Goal: Task Accomplishment & Management: Complete application form

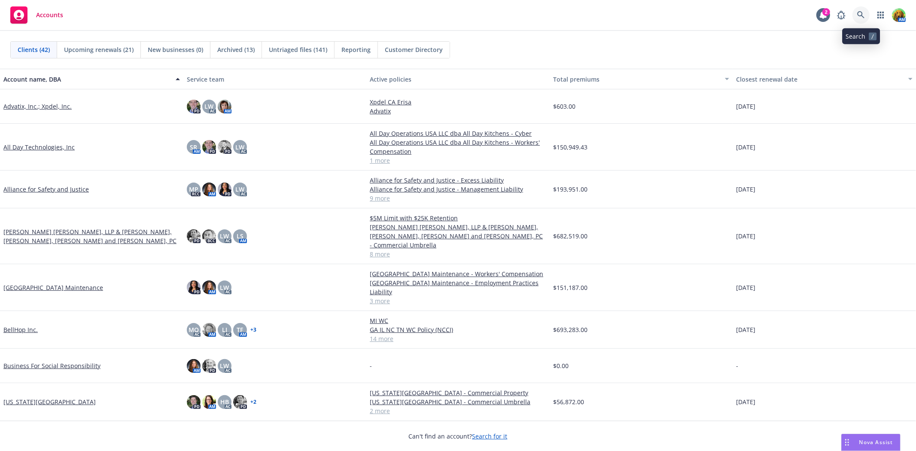
click at [861, 14] on icon at bounding box center [861, 15] width 8 height 8
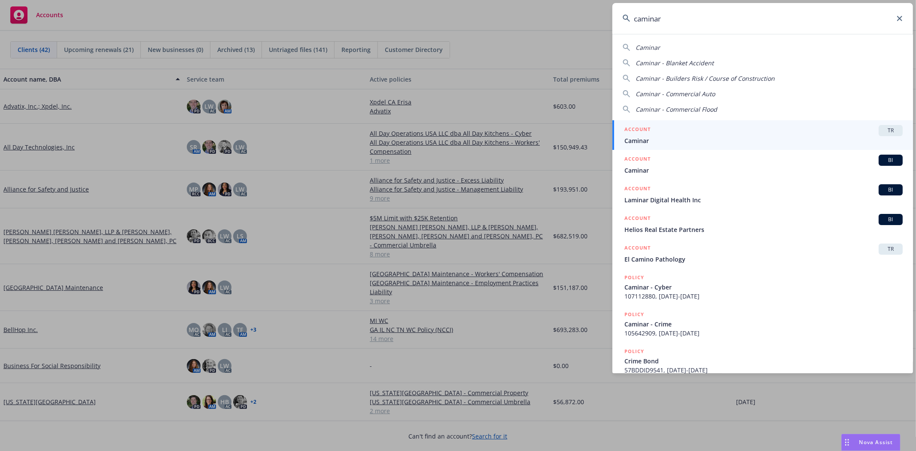
click at [679, 50] on div "Caminar" at bounding box center [763, 47] width 280 height 9
type input "Caminar"
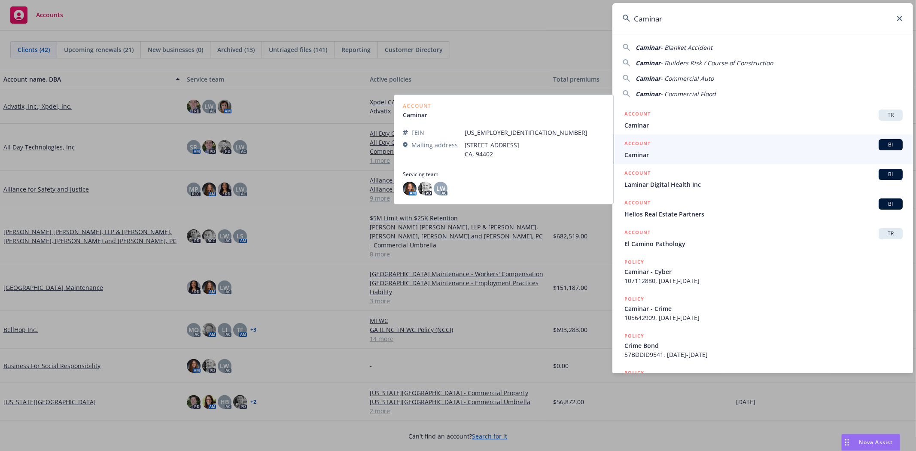
click at [688, 152] on span "Caminar" at bounding box center [763, 154] width 278 height 9
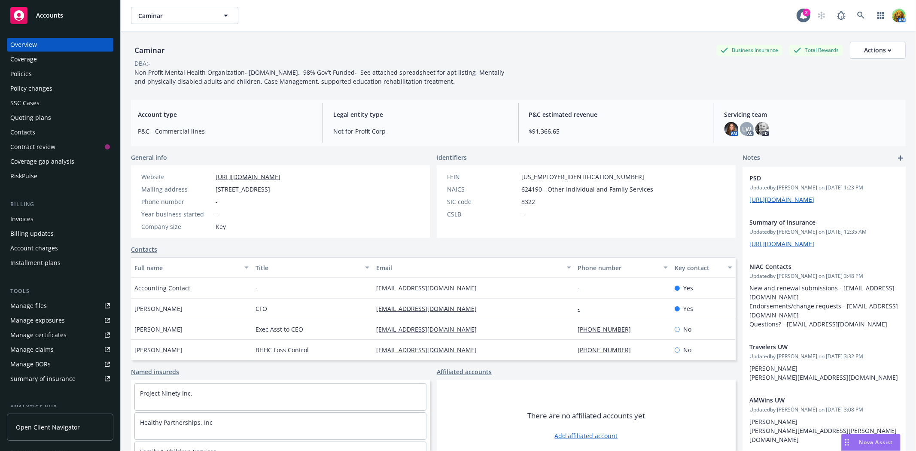
click at [27, 83] on div "Policy changes" at bounding box center [31, 89] width 42 height 14
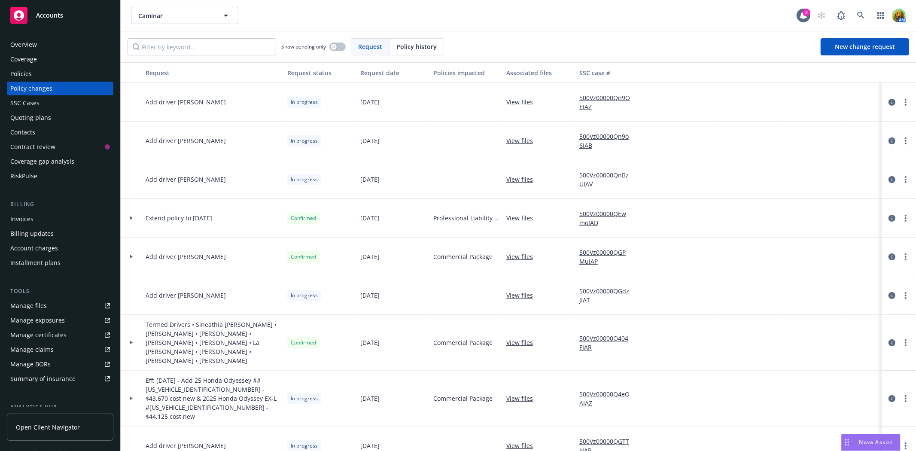
click at [612, 134] on link "500Vz00000Qn9o6IAB" at bounding box center [608, 141] width 58 height 18
click at [889, 142] on icon "circleInformation" at bounding box center [892, 140] width 7 height 7
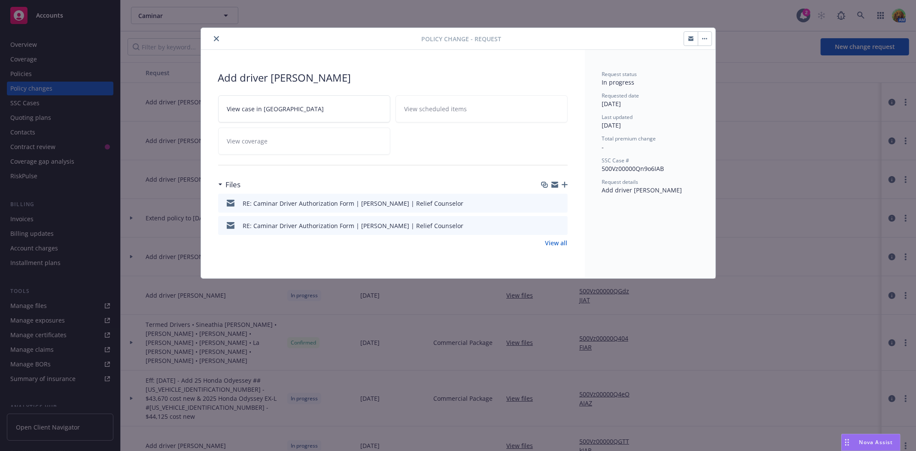
click at [690, 38] on icon "button" at bounding box center [690, 38] width 5 height 2
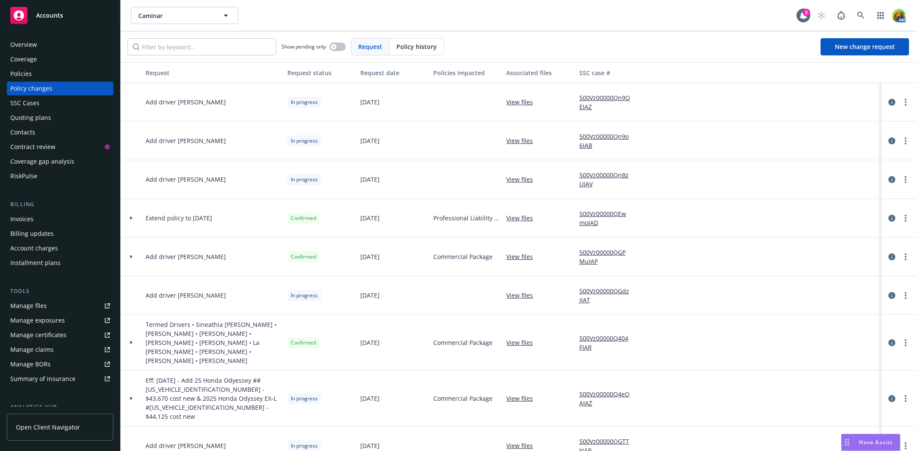
click at [596, 137] on link "500Vz00000Qn9o6IAB" at bounding box center [608, 141] width 58 height 18
click at [865, 16] on link at bounding box center [861, 15] width 17 height 17
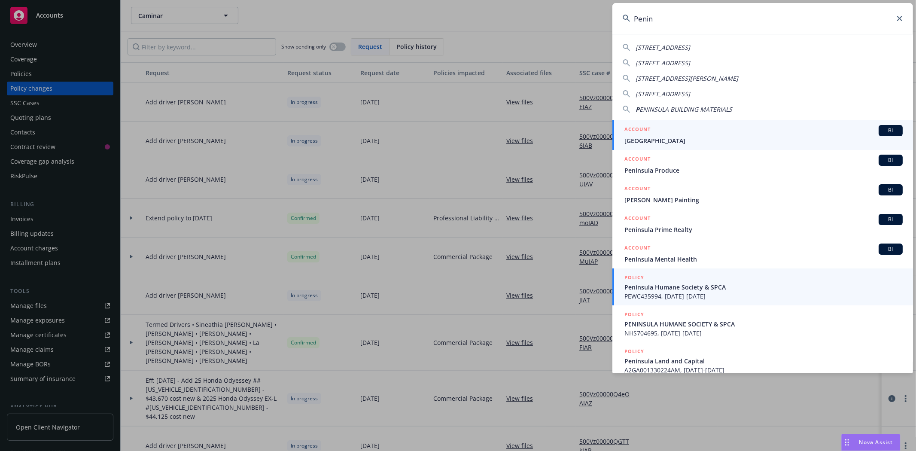
type input "Penin"
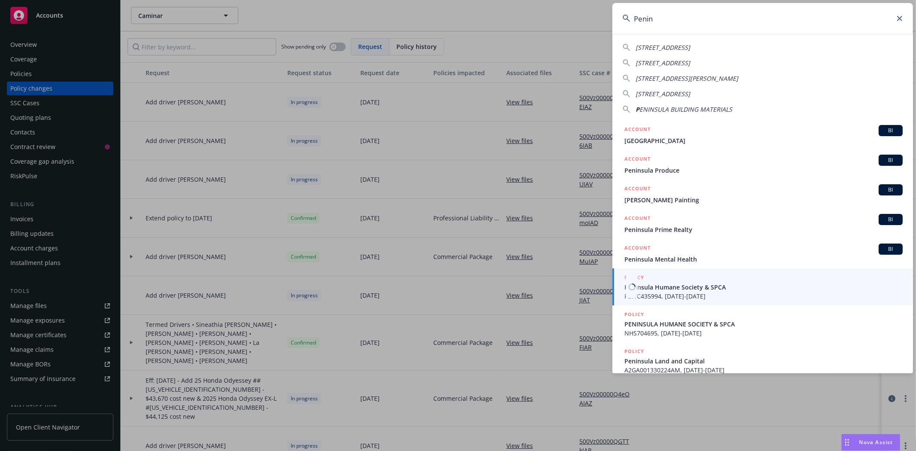
click at [692, 288] on span "Peninsula Humane Society & SPCA" at bounding box center [763, 287] width 278 height 9
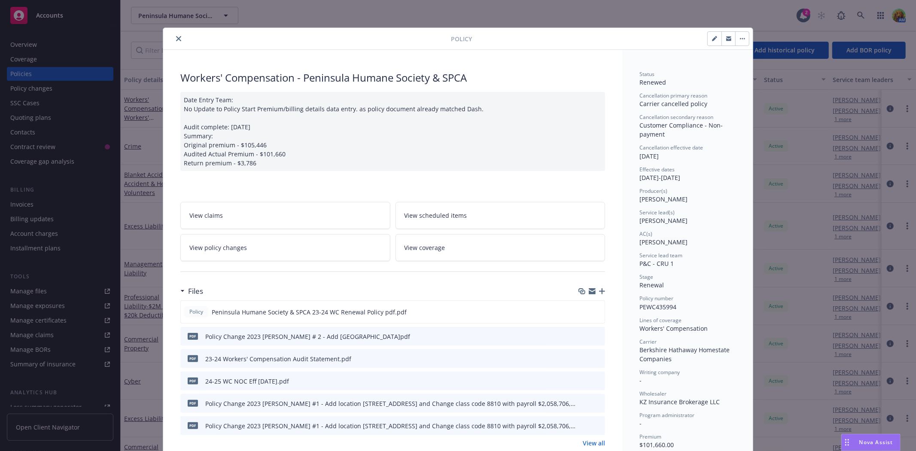
click at [303, 248] on link "View policy changes" at bounding box center [285, 247] width 210 height 27
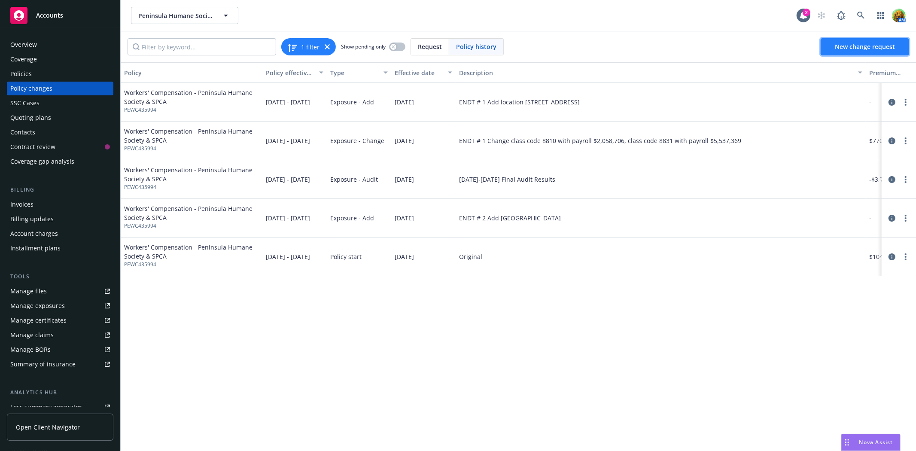
click at [843, 45] on span "New change request" at bounding box center [865, 47] width 60 height 8
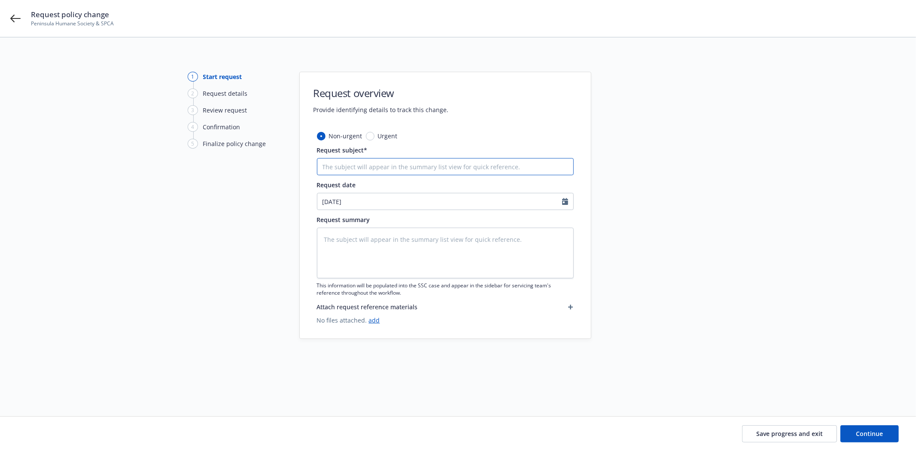
click at [410, 163] on input "Request subject*" at bounding box center [445, 166] width 257 height 17
click at [476, 162] on input "Request subject*" at bounding box center [445, 166] width 257 height 17
paste input "Add driver [PERSON_NAME] and add driver [PERSON_NAME] / Delete Driver [PERSON_N…"
type textarea "x"
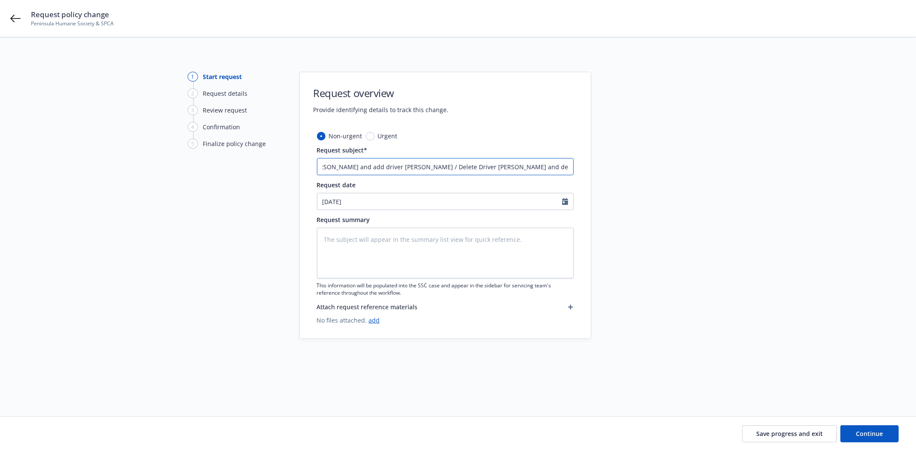
type input "Add driver [PERSON_NAME] and add driver [PERSON_NAME] / Delete Driver [PERSON_N…"
select select "8"
click at [366, 201] on input "[DATE]" at bounding box center [439, 201] width 245 height 16
click at [362, 288] on span "19" at bounding box center [356, 290] width 12 height 11
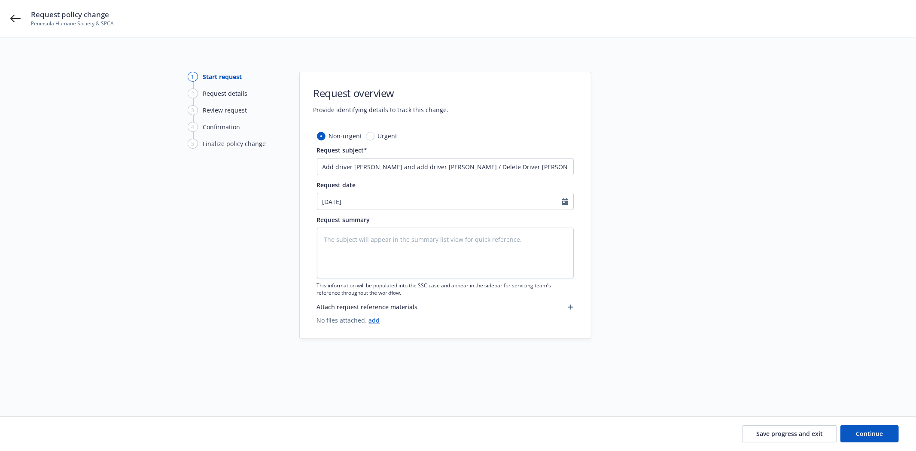
type textarea "x"
type input "[DATE]"
click at [364, 235] on textarea at bounding box center [445, 253] width 257 height 51
paste textarea "Add driver [PERSON_NAME] and add driver [PERSON_NAME] / Delete Driver [PERSON_N…"
type textarea "x"
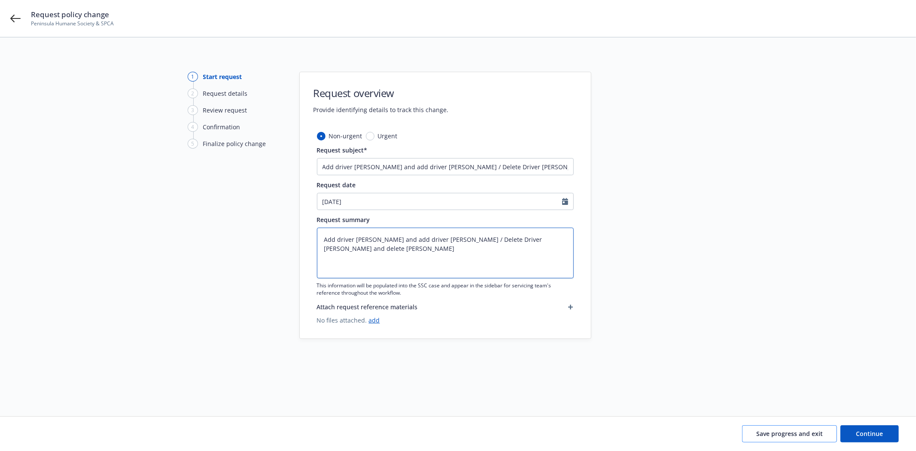
type textarea "Add driver [PERSON_NAME] and add driver [PERSON_NAME] / Delete Driver [PERSON_N…"
click at [810, 435] on span "Save progress and exit" at bounding box center [789, 433] width 67 height 8
type textarea "x"
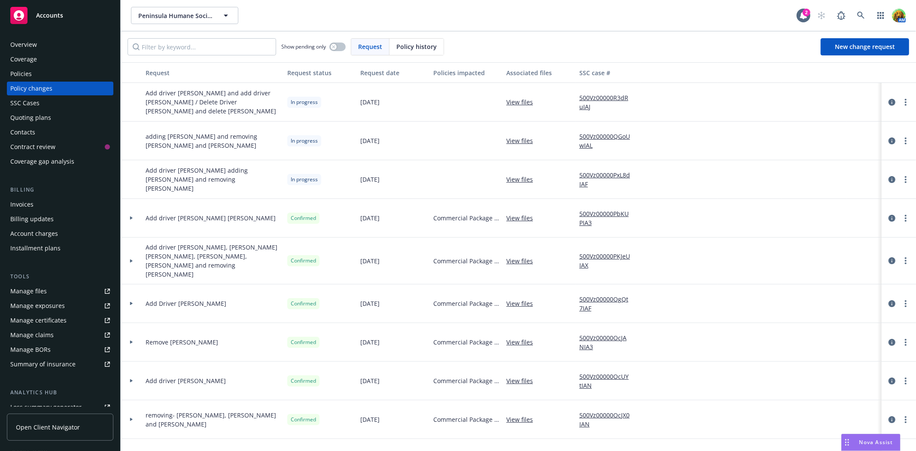
click at [524, 100] on link "View files" at bounding box center [522, 101] width 33 height 9
click at [864, 15] on icon at bounding box center [861, 16] width 8 height 8
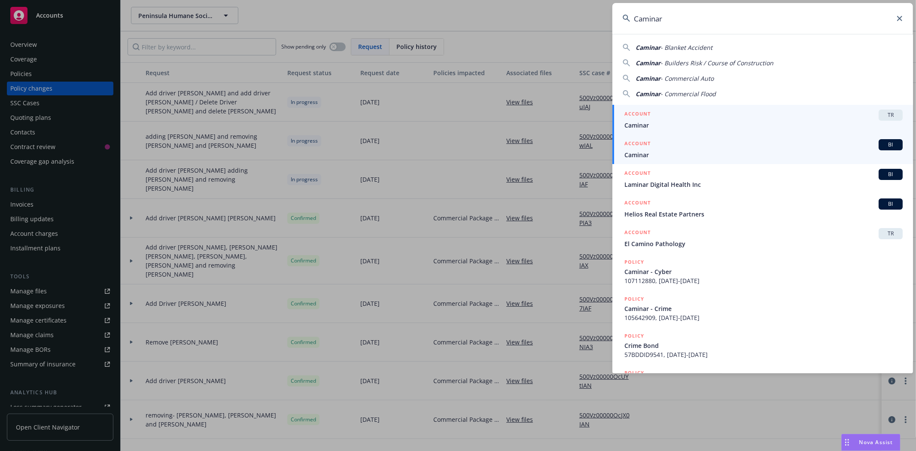
type input "Caminar"
click at [690, 151] on span "Caminar" at bounding box center [763, 154] width 278 height 9
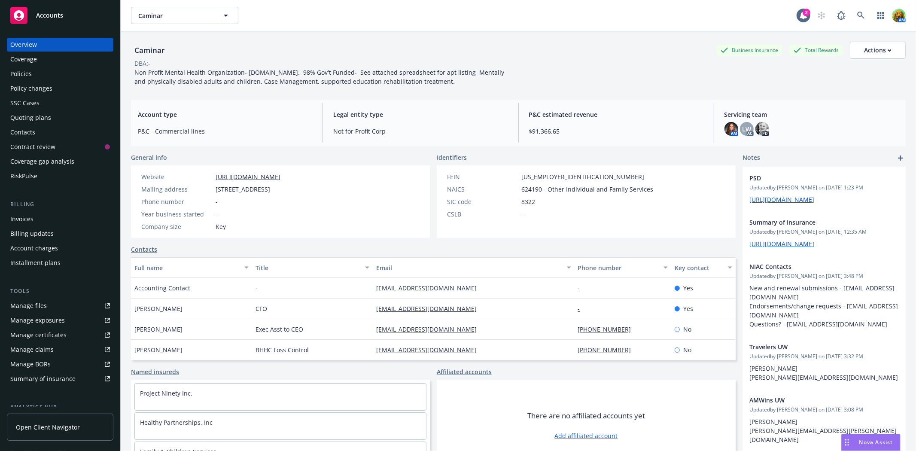
click at [32, 76] on div "Policies" at bounding box center [60, 74] width 100 height 14
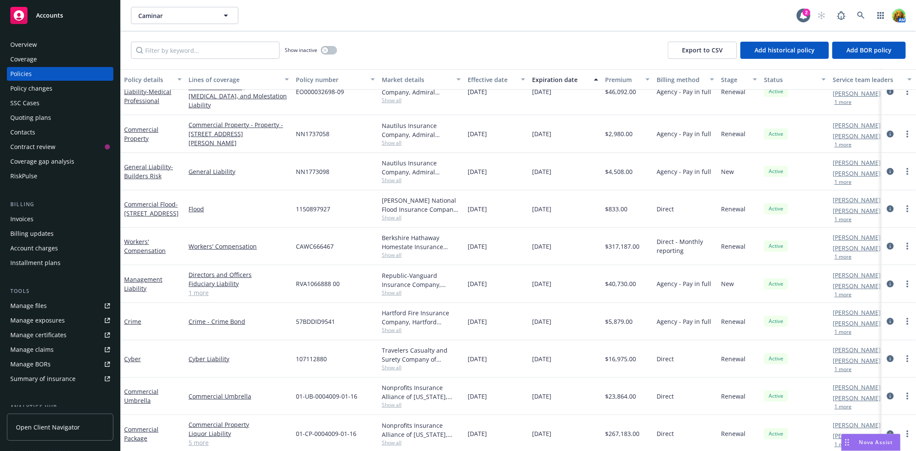
scroll to position [22, 0]
click at [144, 425] on link "Commercial Package" at bounding box center [141, 433] width 34 height 17
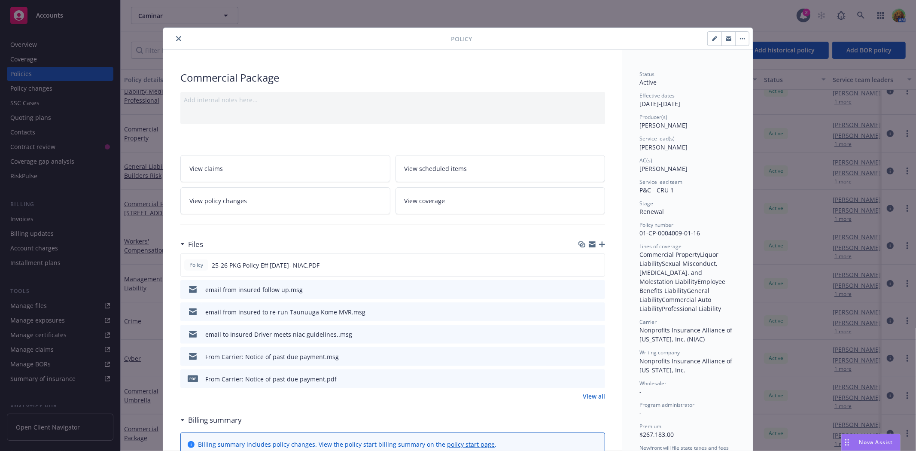
click at [268, 198] on link "View policy changes" at bounding box center [285, 200] width 210 height 27
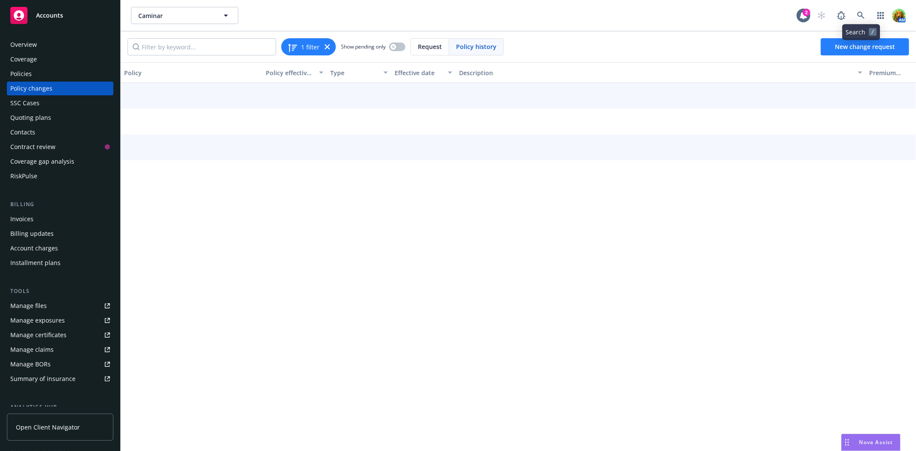
click at [871, 44] on body "Accounts Overview Coverage Policies Policy changes SSC Cases Quoting plans Cont…" at bounding box center [458, 225] width 916 height 451
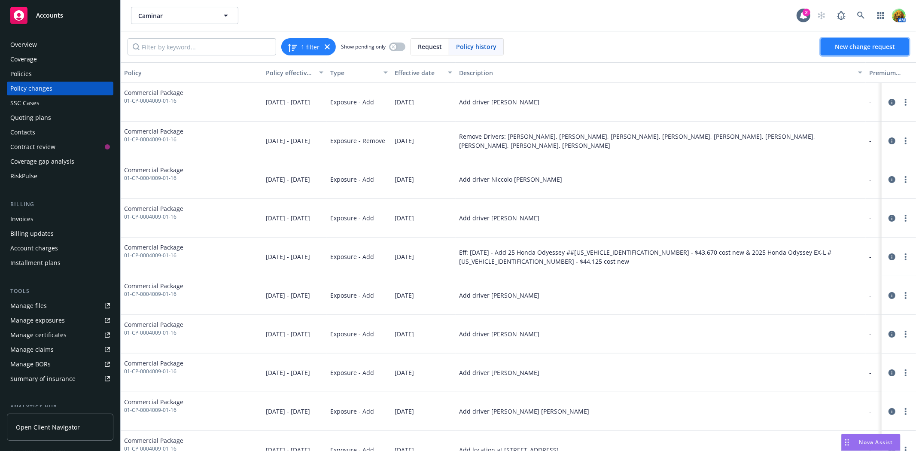
click at [864, 48] on span "New change request" at bounding box center [865, 47] width 60 height 8
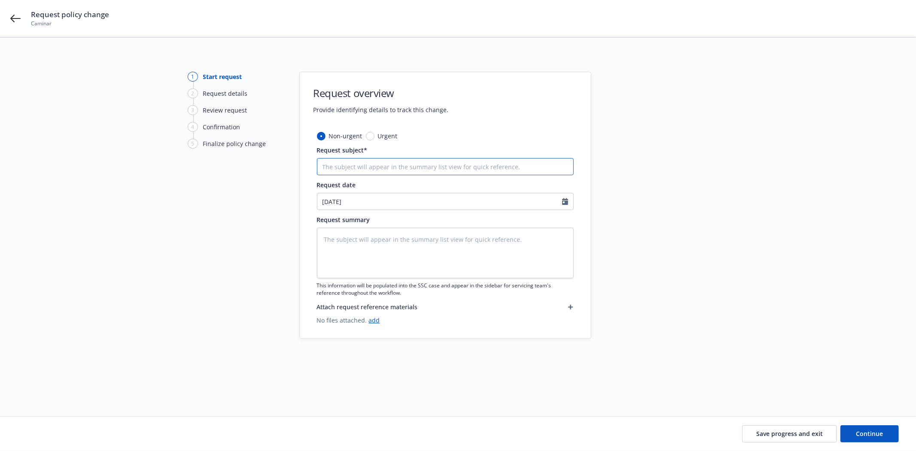
click at [489, 164] on input "Request subject*" at bounding box center [445, 166] width 257 height 17
type textarea "x"
type input "A"
type textarea "x"
type input "Ad"
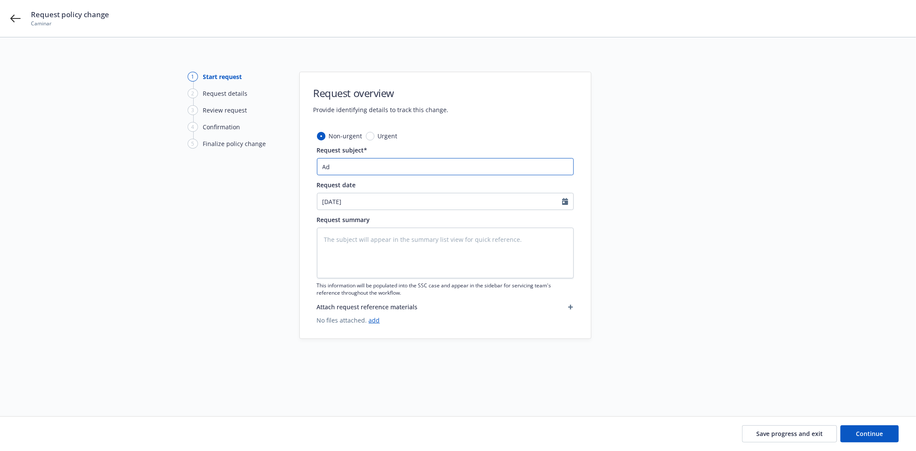
type textarea "x"
type input "Add"
type textarea "x"
type input "Add"
type textarea "x"
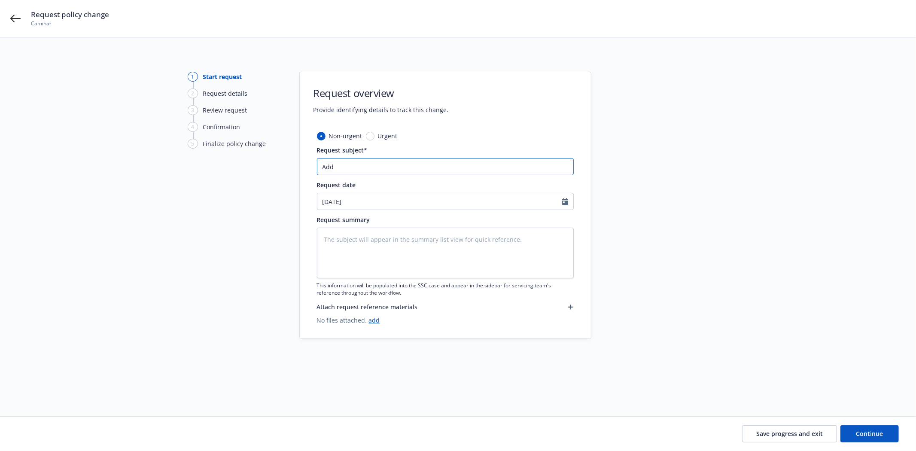
type input "Add d"
type textarea "x"
type input "Add dr"
type textarea "x"
type input "Add dri"
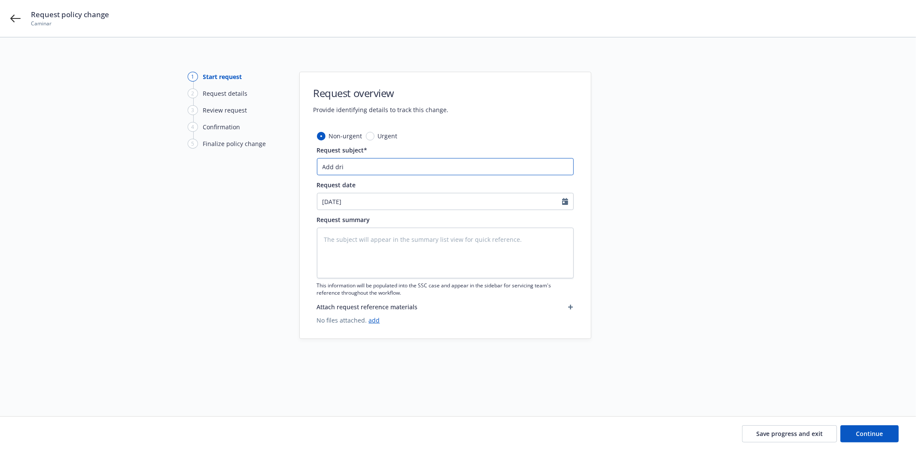
type textarea "x"
type input "Add drive"
type textarea "x"
type input "Add driver"
type textarea "x"
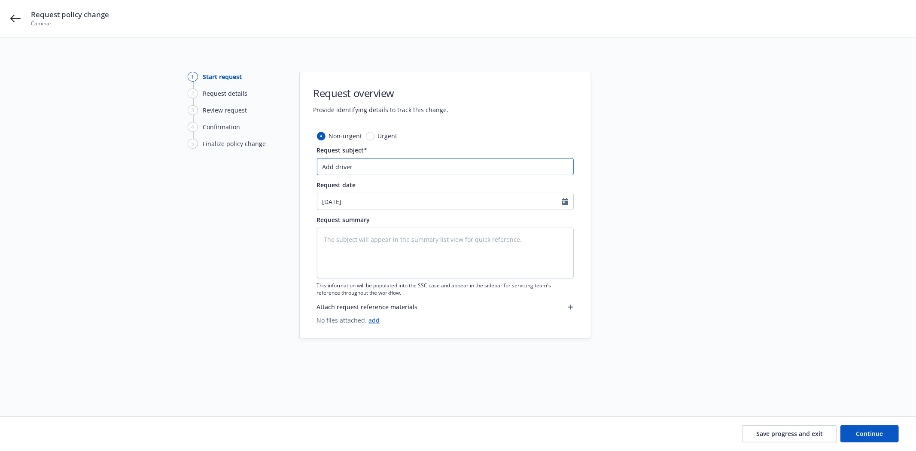
type input "Add driver"
type textarea "x"
type input "Add driver H"
type textarea "x"
type input "Add driver [PERSON_NAME]"
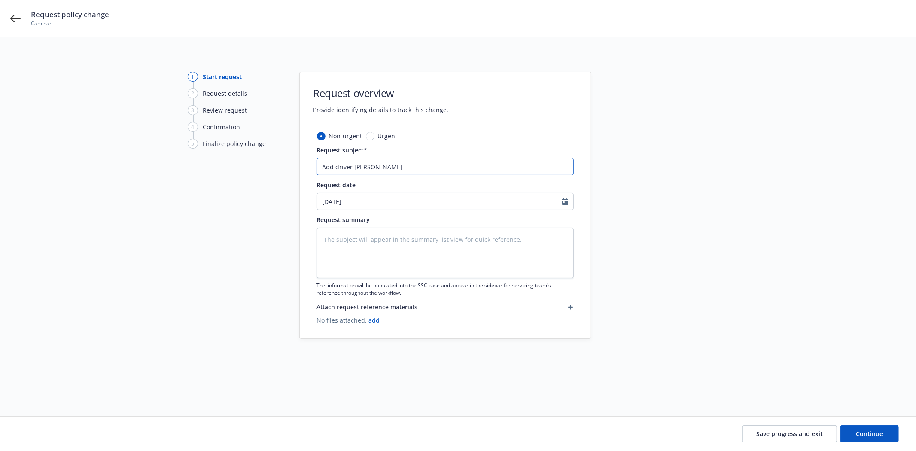
type textarea "x"
type input "Add driver Hai"
type textarea "x"
type input "Add driver Hail"
type textarea "x"
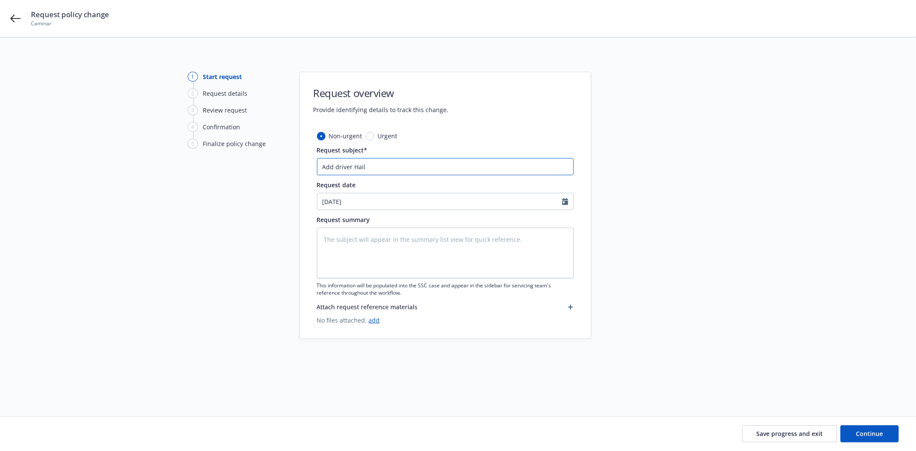
type input "Add driver [PERSON_NAME]"
type textarea "x"
type input "Add driver [PERSON_NAME]"
type textarea "x"
type input "Add driver [PERSON_NAME]"
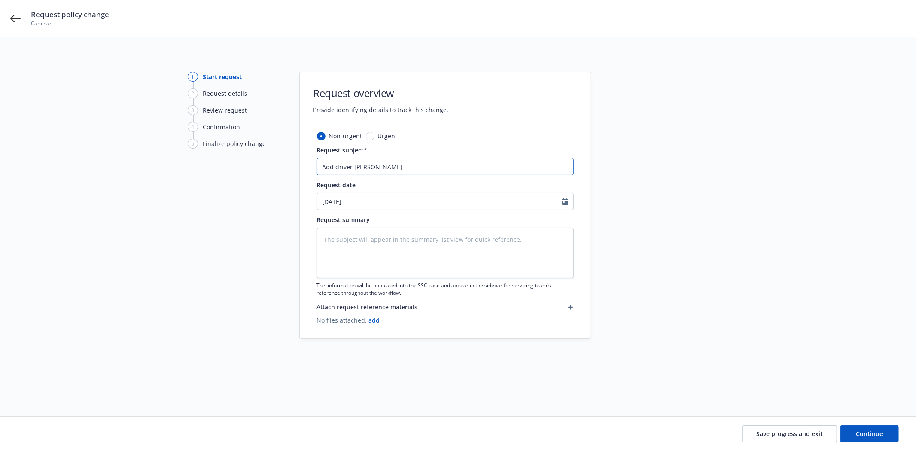
type textarea "x"
type input "Add driver [PERSON_NAME]"
type textarea "x"
type input "Add driver [PERSON_NAME]"
type textarea "x"
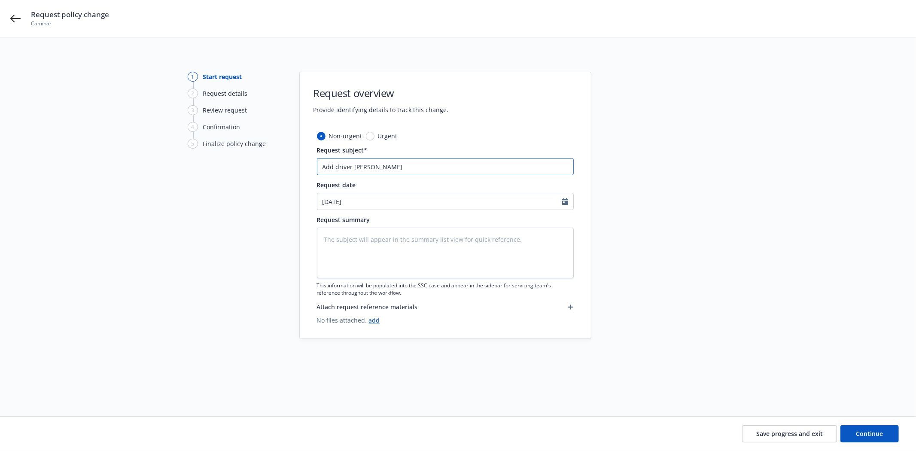
type input "Add driver [PERSON_NAME]"
type textarea "x"
type input "Add driver [PERSON_NAME]"
type textarea "x"
type input "Add driver [PERSON_NAME]"
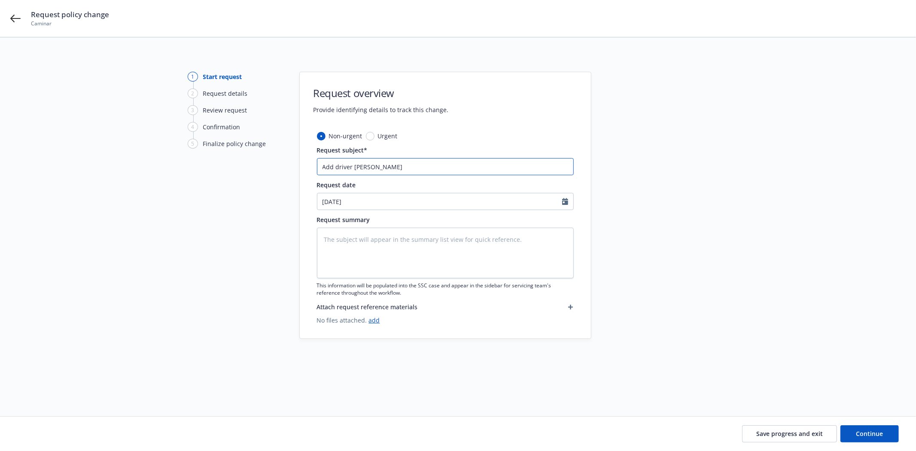
type textarea "x"
type input "Add driver [PERSON_NAME]"
type textarea "x"
type input "Add driver [PERSON_NAME]"
type textarea "x"
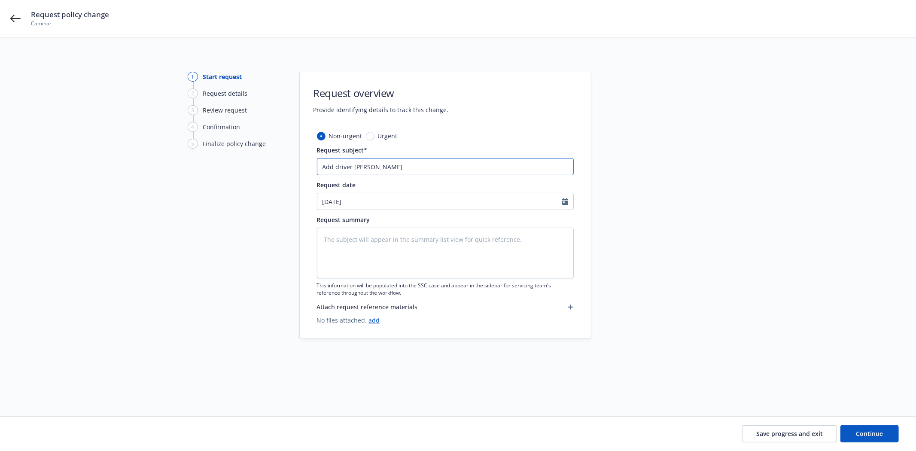
type input "Add driver [PERSON_NAME]"
select select "8"
click at [373, 292] on span "20" at bounding box center [370, 290] width 12 height 11
type textarea "x"
type input "[DATE]"
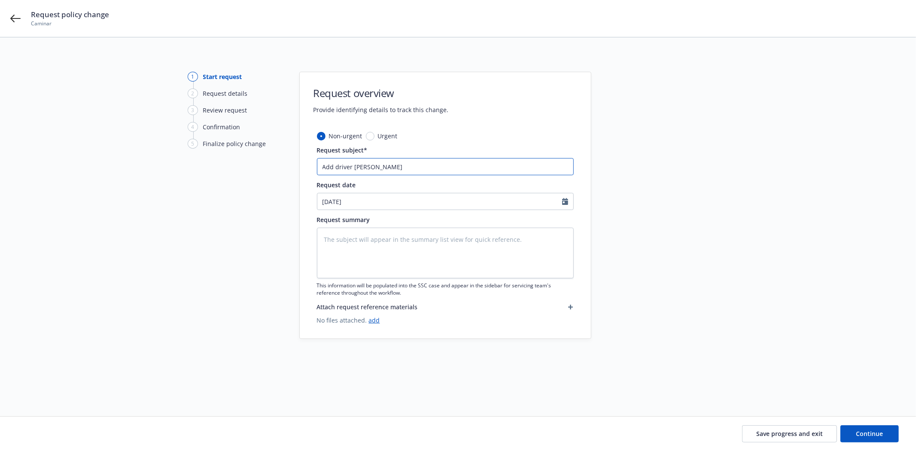
drag, startPoint x: 405, startPoint y: 165, endPoint x: 253, endPoint y: 165, distance: 152.5
click at [253, 165] on div "1 Start request 2 Request details 3 Review request 4 Confirmation 5 Finalize po…" at bounding box center [457, 216] width 895 height 289
click at [388, 241] on textarea at bounding box center [445, 253] width 257 height 51
paste textarea "Add driver [PERSON_NAME]"
type textarea "x"
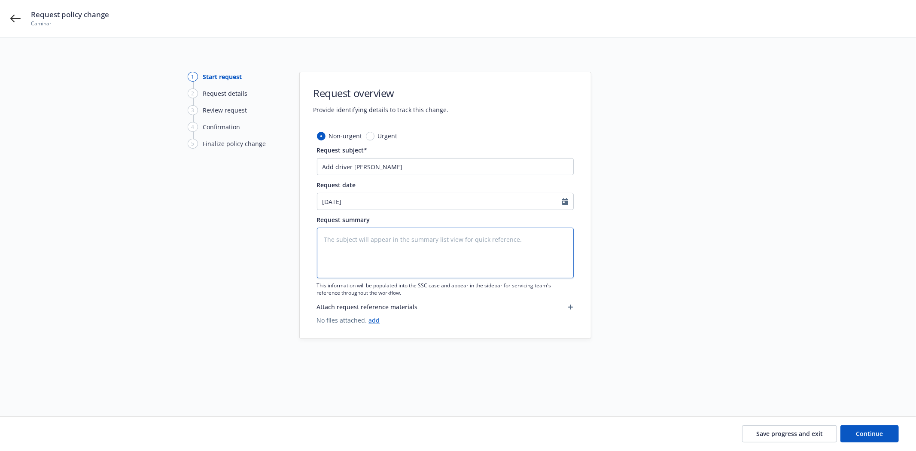
type textarea "Add driver [PERSON_NAME]"
type textarea "x"
type textarea "Add driver [PERSON_NAME]"
click at [800, 433] on span "Save progress and exit" at bounding box center [789, 433] width 67 height 8
type textarea "x"
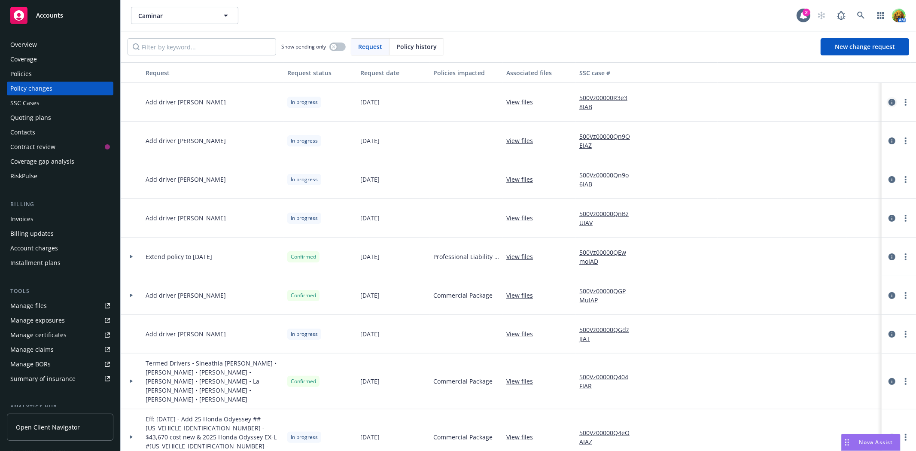
click at [889, 104] on icon "circleInformation" at bounding box center [892, 102] width 7 height 7
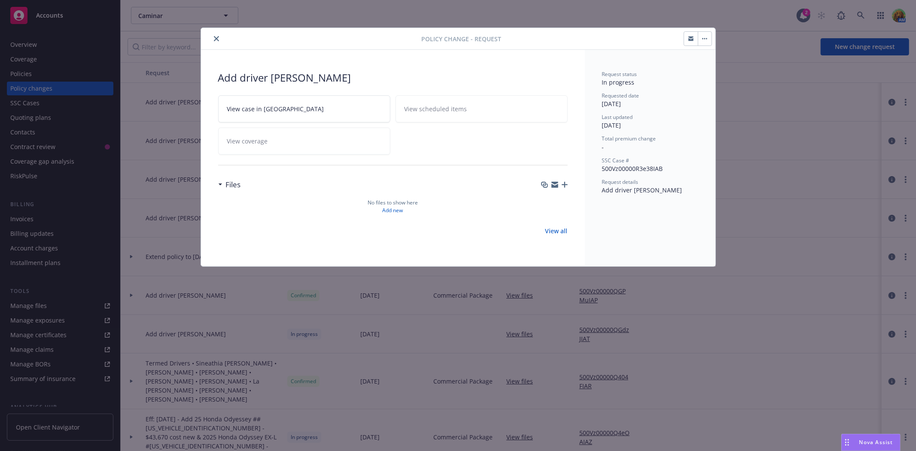
drag, startPoint x: 688, startPoint y: 39, endPoint x: 784, endPoint y: 74, distance: 102.9
click at [688, 39] on button "button" at bounding box center [691, 39] width 14 height 14
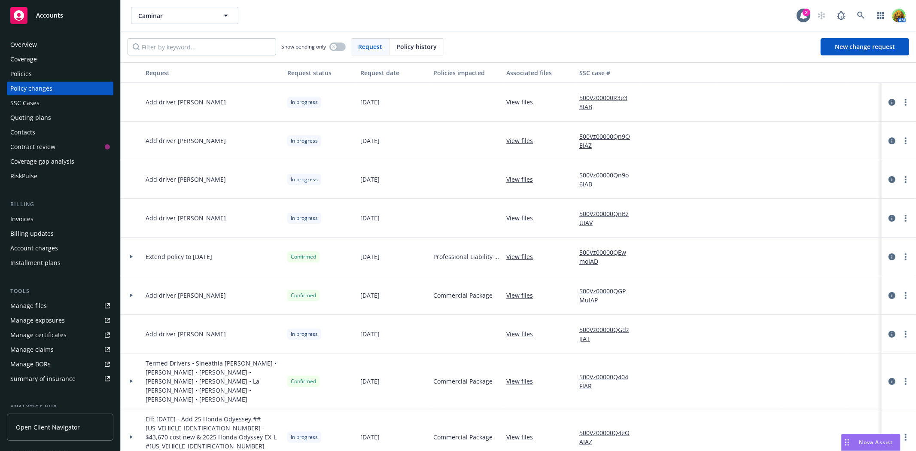
click at [520, 99] on link "View files" at bounding box center [522, 101] width 33 height 9
click at [862, 16] on icon at bounding box center [860, 15] width 7 height 7
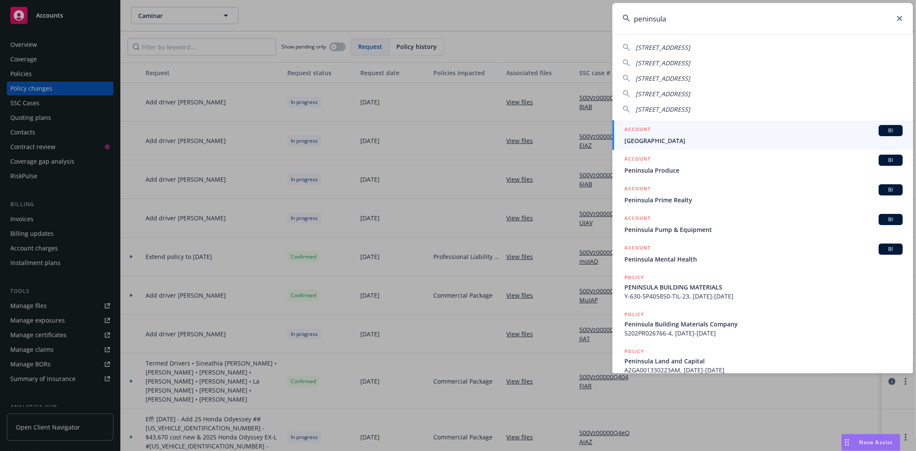
type input "peninsula"
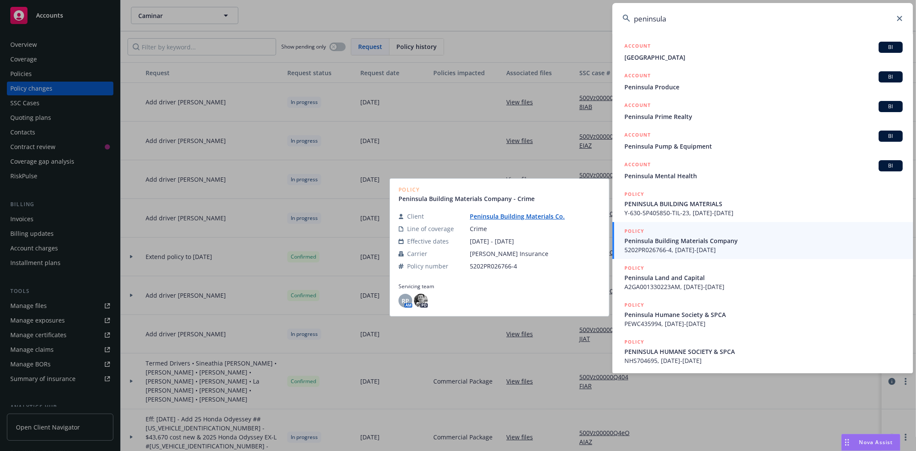
scroll to position [85, 0]
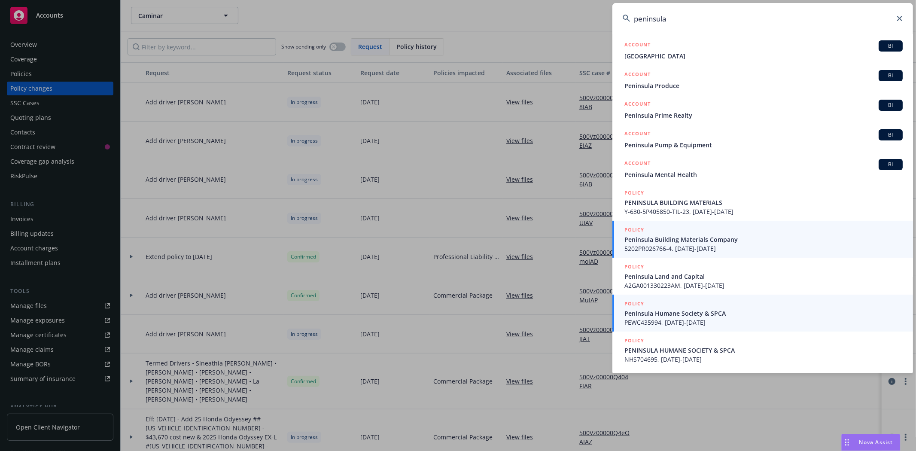
click at [679, 315] on span "Peninsula Humane Society & SPCA" at bounding box center [763, 313] width 278 height 9
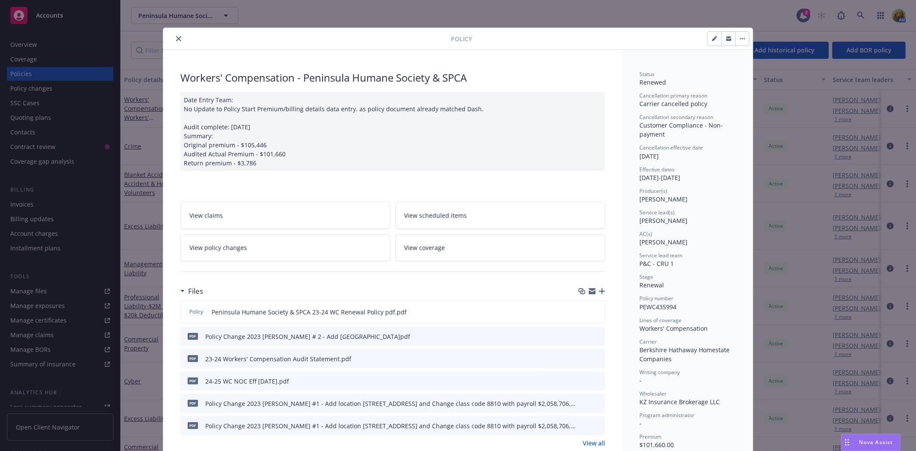
click at [176, 40] on icon "close" at bounding box center [178, 38] width 5 height 5
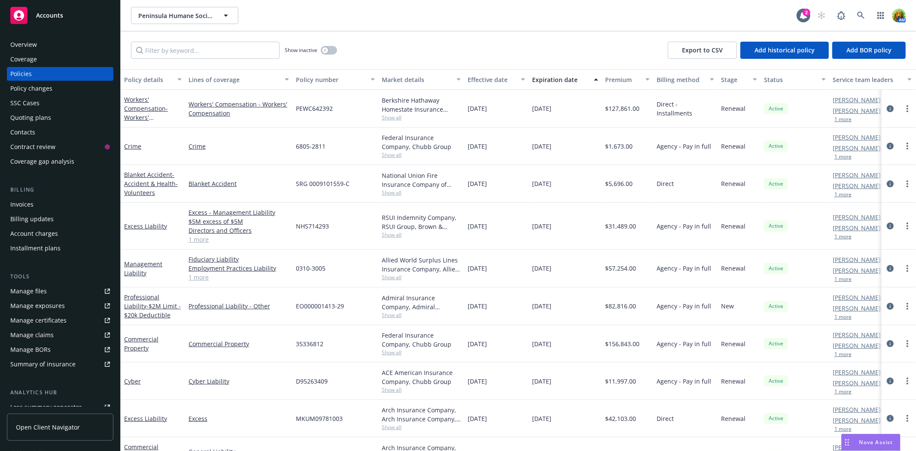
click at [34, 74] on div "Policies" at bounding box center [60, 74] width 100 height 14
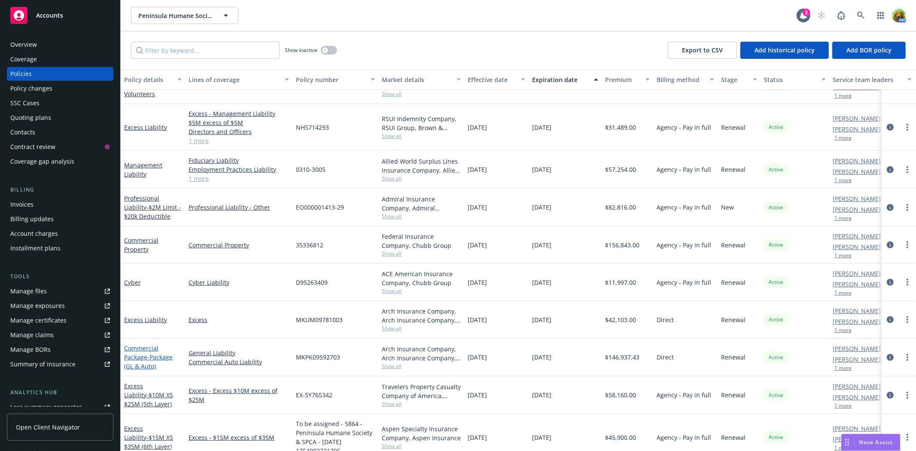
click at [148, 348] on link "Commercial Package - Package (GL & Auto)" at bounding box center [148, 357] width 49 height 26
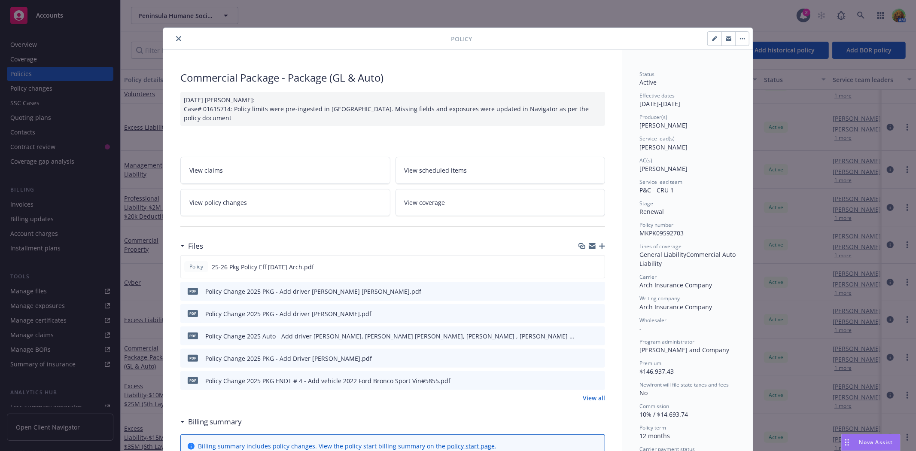
click at [272, 201] on link "View policy changes" at bounding box center [285, 202] width 210 height 27
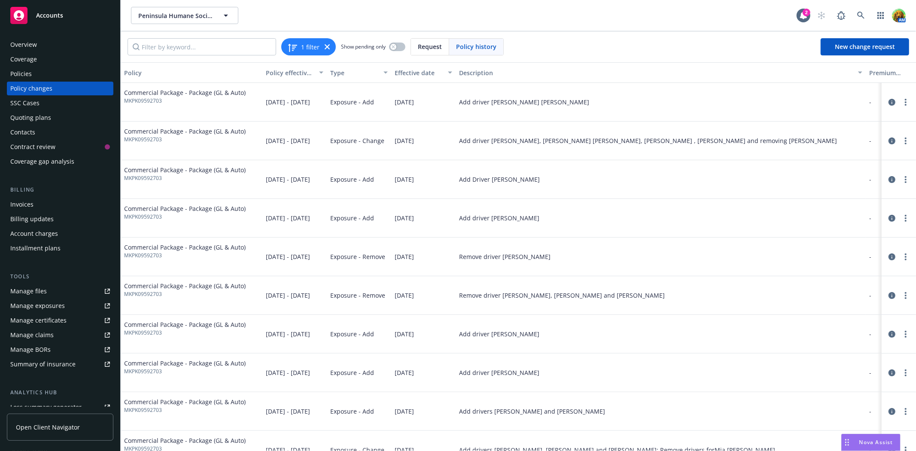
click at [431, 53] on div "Request" at bounding box center [430, 47] width 38 height 16
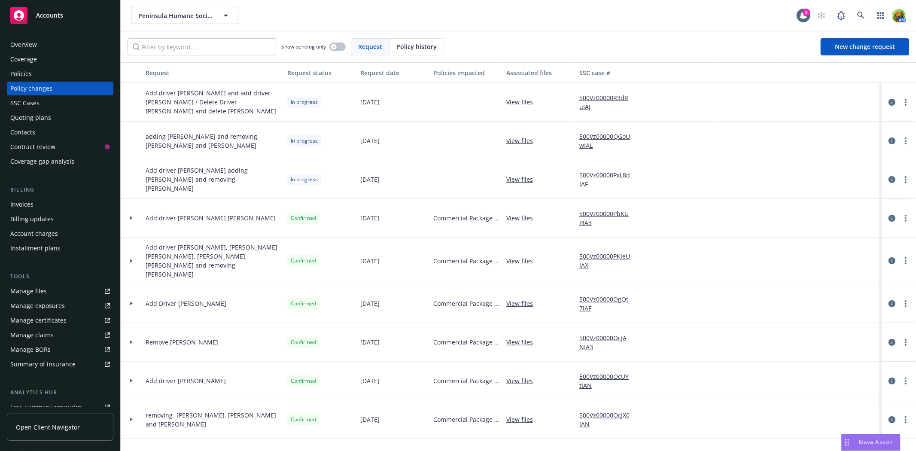
click at [531, 100] on link "View files" at bounding box center [522, 101] width 33 height 9
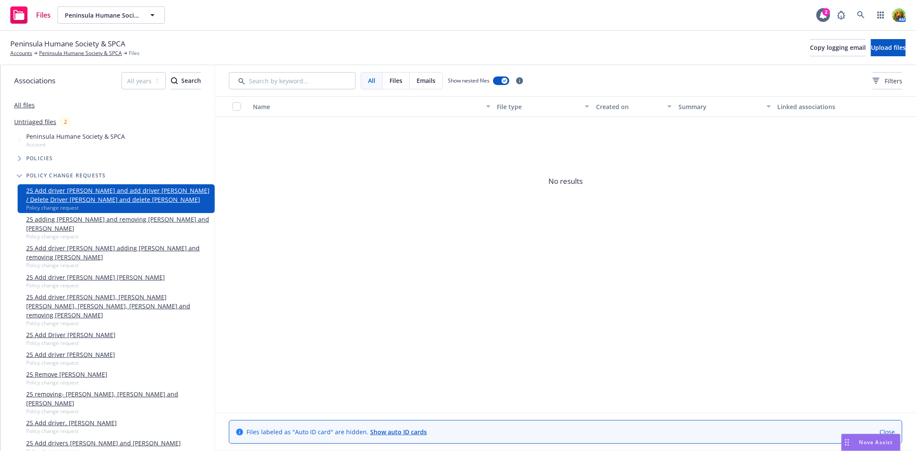
click at [585, 33] on div "Peninsula Humane Society & SPCA Accounts Peninsula Humane Society & SPCA Files …" at bounding box center [458, 48] width 916 height 34
click at [871, 44] on span "Upload files" at bounding box center [888, 47] width 35 height 8
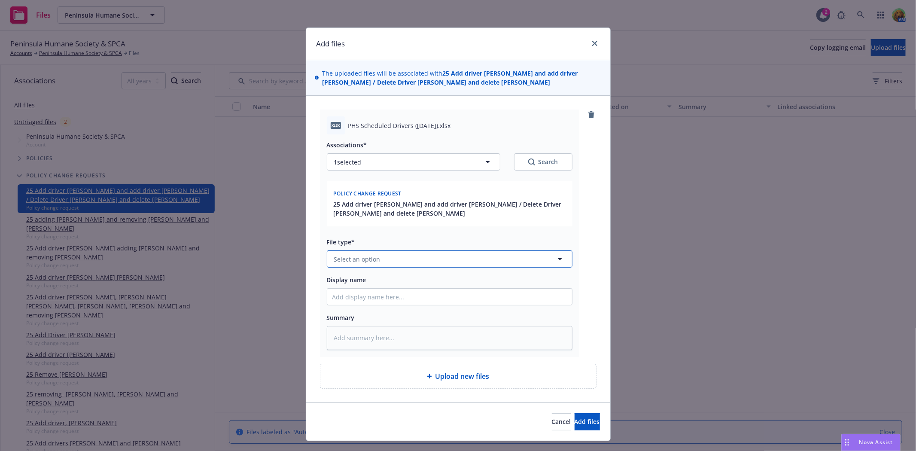
click at [420, 261] on button "Select an option" at bounding box center [450, 258] width 246 height 17
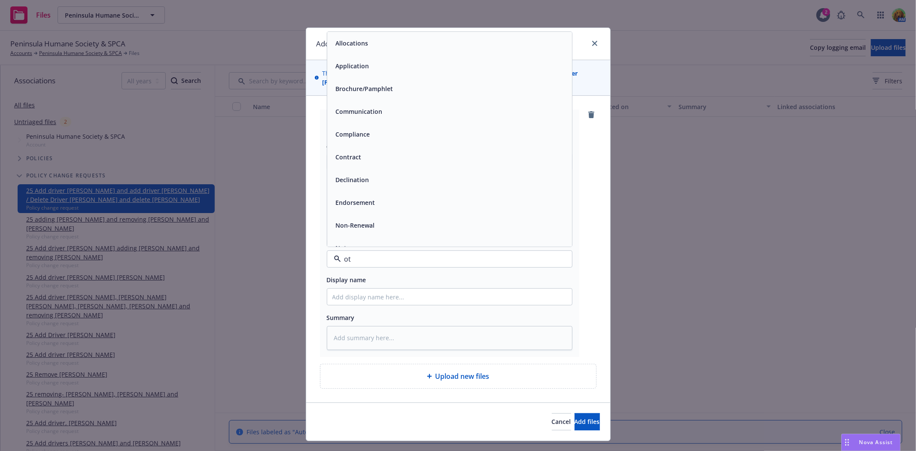
type input "oth"
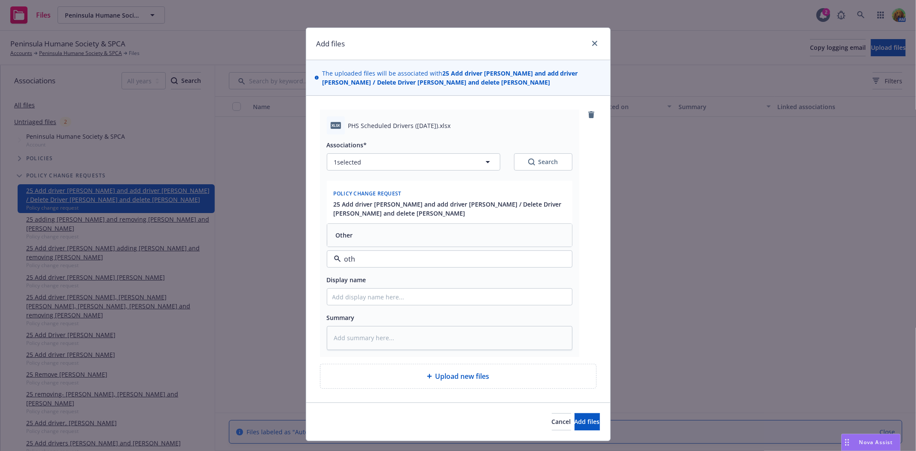
click at [387, 236] on div "Other" at bounding box center [449, 235] width 234 height 12
click at [387, 293] on input "Display name" at bounding box center [449, 297] width 245 height 16
type textarea "x"
type input "r"
type textarea "x"
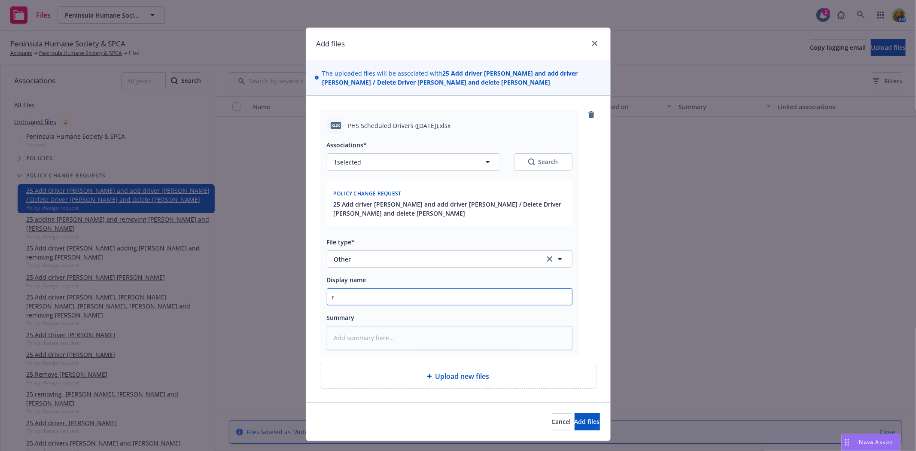
type input "re"
type textarea "x"
type input "req"
type textarea "x"
type input "requ"
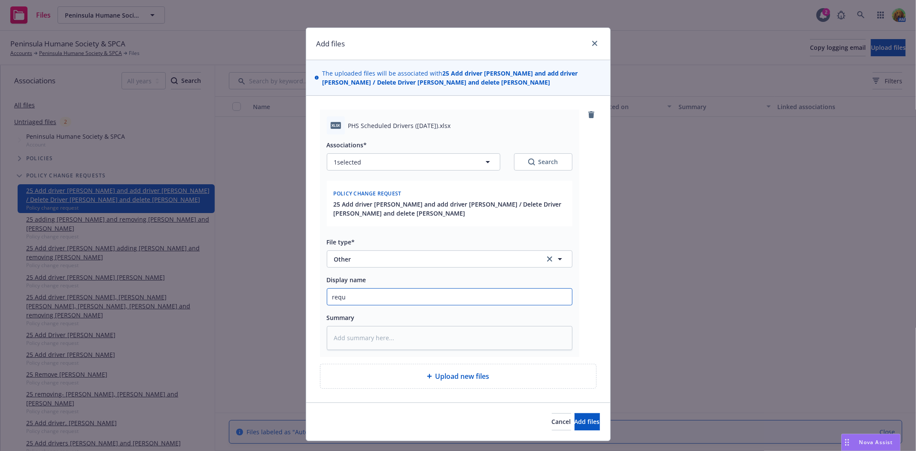
type textarea "x"
type input "reque"
type textarea "x"
type input "reques"
type textarea "x"
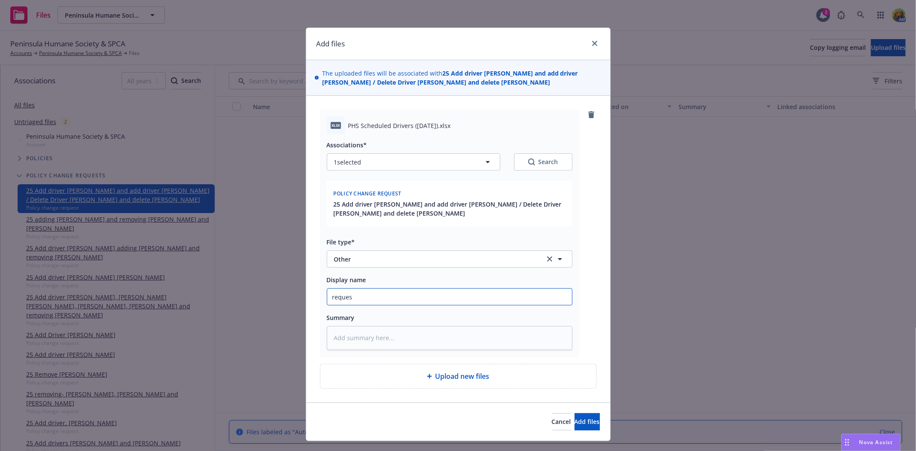
type input "request"
type textarea "x"
type input "request"
type textarea "x"
type input "request f"
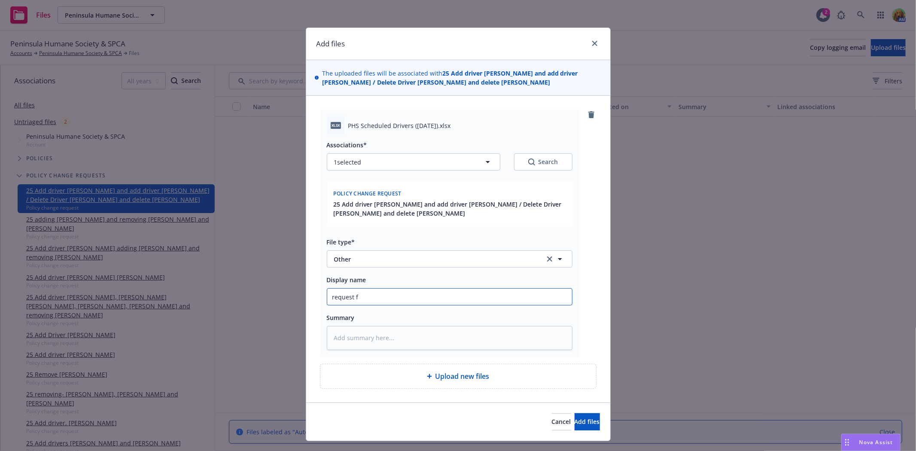
type textarea "x"
type input "request fr"
type textarea "x"
type input "request fro"
type textarea "x"
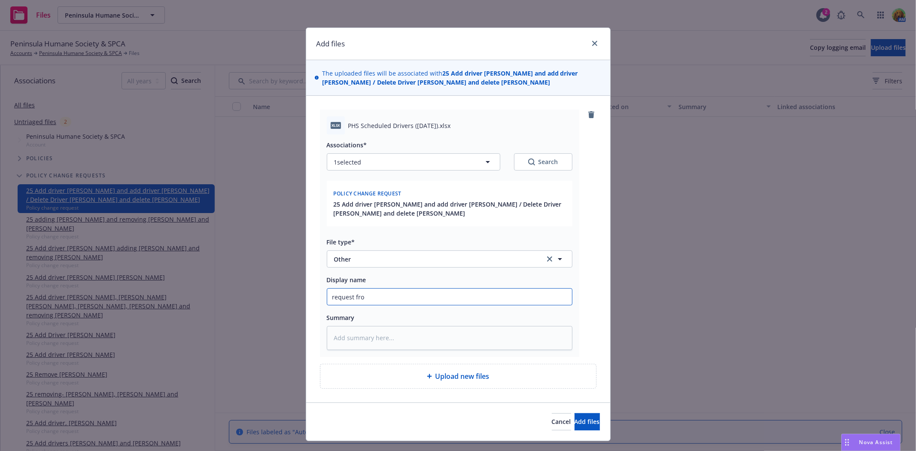
type input "request from"
type textarea "x"
type input "request from"
type textarea "x"
type input "request from I"
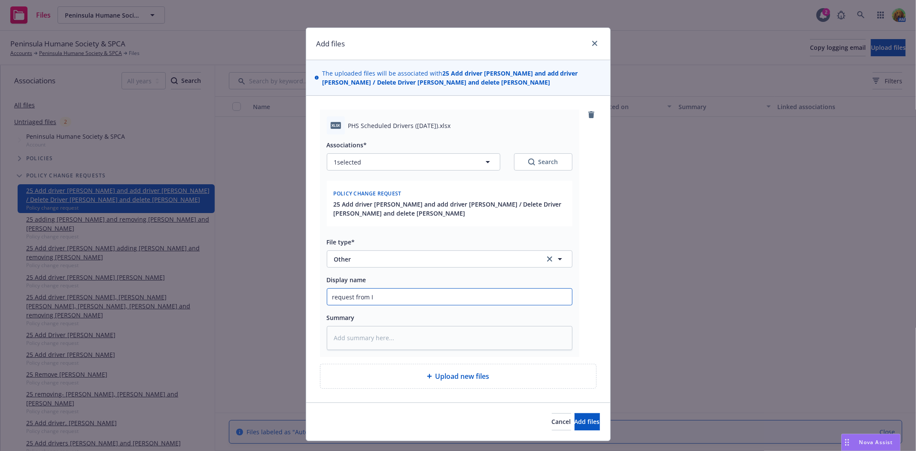
type textarea "x"
type input "request from In"
type textarea "x"
type input "request from Ins"
type textarea "x"
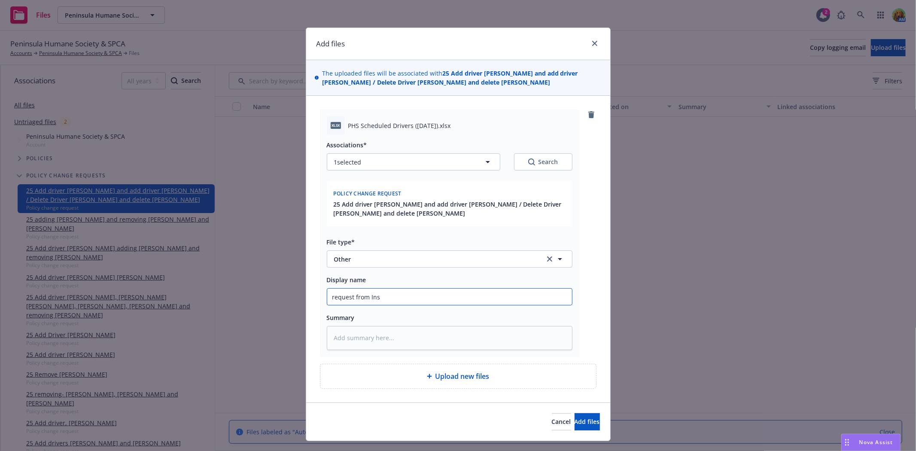
type input "request from Insu"
type textarea "x"
type input "request from Insur"
type textarea "x"
type input "request from Insure"
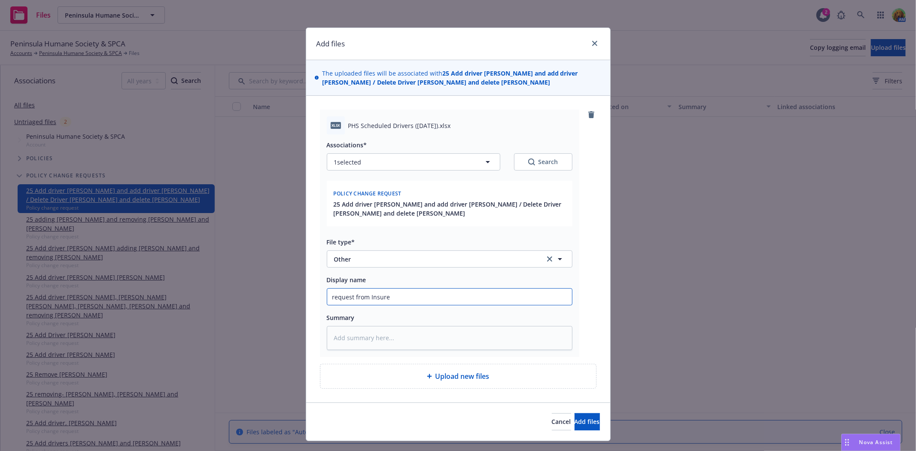
type textarea "x"
type input "request from Insured"
type textarea "x"
type input "request from Insured"
paste input "Add driver [PERSON_NAME] and add driver [PERSON_NAME] / Delete Driver [PERSON_N…"
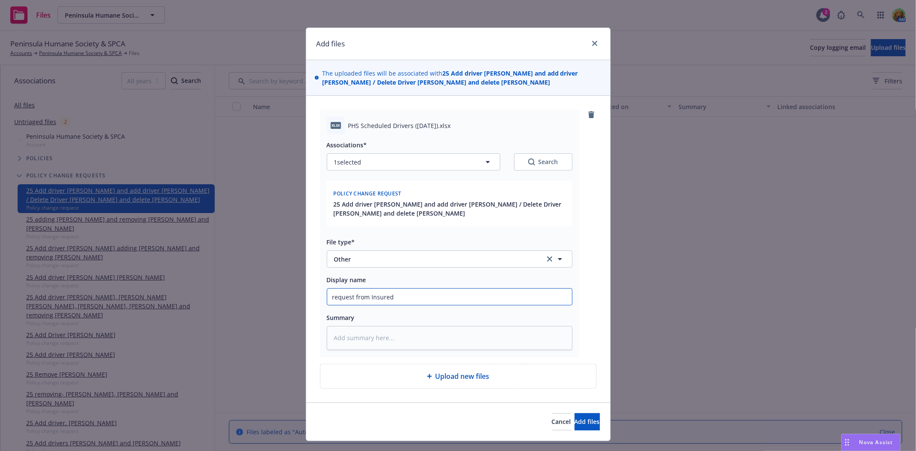
type textarea "x"
type input "request from Insured Add driver David Heck and add driver Dagny Ysais / Delete …"
click at [575, 417] on button "Add files" at bounding box center [587, 421] width 25 height 17
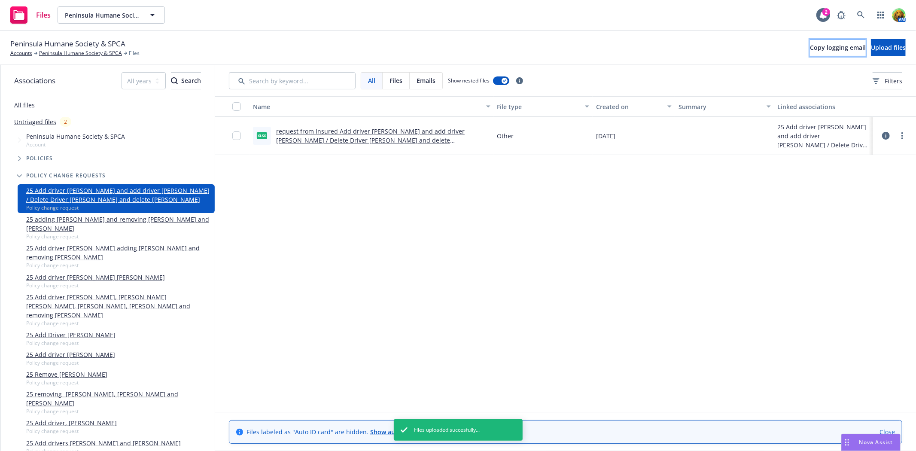
click at [810, 47] on span "Copy logging email" at bounding box center [838, 47] width 56 height 8
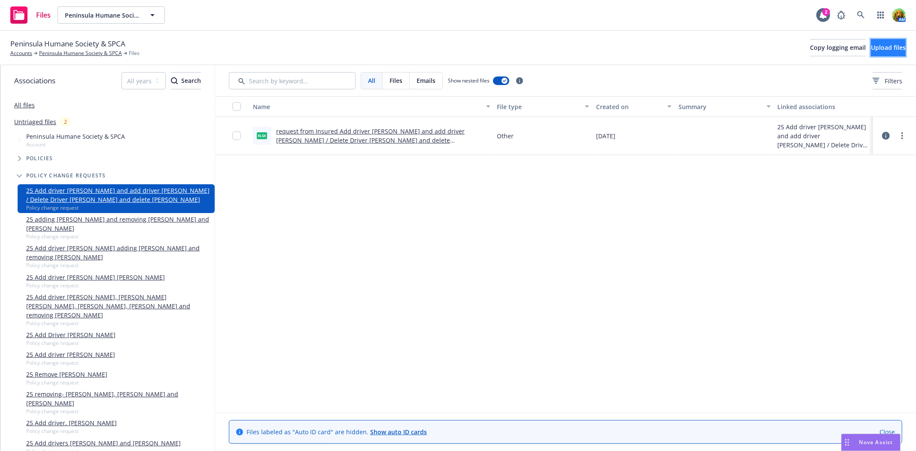
click at [871, 49] on span "Upload files" at bounding box center [888, 47] width 35 height 8
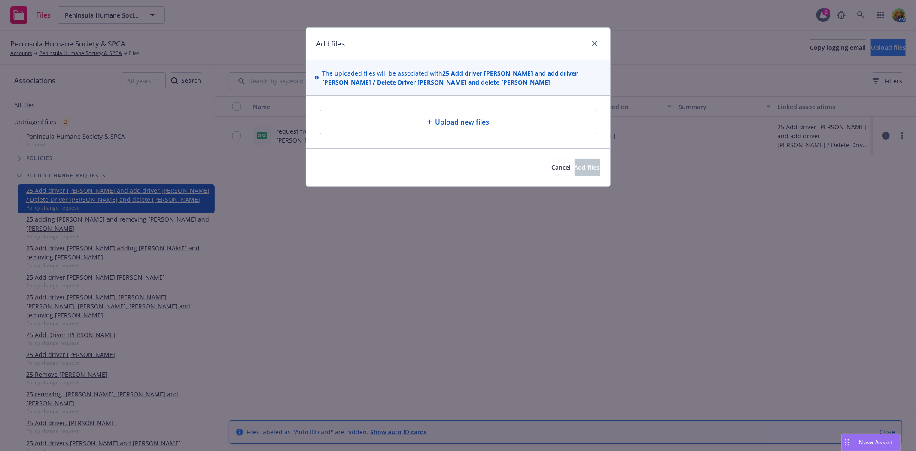
type textarea "x"
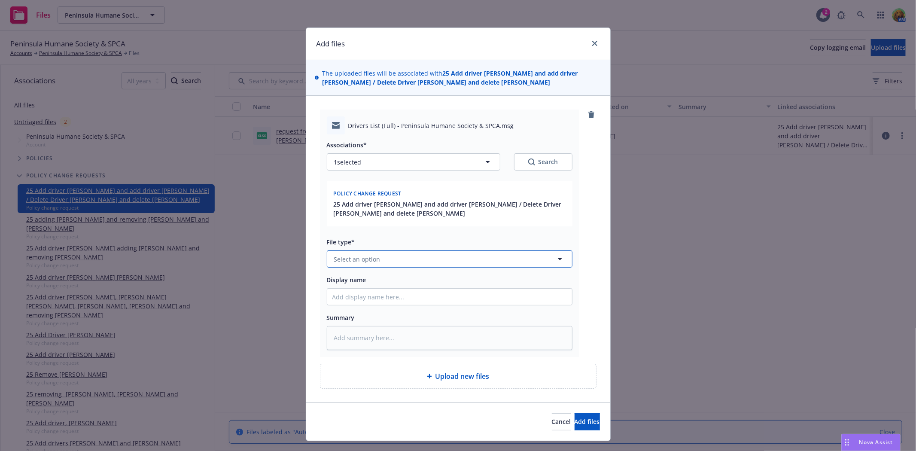
click at [406, 263] on button "Select an option" at bounding box center [450, 258] width 246 height 17
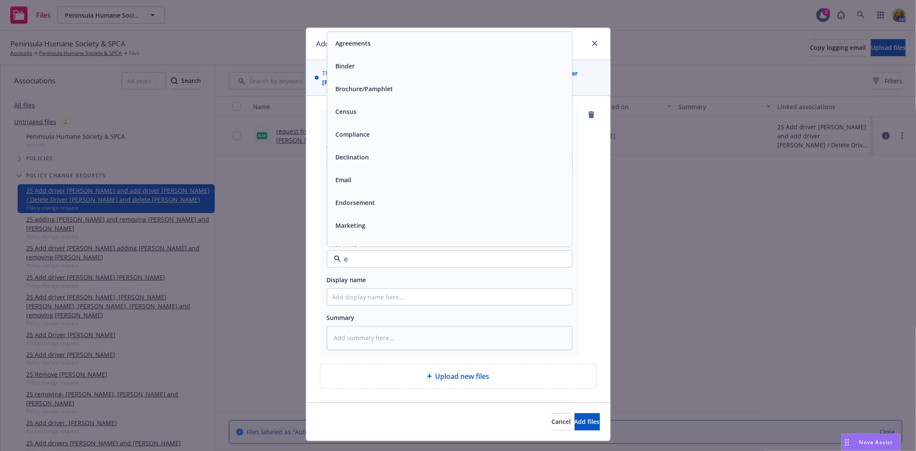
type input "em"
click at [375, 69] on div "Email" at bounding box center [449, 66] width 234 height 12
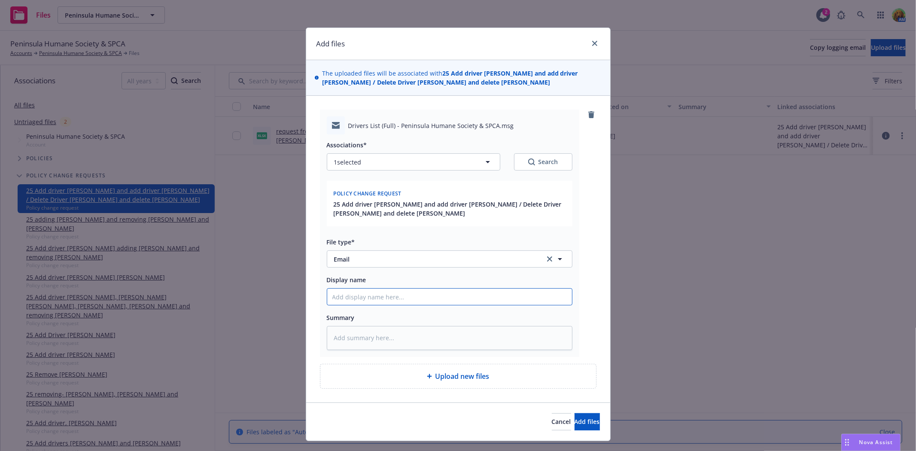
click at [456, 293] on input "Display name" at bounding box center [449, 297] width 245 height 16
type textarea "x"
type input "e"
type textarea "x"
type input "em"
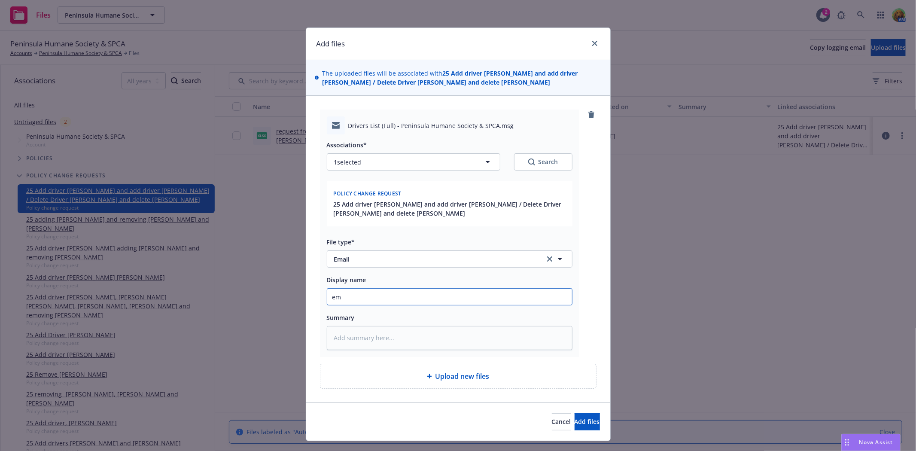
type textarea "x"
type input "ema"
type textarea "x"
type input "emai"
type textarea "x"
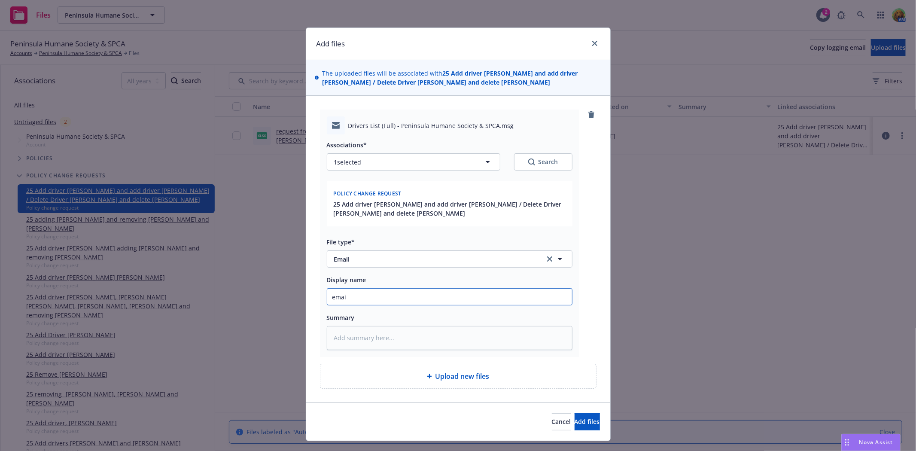
type input "email"
type textarea "x"
type input "email"
type textarea "x"
type input "email f"
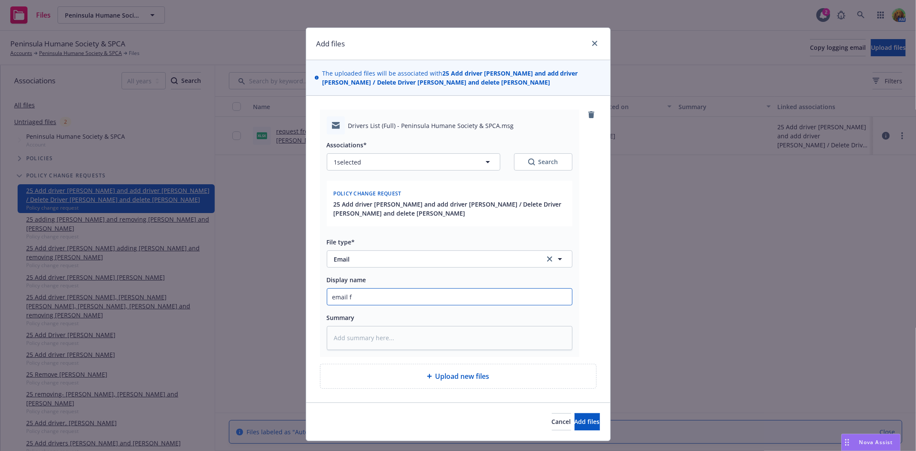
type textarea "x"
type input "email fr"
type textarea "x"
type input "email fro"
type textarea "x"
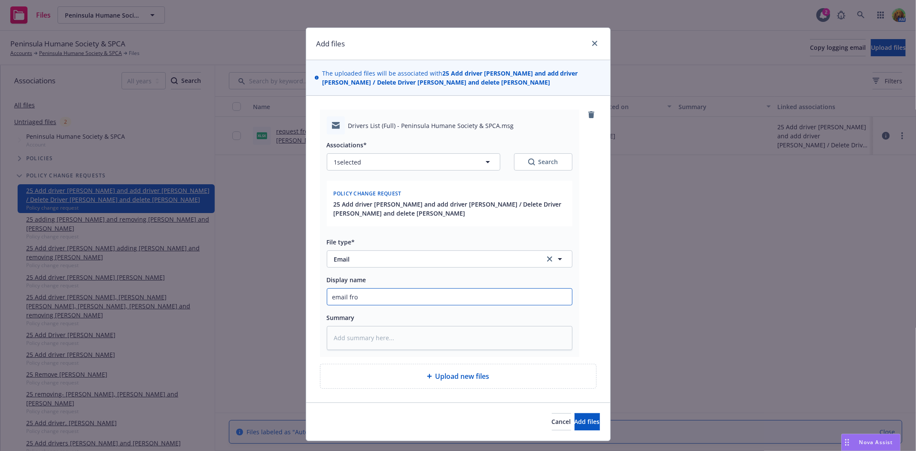
type input "email from"
type textarea "x"
type input "email from"
type textarea "x"
type input "email from c"
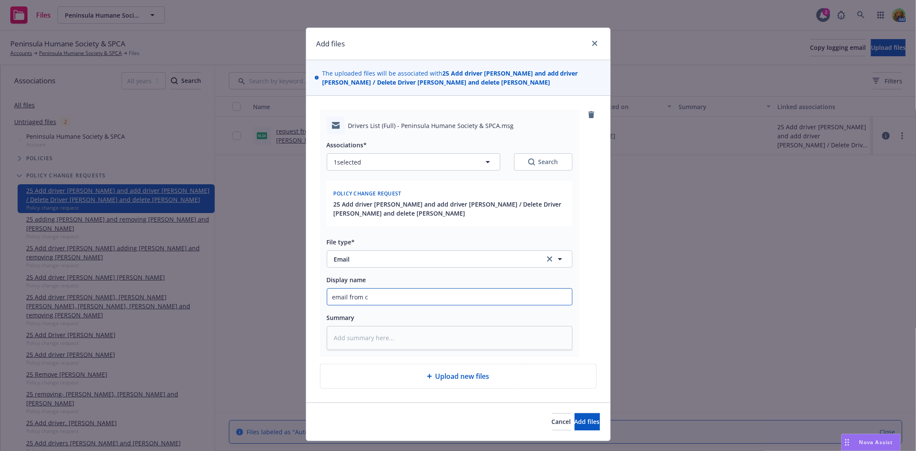
type textarea "x"
type input "email from co"
type textarea "x"
type input "email from c"
type textarea "x"
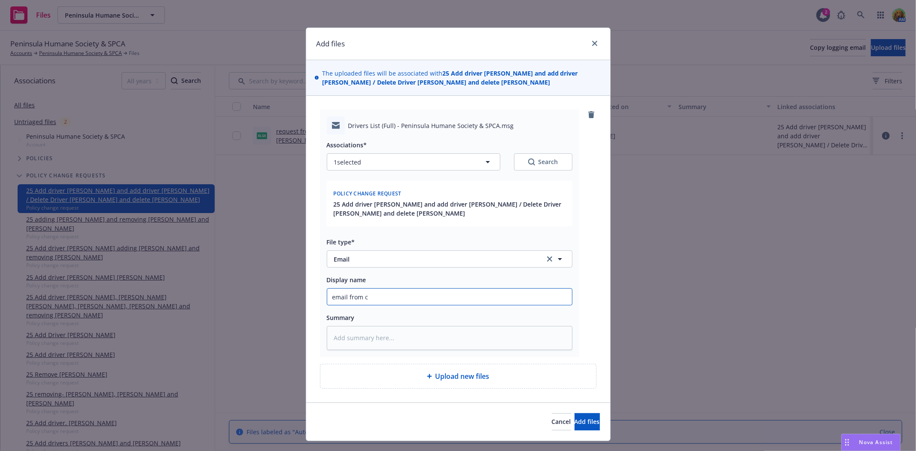
type input "email from"
type textarea "x"
type input "email from I"
type textarea "x"
type input "email from In"
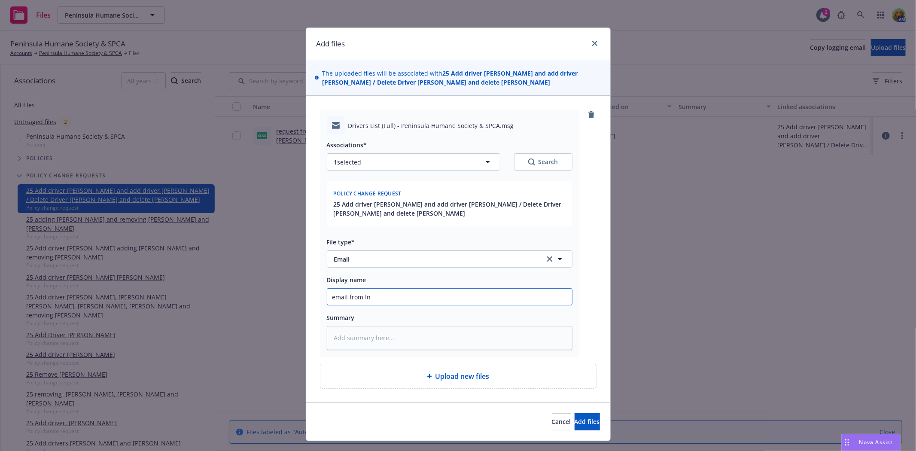
type textarea "x"
type input "email from Ins"
type textarea "x"
type input "email from Inss"
type textarea "x"
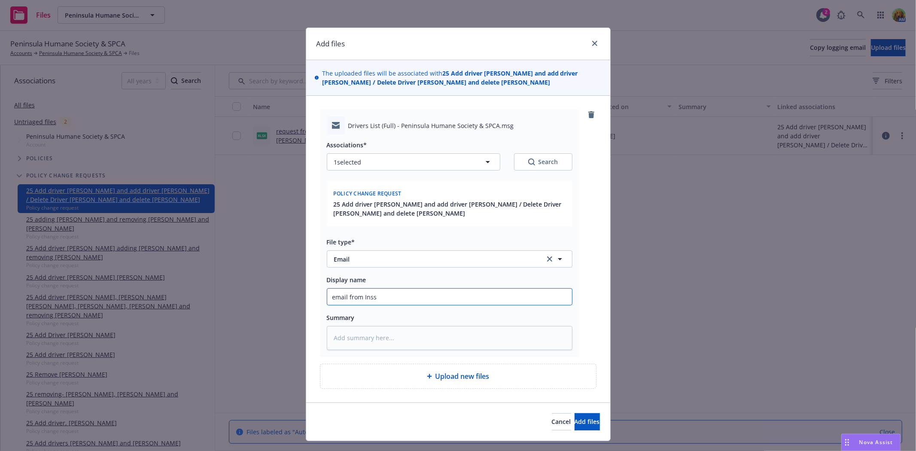
type input "email from Inssu"
type textarea "x"
type input "email from Inss"
type textarea "x"
type input "email from Ins"
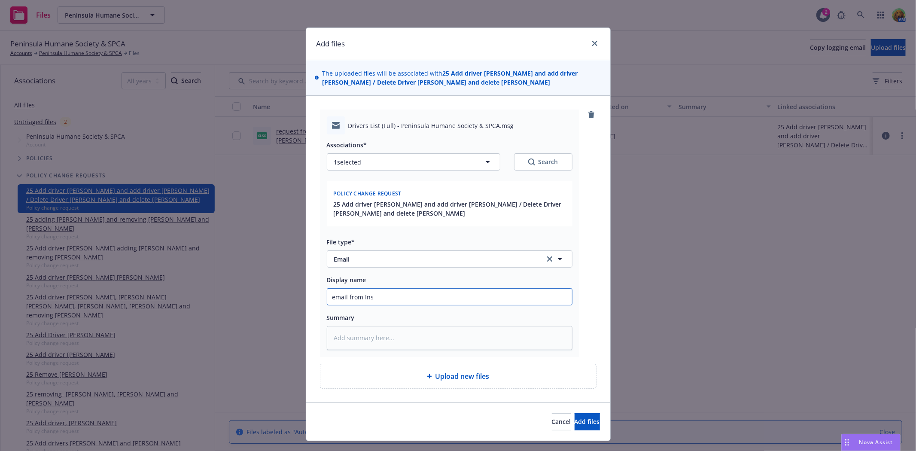
type textarea "x"
type input "email from In"
type textarea "x"
type input "email from I"
type textarea "x"
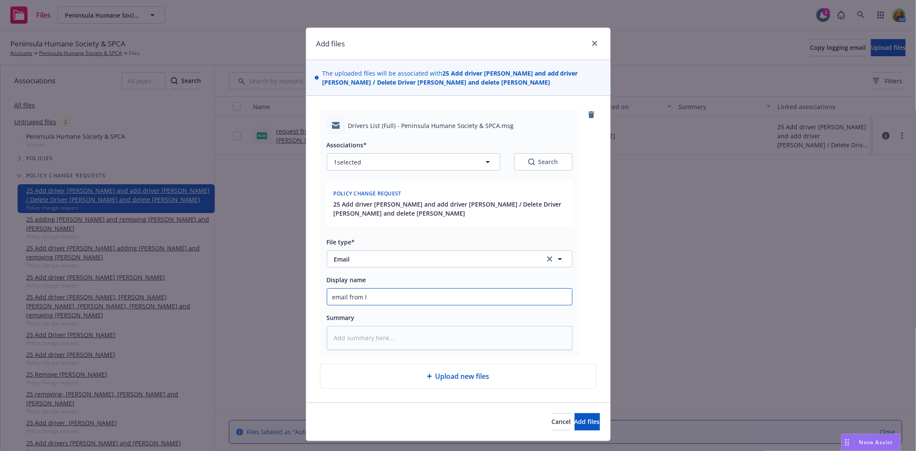
type input "email from"
type textarea "x"
type input "email from c"
type textarea "x"
type input "email from ca"
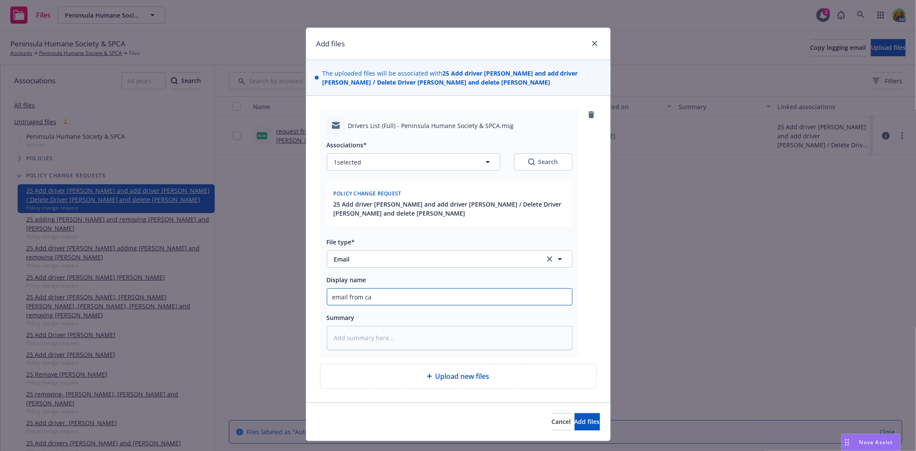
type textarea "x"
type input "email from car"
type textarea "x"
type input "email from carr"
type textarea "x"
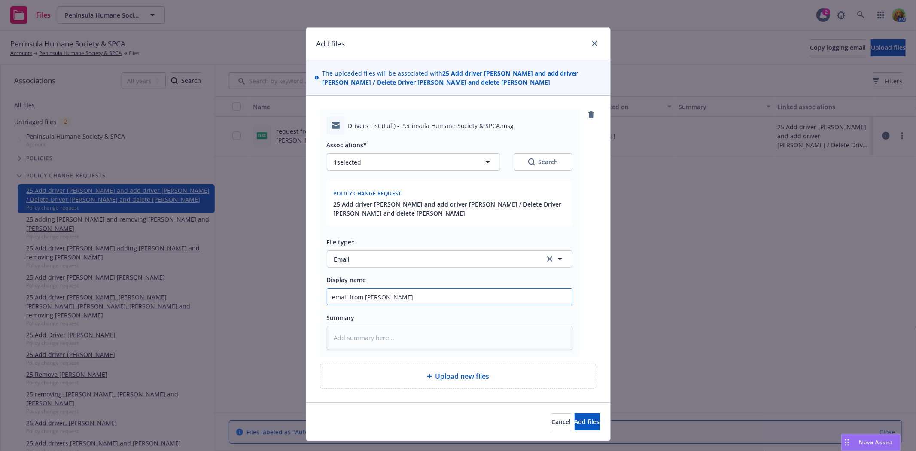
type input "email from carrie"
type textarea "x"
type input "email from carrier"
type textarea "x"
type input "email from carrier"
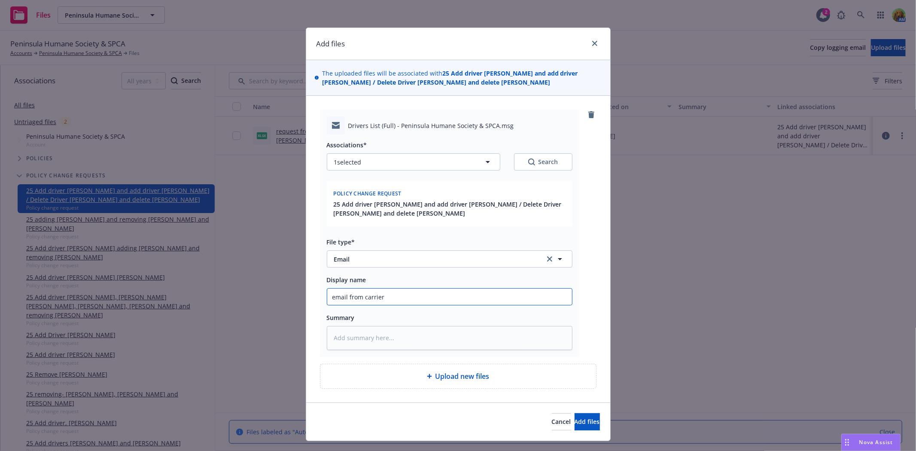
type textarea "x"
type input "email from carrier co"
type textarea "x"
type input "email from carrier con"
type textarea "x"
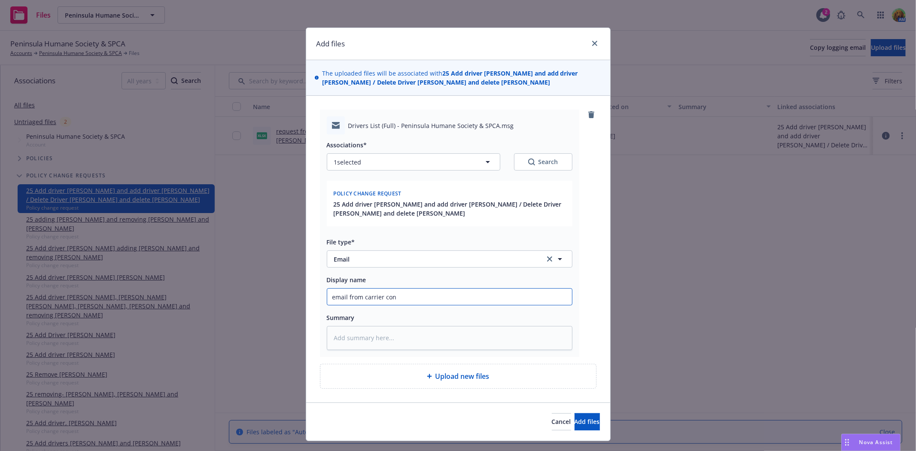
type input "email from carrier conf"
type textarea "x"
type input "email from carrier confi"
type textarea "x"
type input "email from carrier confir"
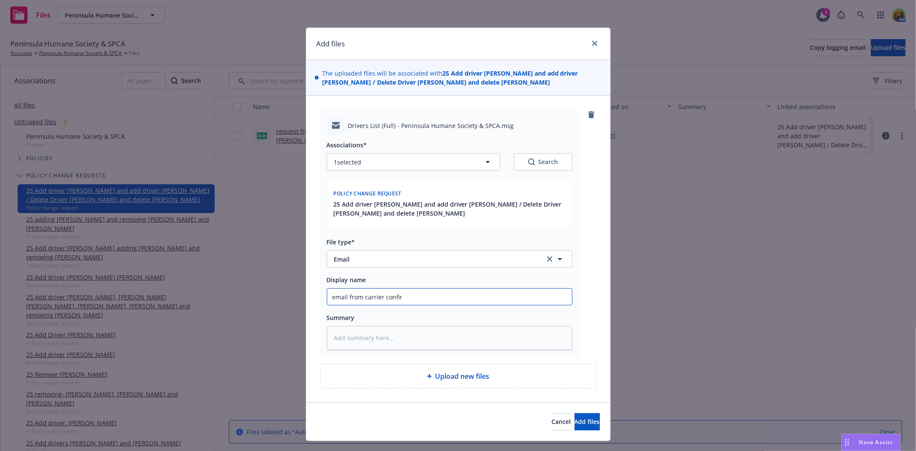
type textarea "x"
type input "email from carrier confirm"
type textarea "x"
type input "email from carrier confirma"
type textarea "x"
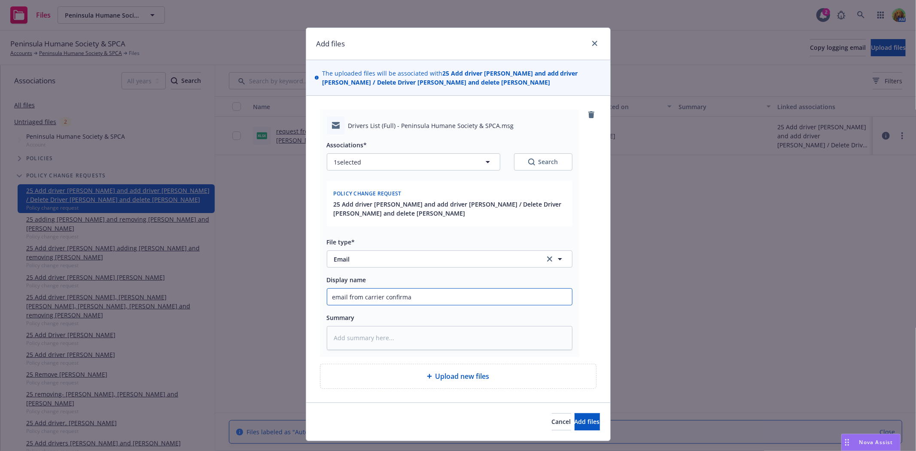
type input "email from carrier confirmat"
type textarea "x"
type input "email from carrier confirmati"
type textarea "x"
type input "email from carrier confirmatio"
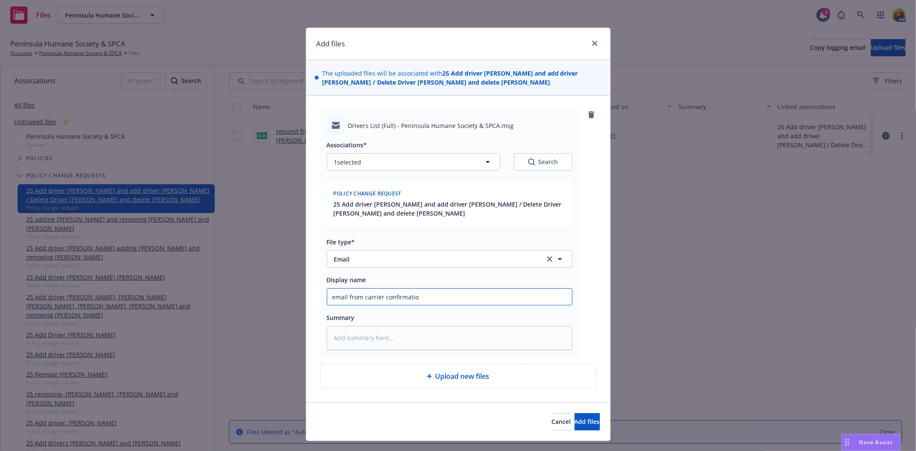
type textarea "x"
type input "email from carrier confirmation"
type textarea "x"
type input "email from carrier confirmation o"
type textarea "x"
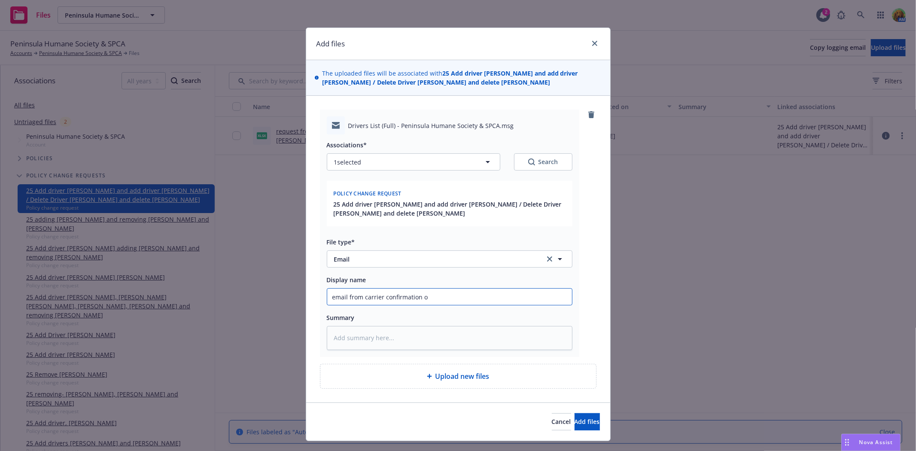
type input "email from carrier confirmation of"
type textarea "x"
type input "email from carrier confirmation of"
type textarea "x"
type input "email from carrier confirmation of r"
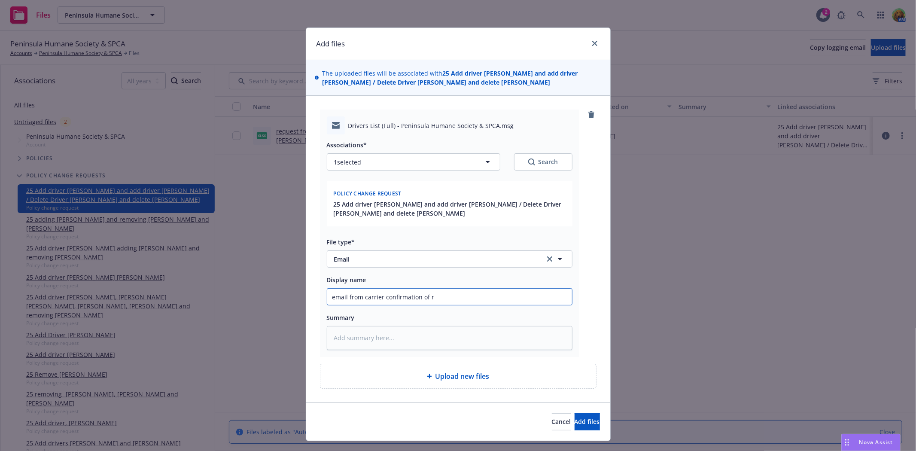
type textarea "x"
type input "email from carrier confirmation of re"
type textarea "x"
type input "email from carrier confirmation of rec"
type textarea "x"
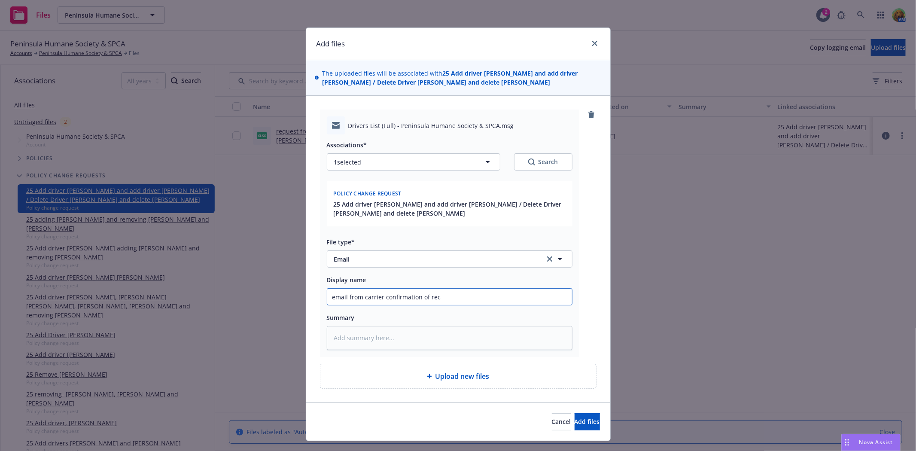
type input "email from carrier confirmation of rece"
type textarea "x"
type input "email from carrier confirmation of recei"
type textarea "x"
type input "email from carrier confirmation of receip"
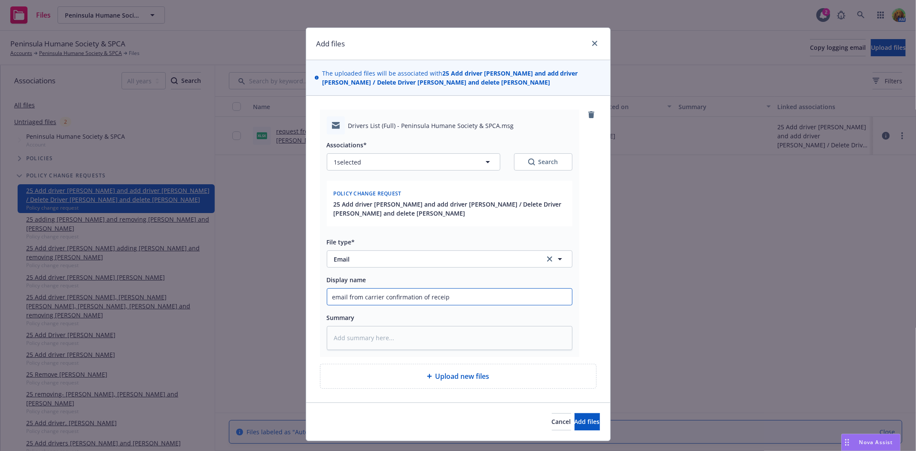
type textarea "x"
type input "email from carrier confirmation of receipt"
click at [575, 418] on span "Add files" at bounding box center [587, 421] width 25 height 8
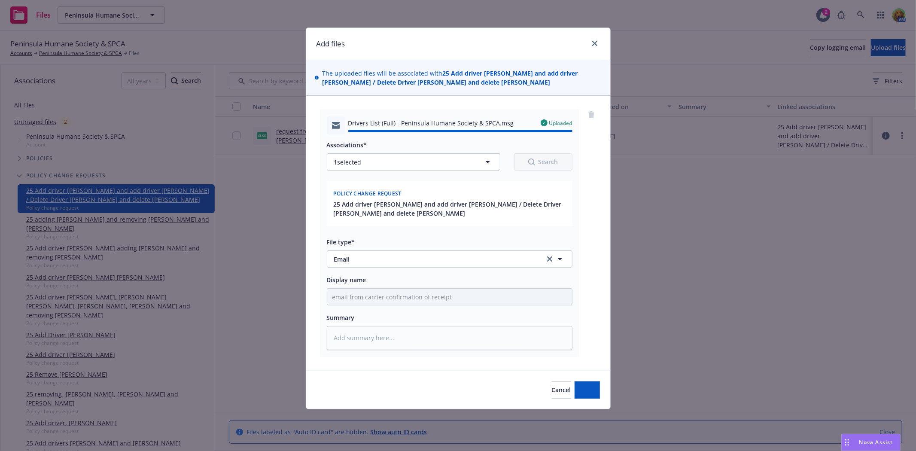
type textarea "x"
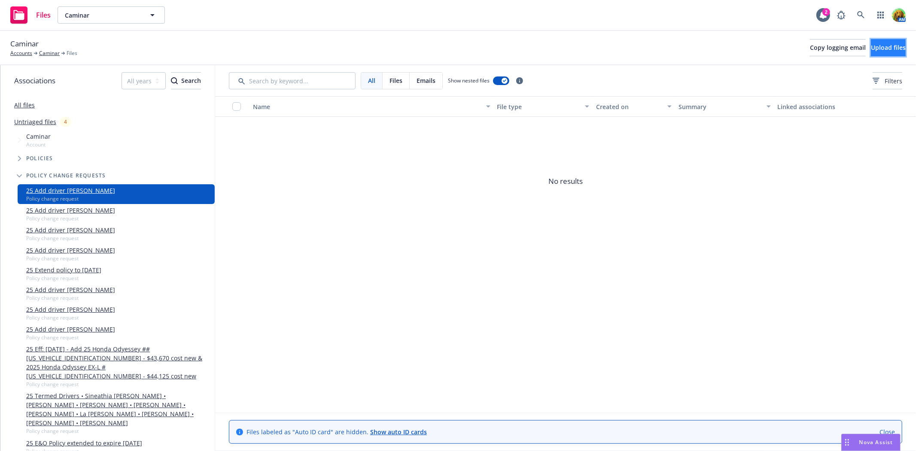
click at [891, 48] on span "Upload files" at bounding box center [888, 47] width 35 height 8
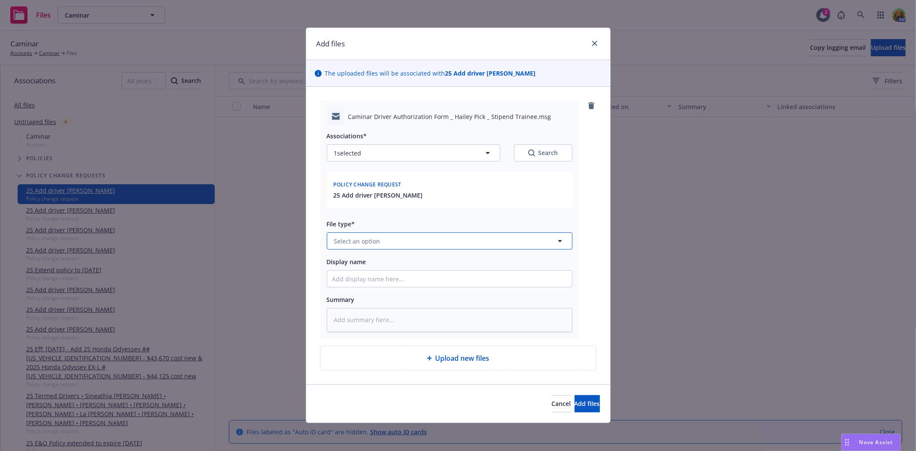
click at [419, 243] on button "Select an option" at bounding box center [450, 240] width 246 height 17
type input "emai"
click at [336, 210] on div "Email" at bounding box center [449, 217] width 245 height 23
click at [371, 280] on input "Display name" at bounding box center [449, 279] width 245 height 16
type textarea "x"
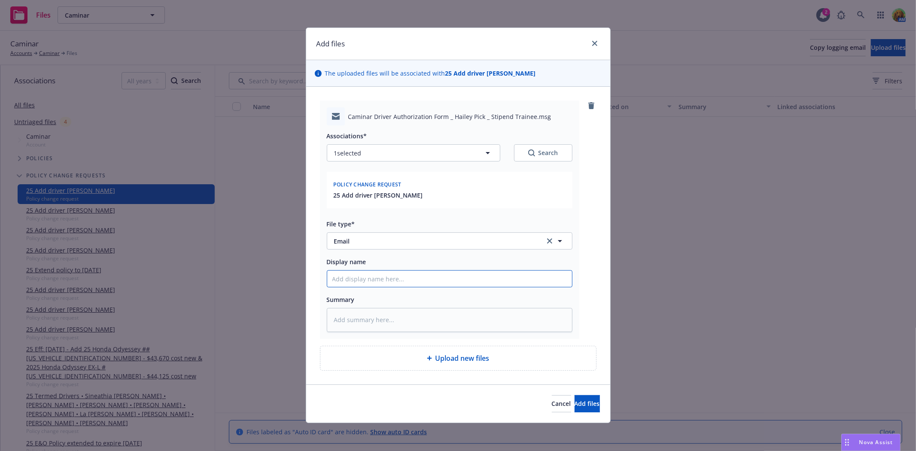
type input "e"
type textarea "x"
type input "em"
type textarea "x"
type input "ema"
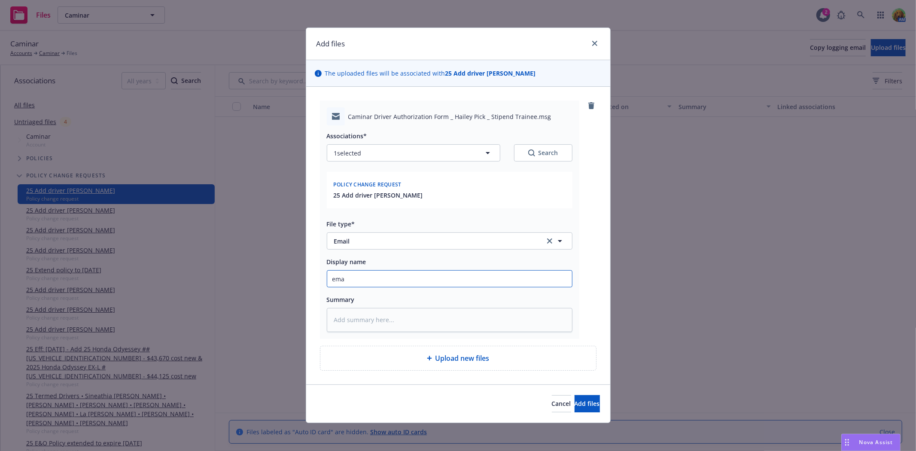
type textarea "x"
type input "emai"
type textarea "x"
type input "email"
type textarea "x"
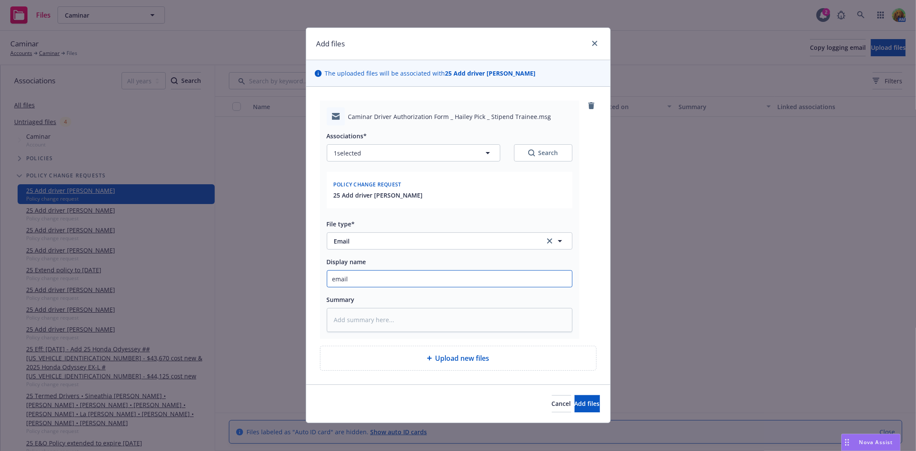
type input "email f"
type textarea "x"
type input "email fr"
type textarea "x"
type input "email fro"
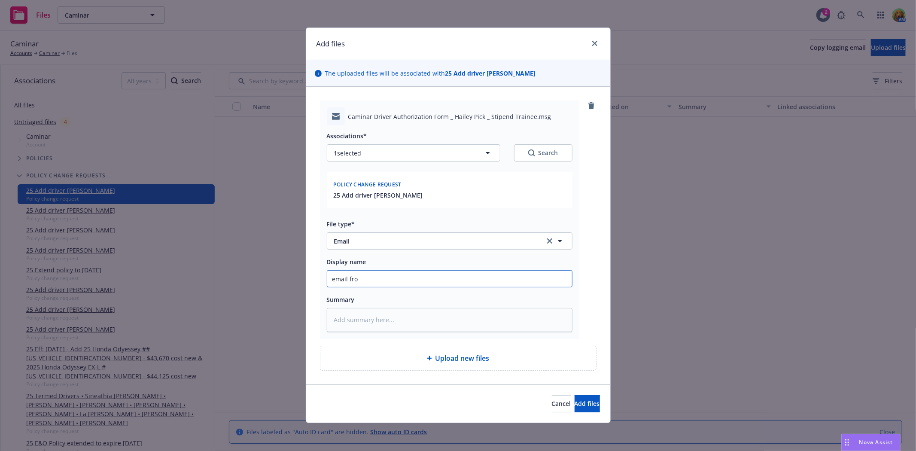
type textarea "x"
type input "email from"
type textarea "x"
type input "email from"
type textarea "x"
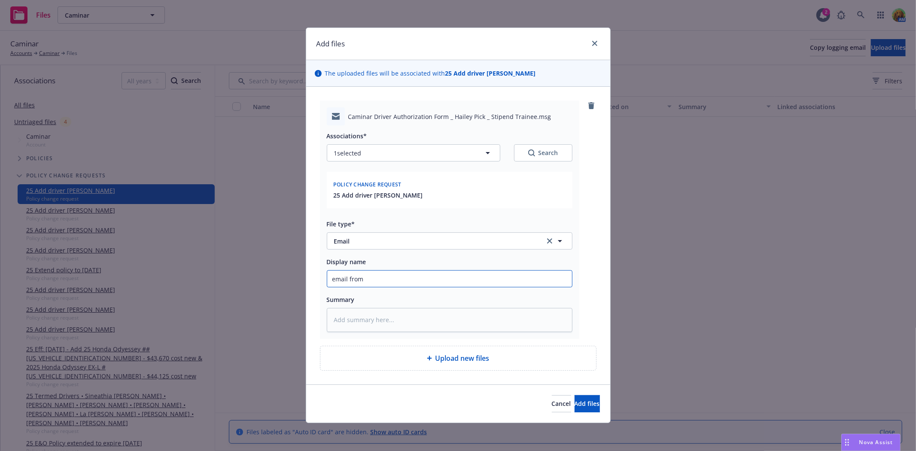
type input "email from i"
type textarea "x"
type input "email from in"
type textarea "x"
type input "email from ins"
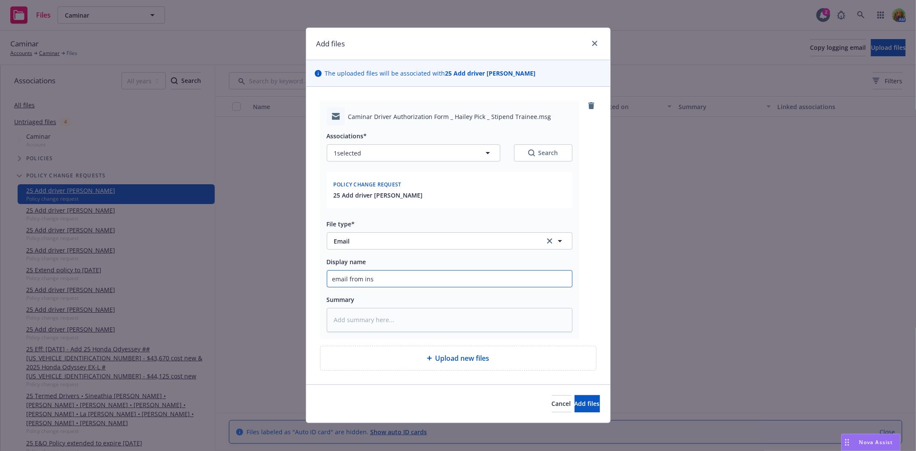
type textarea "x"
type input "email from insu"
type textarea "x"
type input "email from insur"
type textarea "x"
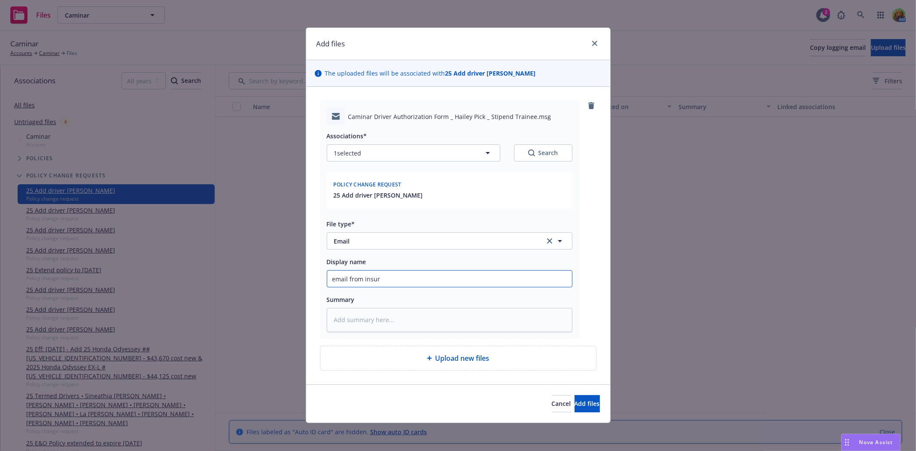
type input "email from insure"
type textarea "x"
type input "email from insured"
type textarea "x"
type input "email from insured"
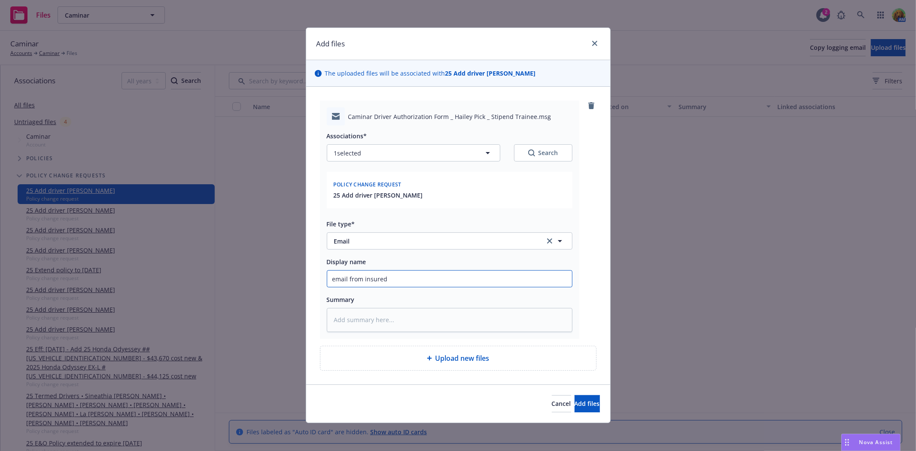
type textarea "x"
type input "email from insured a"
type textarea "x"
type input "email from insured ad"
type textarea "x"
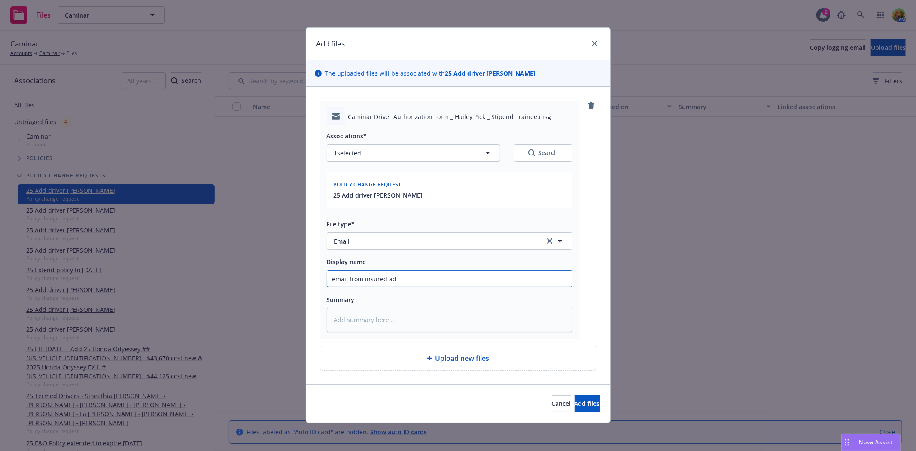
type input "email from insured add"
type textarea "x"
type input "email from insured ad"
type textarea "x"
type input "email from insured a"
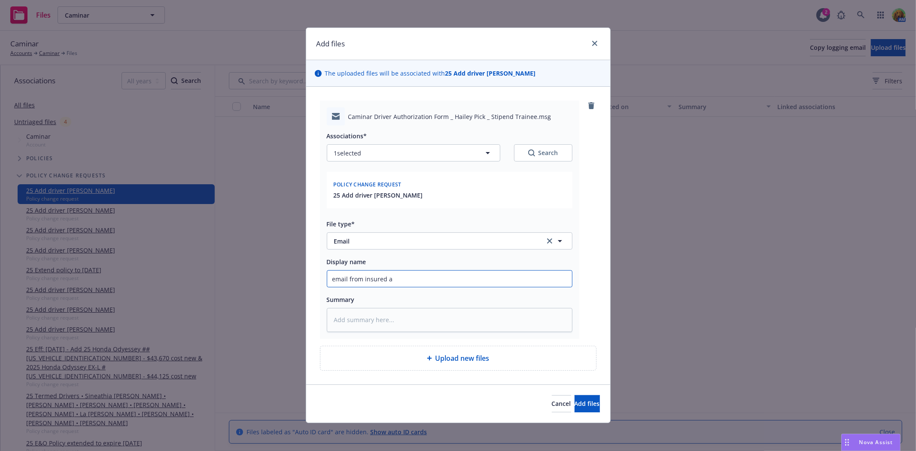
type textarea "x"
type input "email from insured"
type textarea "x"
type input "email from insured"
type textarea "x"
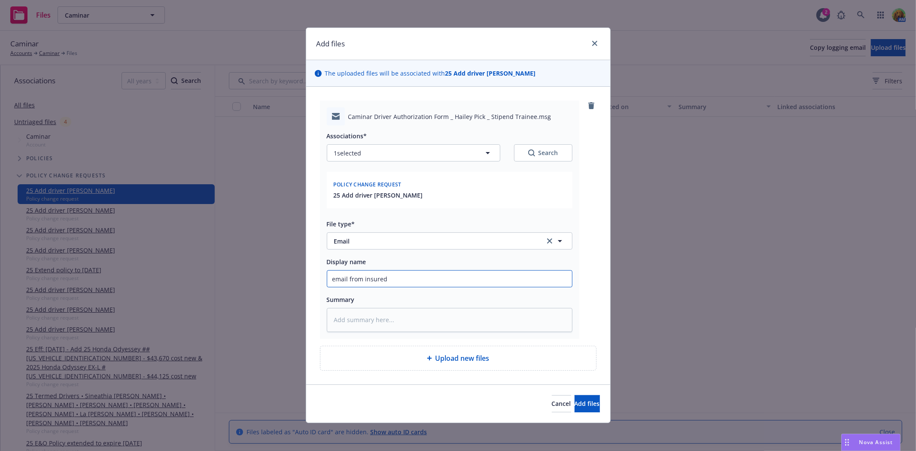
type input "email from insured"
type textarea "x"
type input "email from insured r"
type textarea "x"
type input "email from insured ru"
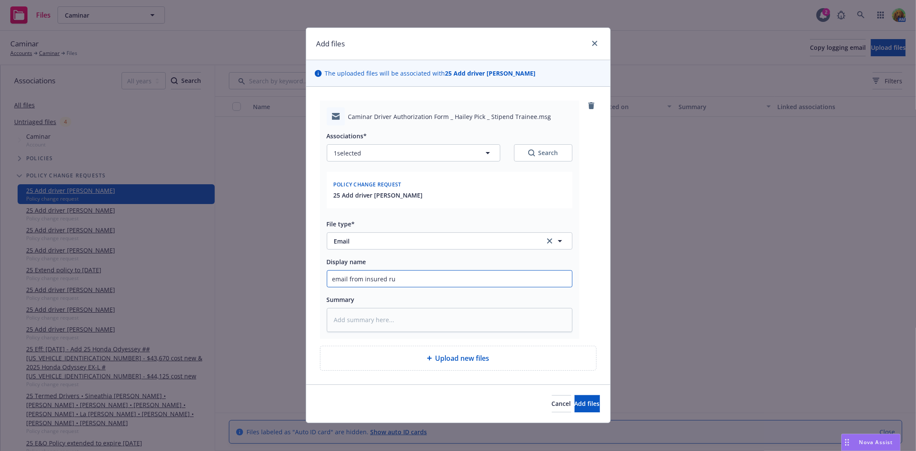
type textarea "x"
type input "email from insured run"
type textarea "x"
type input "email from insured run"
type textarea "x"
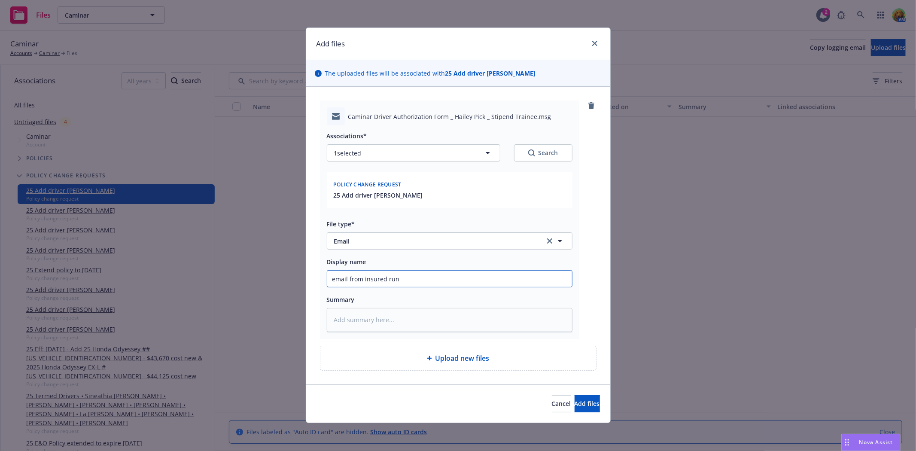
type input "email from insured run M"
type textarea "x"
type input "email from insured run MV"
type textarea "x"
type input "email from insured run MVR"
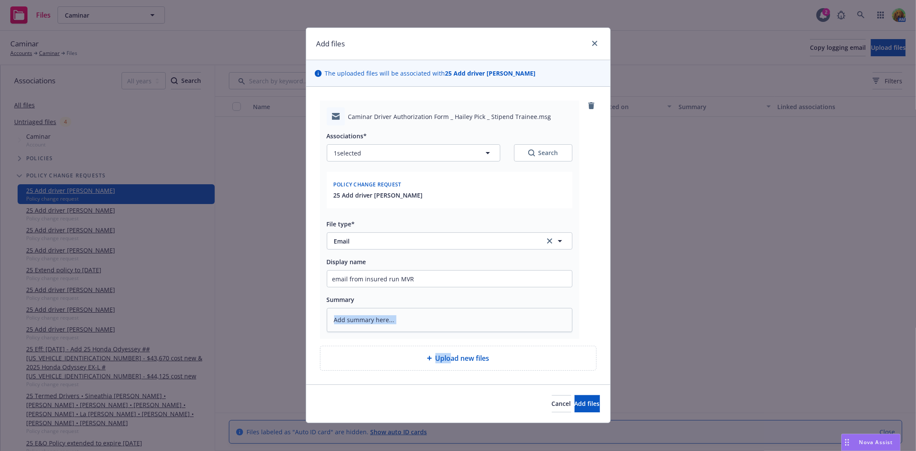
drag, startPoint x: 448, startPoint y: 363, endPoint x: 508, endPoint y: 314, distance: 77.2
click at [508, 314] on div "Caminar Driver Authorization Form _ Hailey Pick _ Stipend Trainee.msg Associati…" at bounding box center [458, 235] width 277 height 270
type textarea "x"
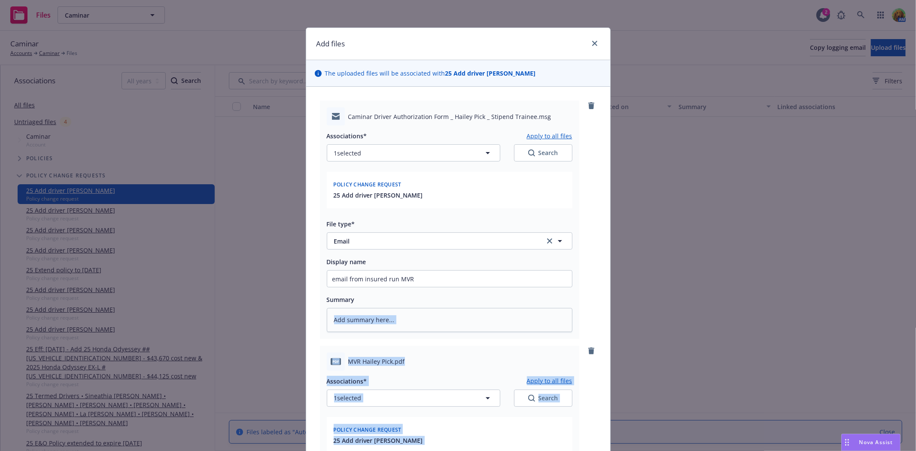
scroll to position [238, 0]
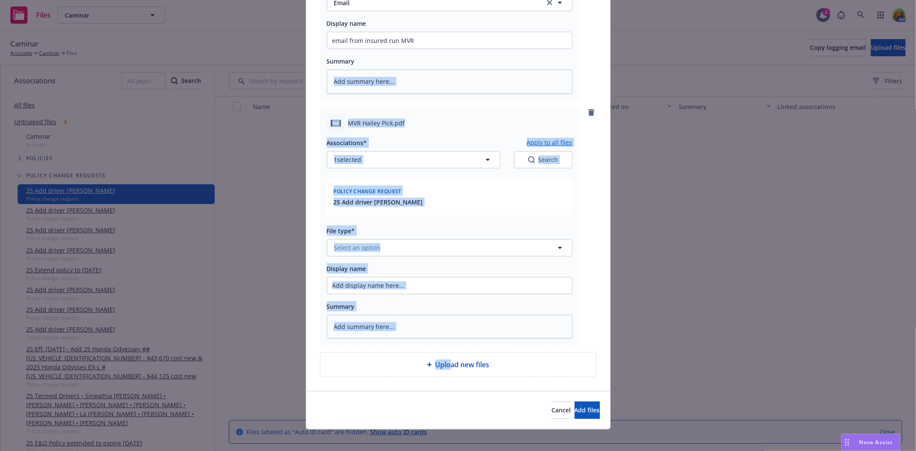
click at [500, 222] on div "Associations* Apply to all files 1 selected Search Policy change request 25 Add…" at bounding box center [450, 235] width 246 height 206
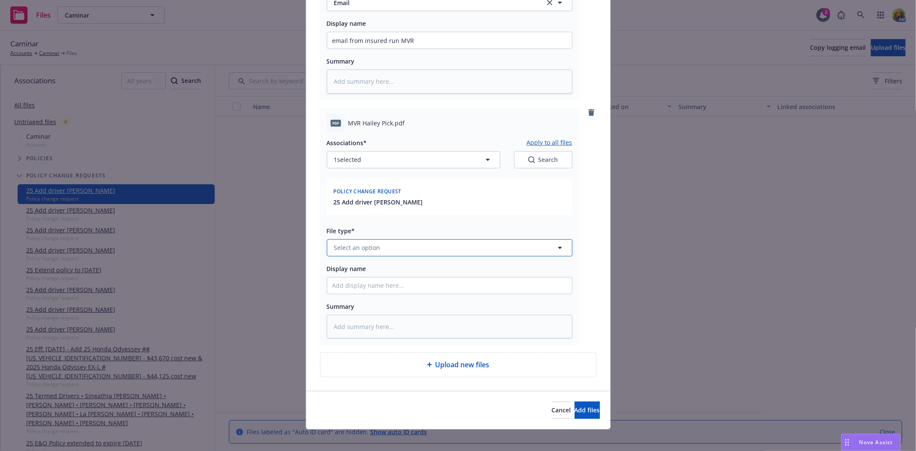
click at [456, 243] on button "Select an option" at bounding box center [450, 247] width 246 height 17
type input "mvr"
click at [358, 221] on span "Motor Vehicle Report (MVR)" at bounding box center [377, 223] width 82 height 9
click at [582, 414] on button "Add files" at bounding box center [587, 410] width 25 height 17
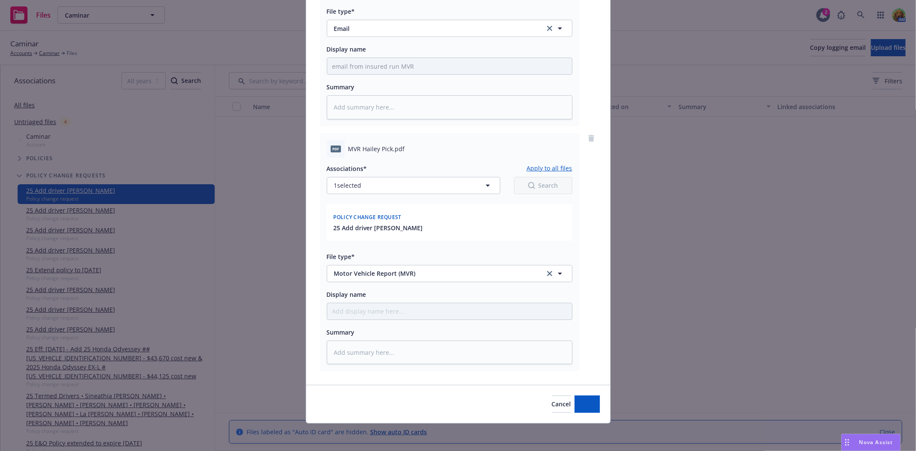
scroll to position [213, 0]
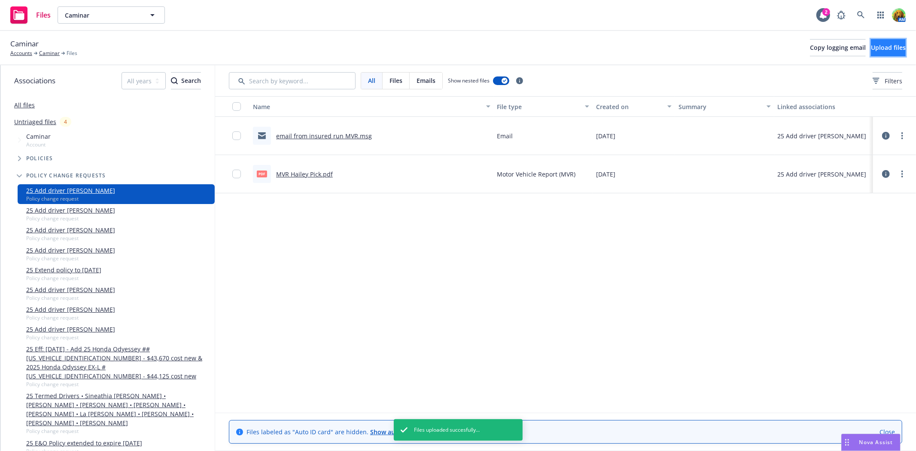
click at [873, 46] on span "Upload files" at bounding box center [888, 47] width 35 height 8
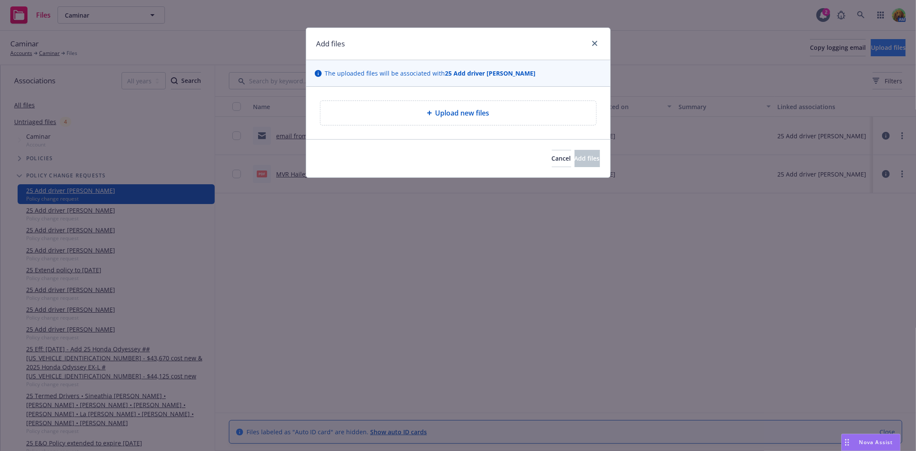
type textarea "x"
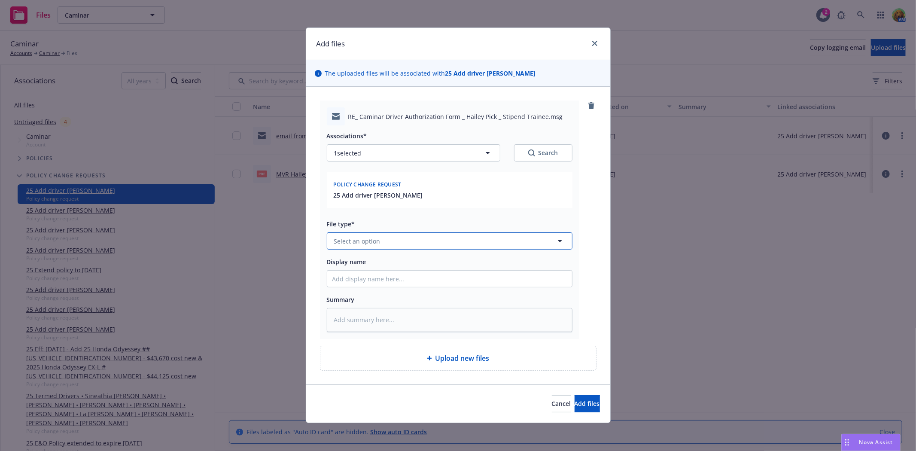
click at [395, 243] on button "Select an option" at bounding box center [450, 240] width 246 height 17
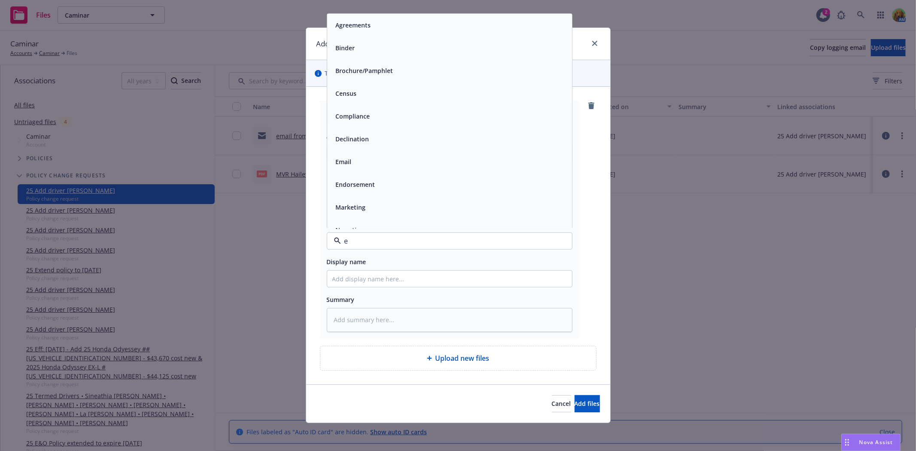
type input "em"
click at [419, 52] on div "Email" at bounding box center [449, 48] width 234 height 12
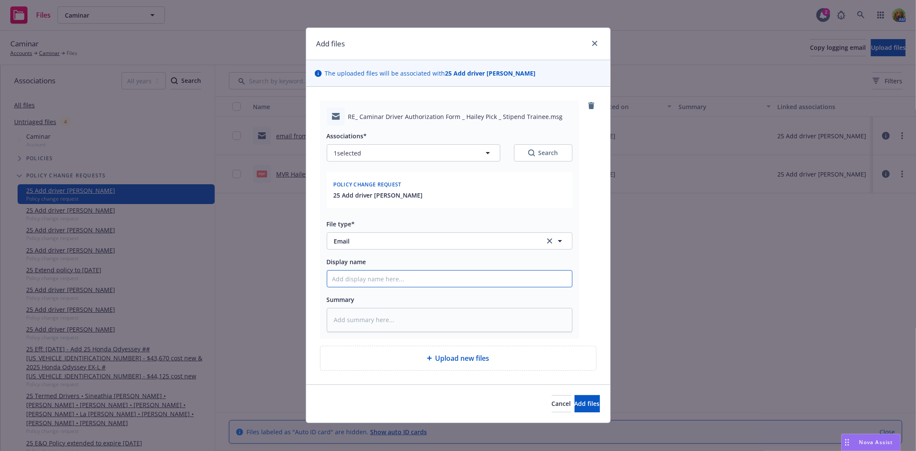
drag, startPoint x: 444, startPoint y: 277, endPoint x: 452, endPoint y: 277, distance: 8.2
click at [445, 277] on input "Display name" at bounding box center [449, 279] width 245 height 16
type textarea "x"
type input "e"
type textarea "x"
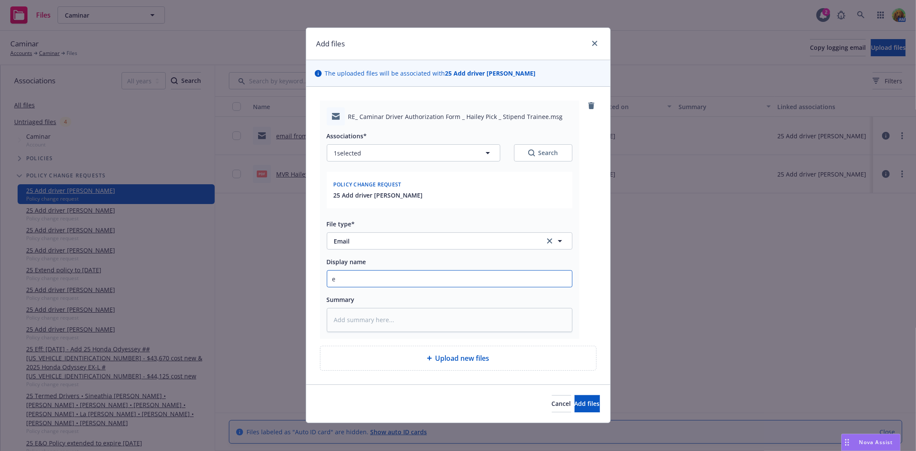
type input "em"
type textarea "x"
type input "ema"
type textarea "x"
type input "emai"
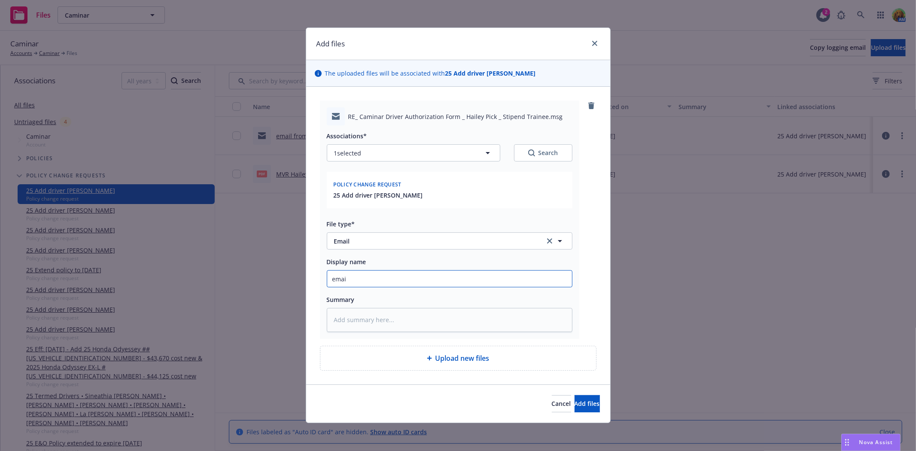
type textarea "x"
type input "email"
type textarea "x"
type input "email"
type textarea "x"
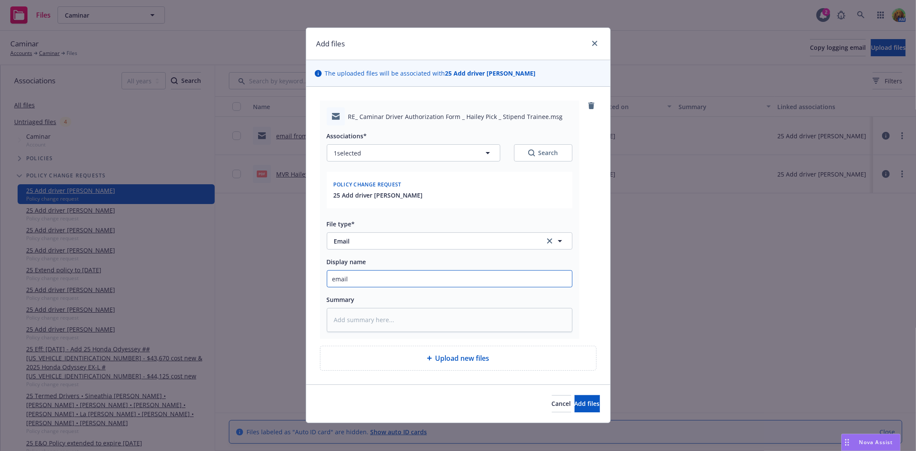
type input "email t"
type textarea "x"
type input "email to"
type textarea "x"
type input "email to"
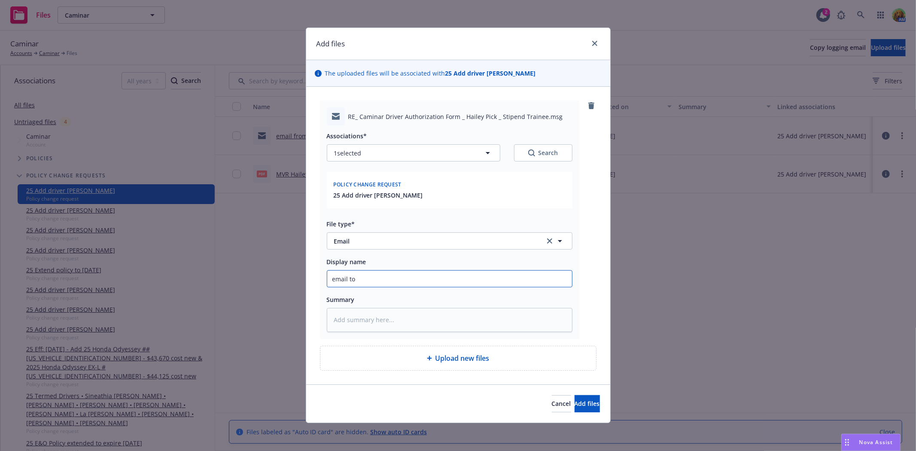
type textarea "x"
type input "email to i"
type textarea "x"
type input "email to in"
type textarea "x"
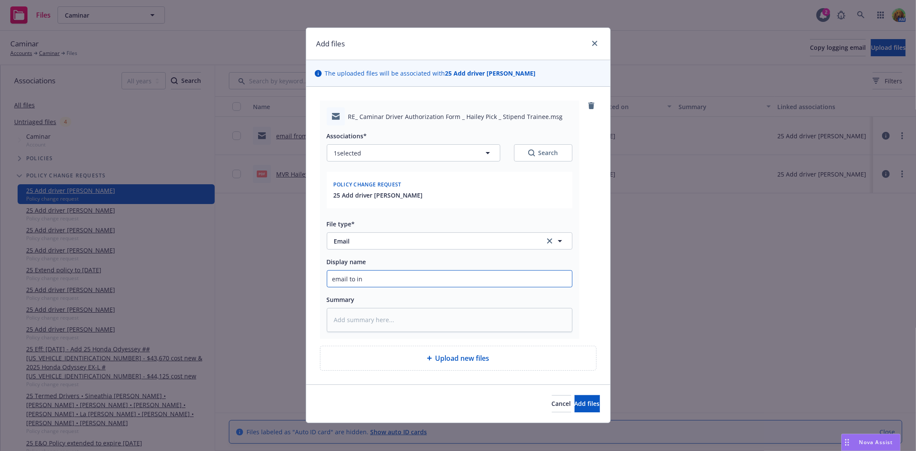
type input "email to ins"
type textarea "x"
type input "email to insu"
type textarea "x"
type input "email to insur"
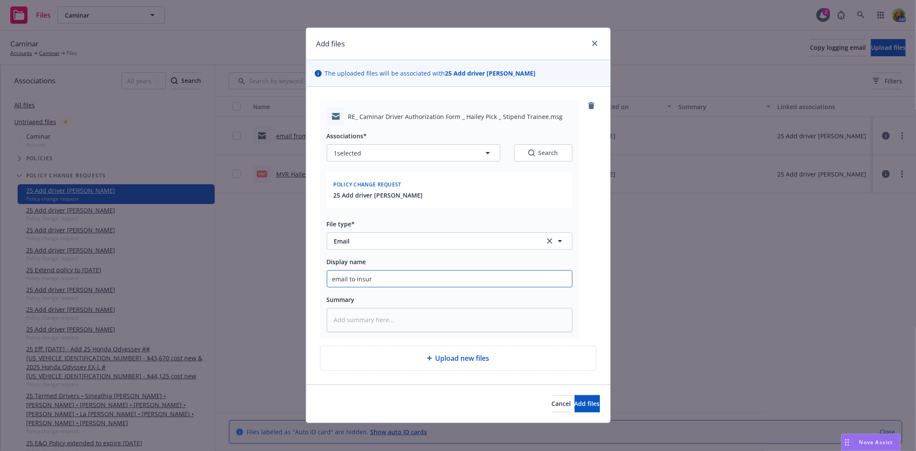
type textarea "x"
type input "email to insure"
type textarea "x"
type input "email to insured"
type textarea "x"
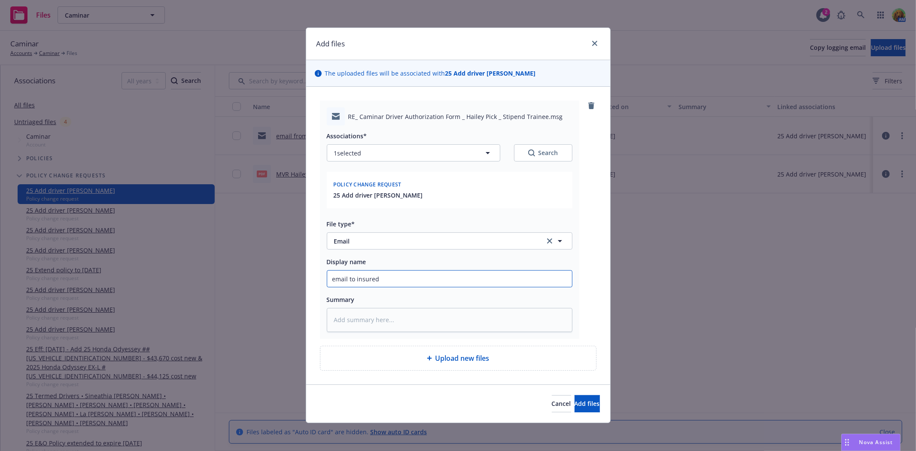
type input "email to insured"
type textarea "x"
type input "email to insured d"
type textarea "x"
type input "email to insured dr"
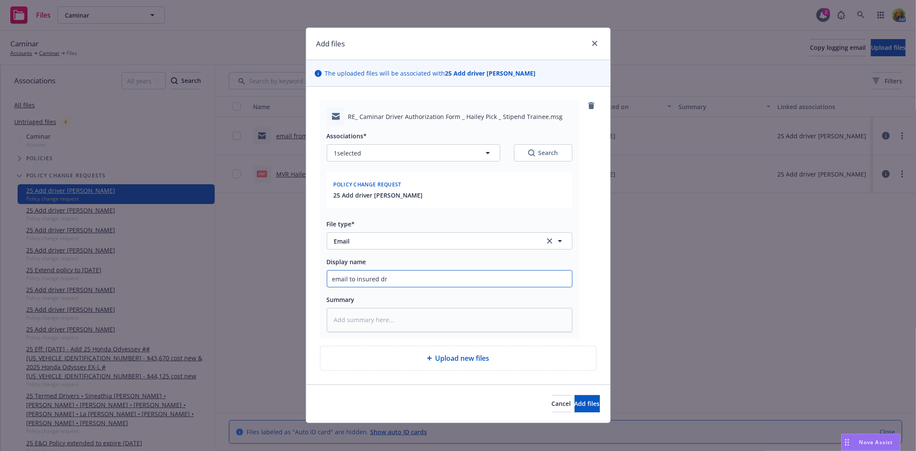
type textarea "x"
type input "email to insured dri"
type textarea "x"
type input "email to insured driv"
type textarea "x"
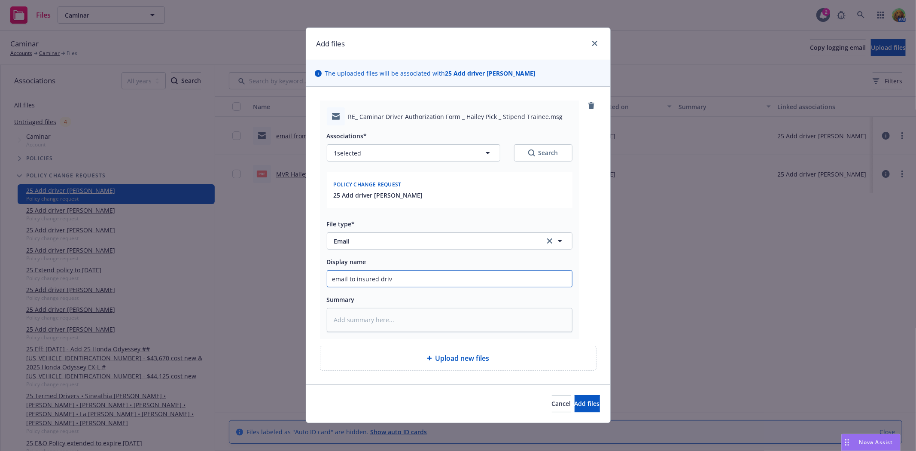
type input "email to insured drive"
type textarea "x"
type input "email to insured driver"
type textarea "x"
type input "email to insured driver"
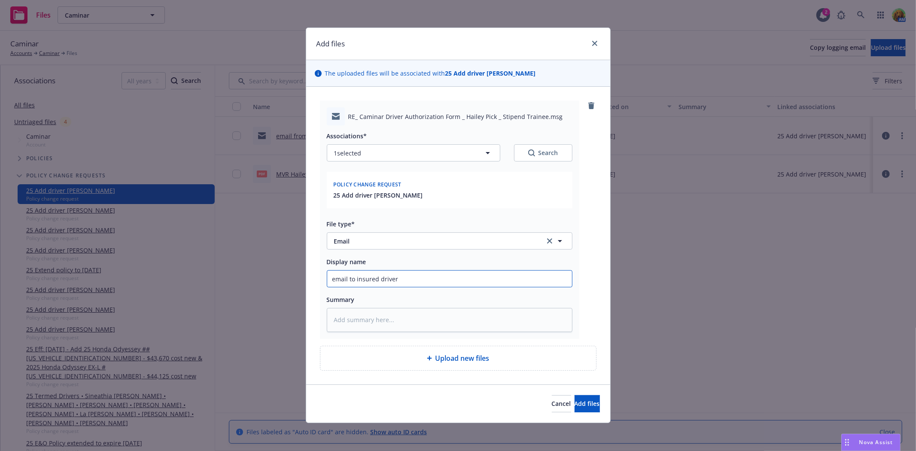
type textarea "x"
type input "email to insured driver m"
type textarea "x"
type input "email to insured driver me"
type textarea "x"
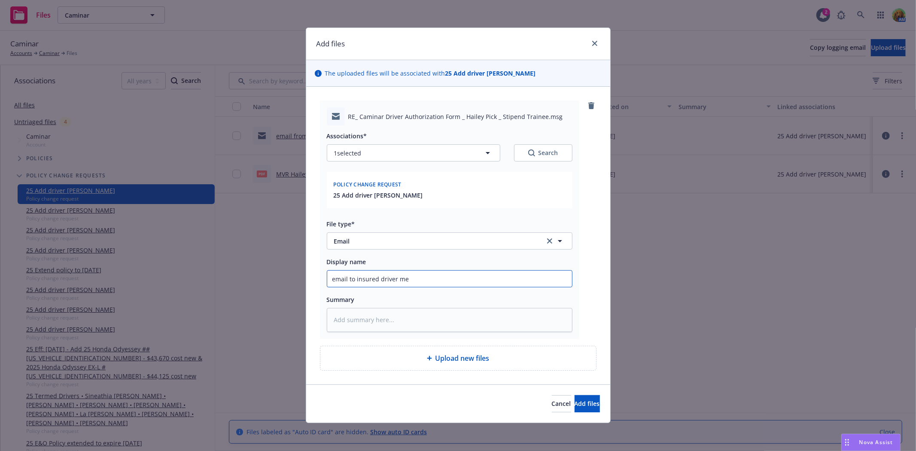
type input "email to insured driver mee"
type textarea "x"
type input "email to insured driver meet"
type textarea "x"
type input "email to insured driver meets"
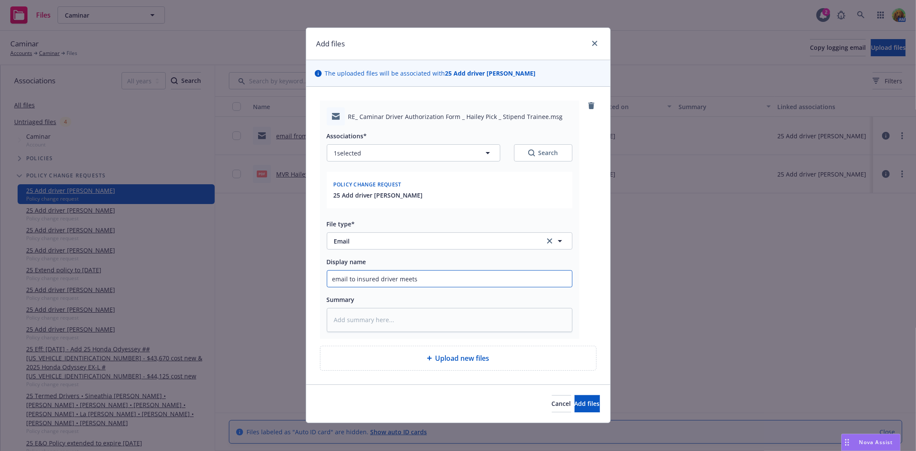
type textarea "x"
type input "email to insured driver meets"
type textarea "x"
type input "email to insured driver meets N"
type textarea "x"
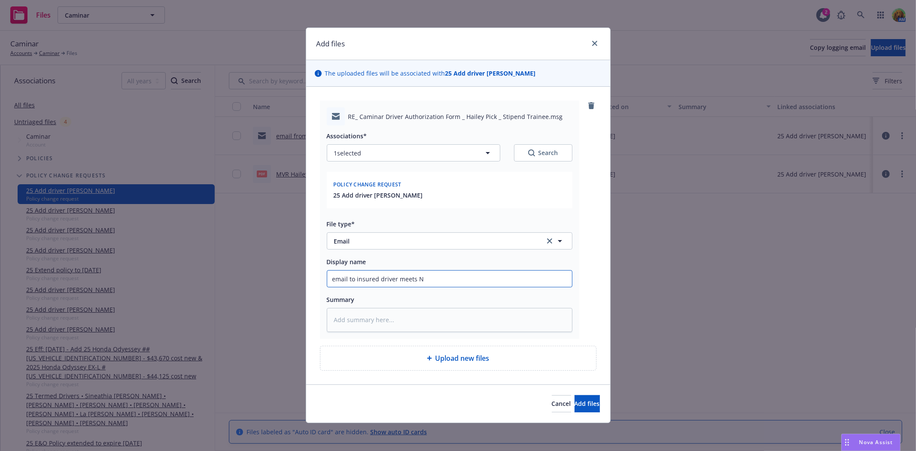
type input "email to insured driver meets NI"
type textarea "x"
type input "email to insured driver meets NIA"
type textarea "x"
type input "email to insured driver meets NIAC"
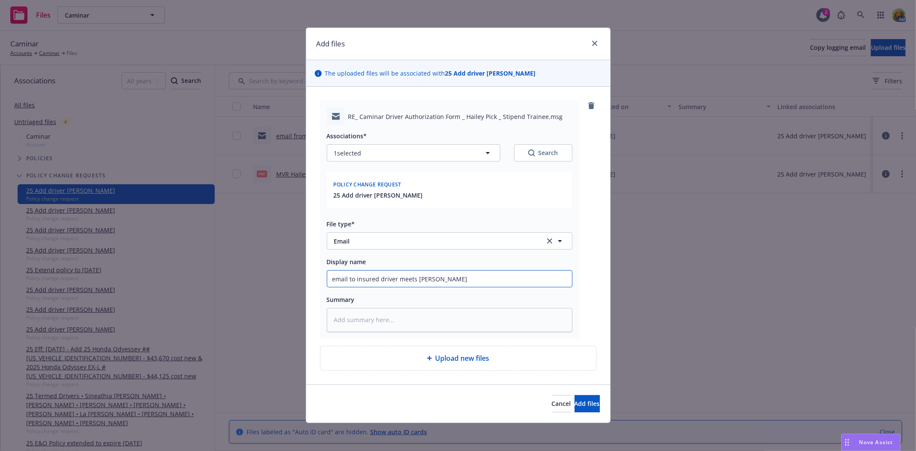
type textarea "x"
type input "email to insured driver meets NIAC g"
type textarea "x"
type input "email to insured driver meets NIAC gu"
type textarea "x"
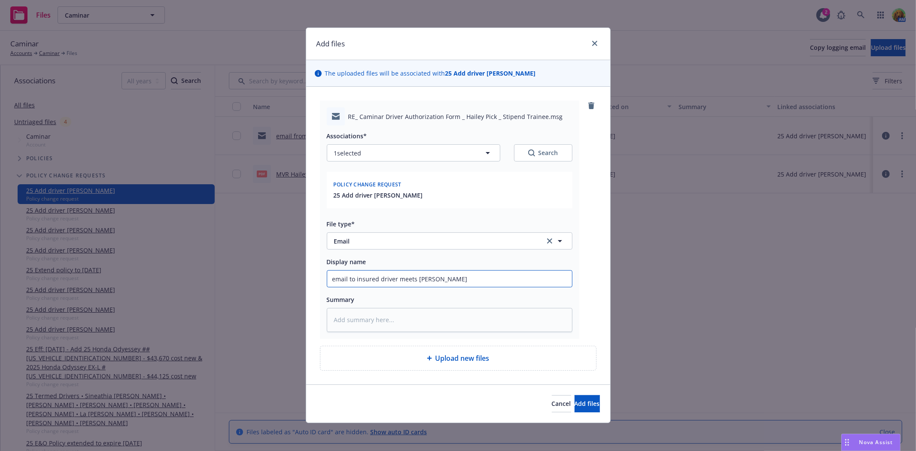
type input "email to insured driver meets NIAC gui"
type textarea "x"
type input "email to insured driver meets NIAC guid"
type textarea "x"
type input "email to insured driver meets NIAC guide"
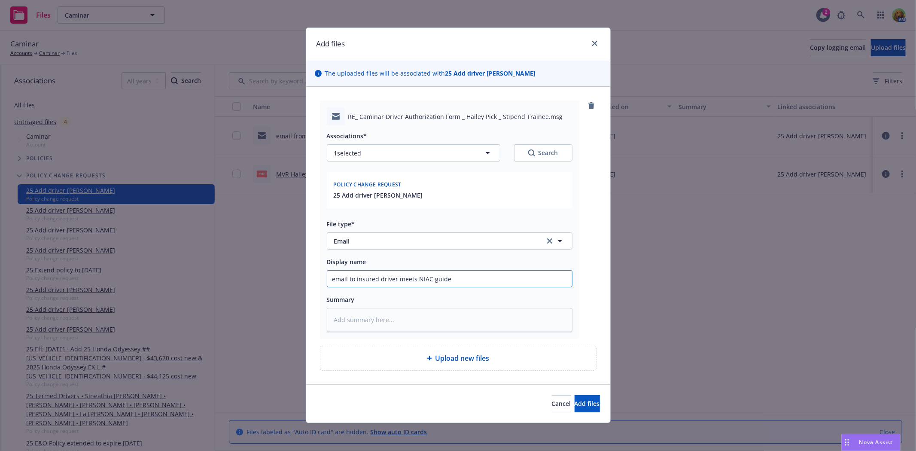
type textarea "x"
type input "email to insured driver meets NIAC guidel"
type textarea "x"
type input "email to insured driver meets NIAC guideli"
type textarea "x"
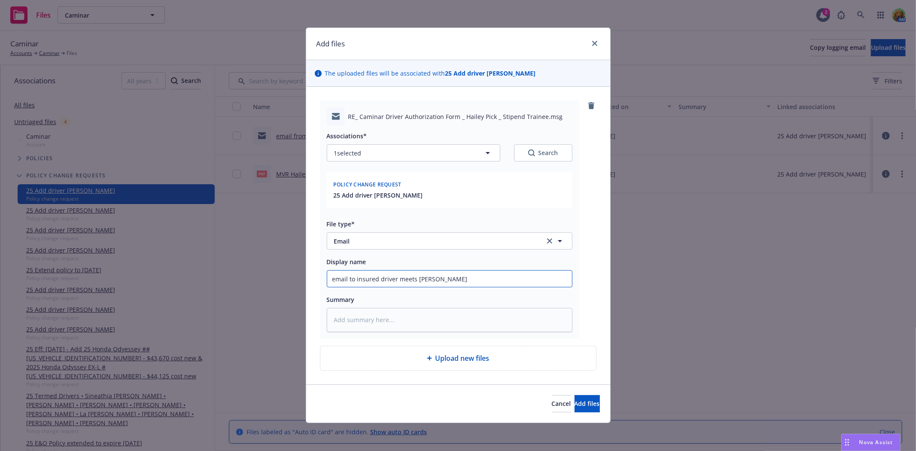
type input "email to insured driver meets NIAC guideline"
type textarea "x"
type input "email to insured driver meets NIAC guidelines"
click at [575, 405] on span "Add files" at bounding box center [587, 403] width 25 height 8
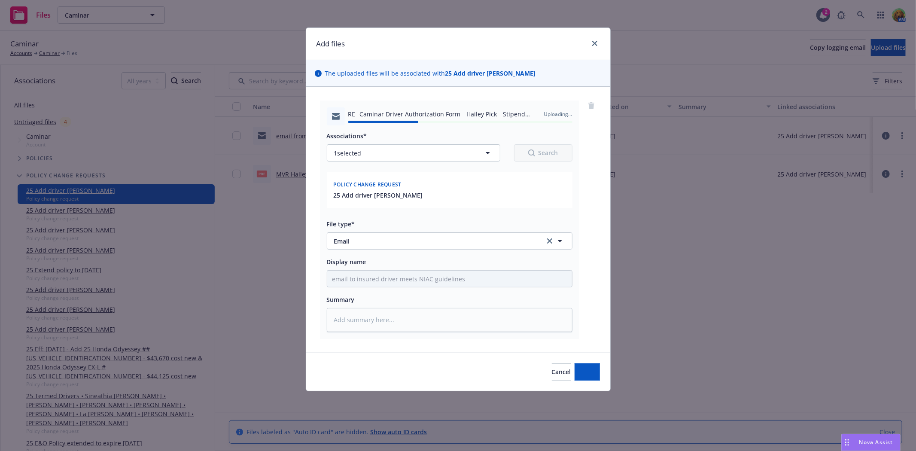
type textarea "x"
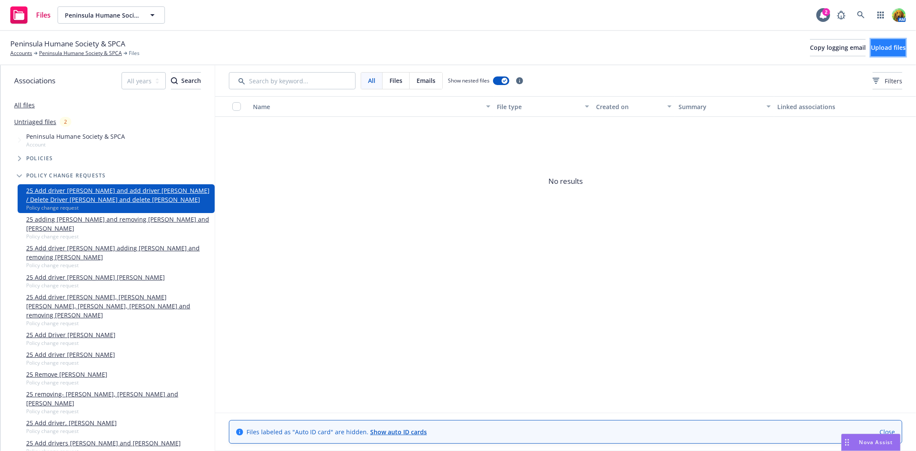
click at [871, 43] on span "Upload files" at bounding box center [888, 47] width 35 height 8
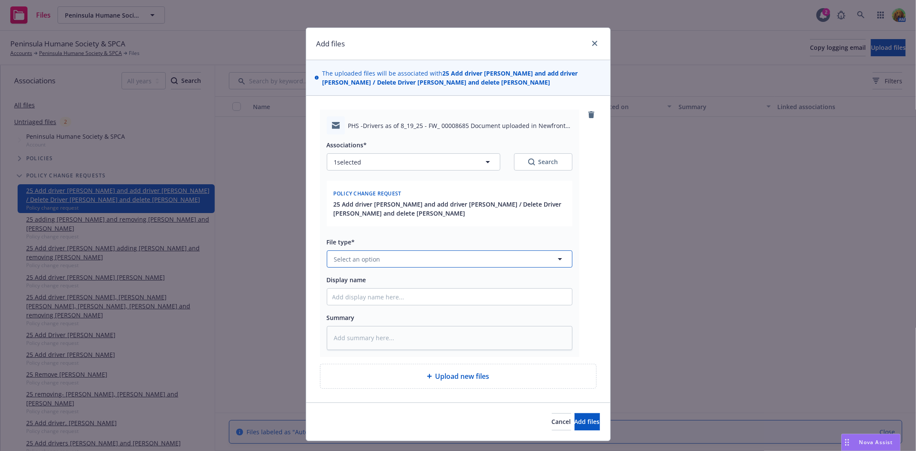
click at [426, 259] on button "Select an option" at bounding box center [450, 258] width 246 height 17
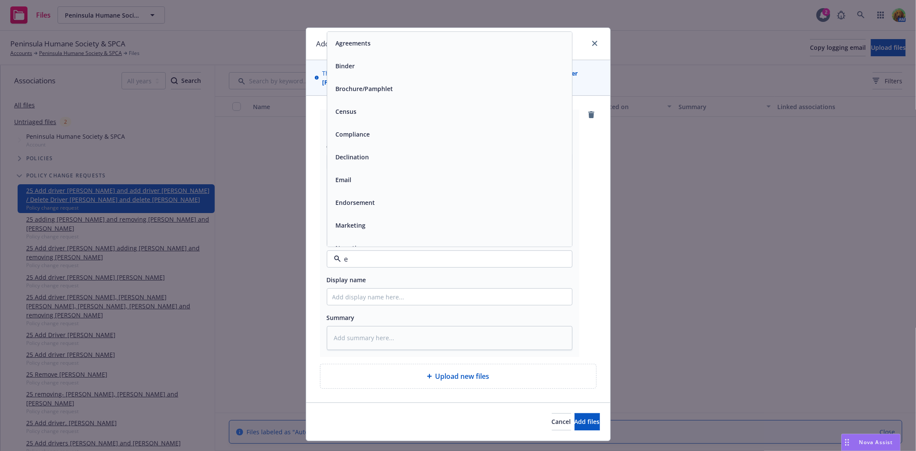
type input "em"
click at [388, 66] on div "Email" at bounding box center [449, 66] width 234 height 12
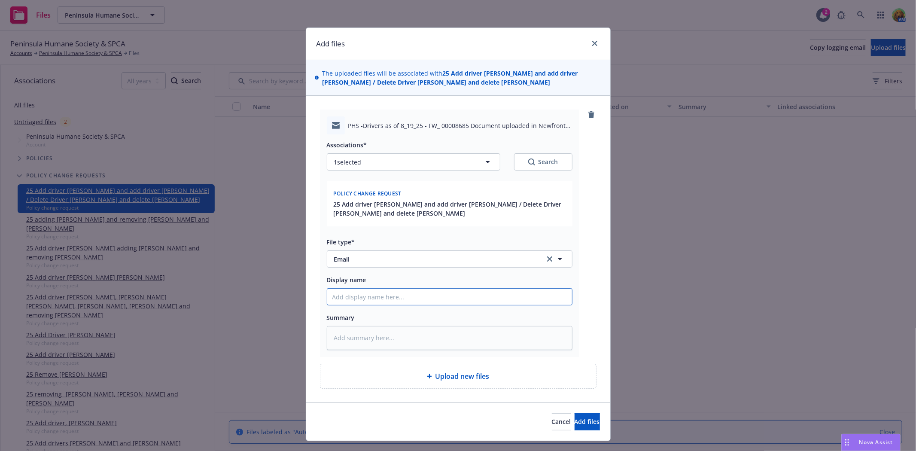
click at [467, 302] on input "Display name" at bounding box center [449, 297] width 245 height 16
type textarea "x"
type input "e"
type textarea "x"
type input "em"
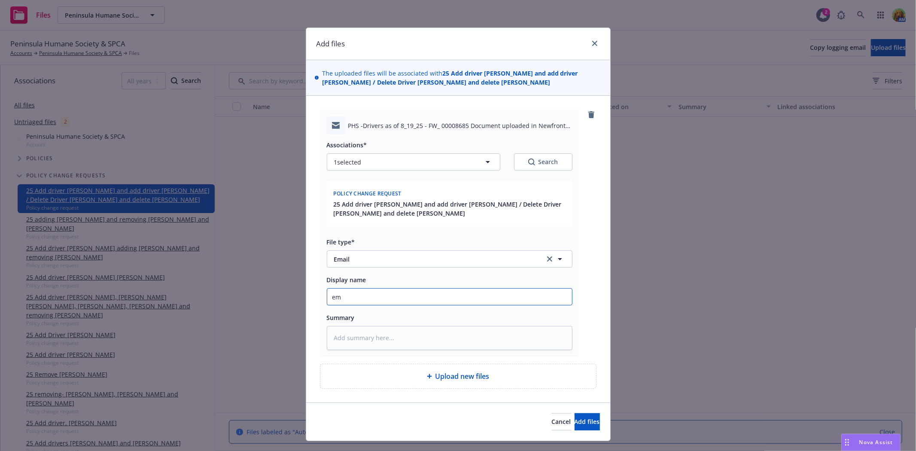
type textarea "x"
type input "emai"
type textarea "x"
type input "email"
type textarea "x"
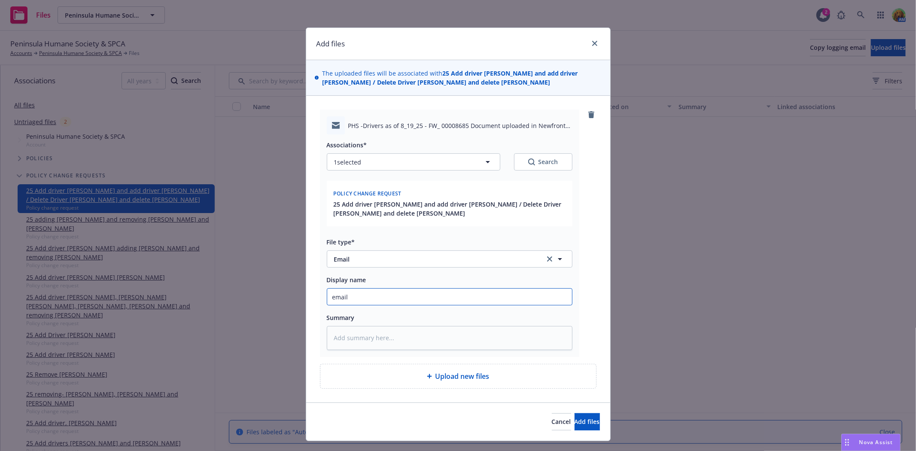
type input "email"
type textarea "x"
type input "email f"
type textarea "x"
type input "email fr"
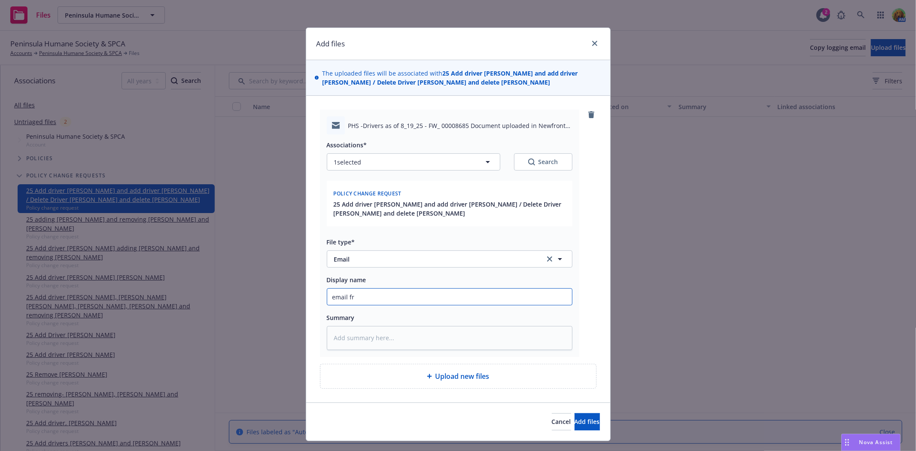
type textarea "x"
type input "email fro"
type textarea "x"
type input "email from"
type textarea "x"
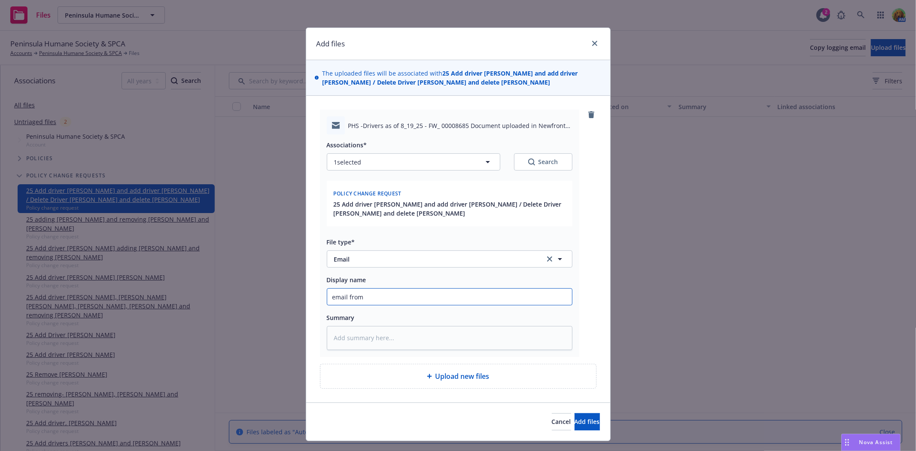
type input "email from"
type textarea "x"
type input "email from J"
type textarea "x"
type input "email from Je"
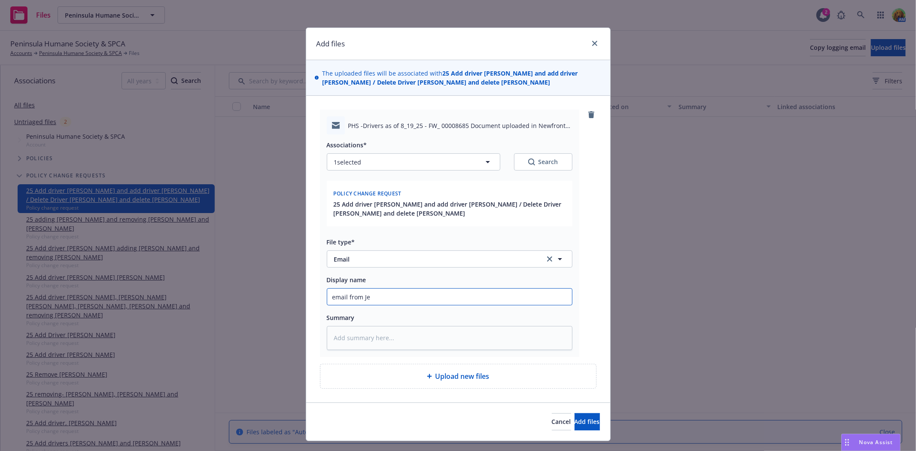
type textarea "x"
type input "email from Jen"
type textarea "x"
type input "email from Jenn"
type textarea "x"
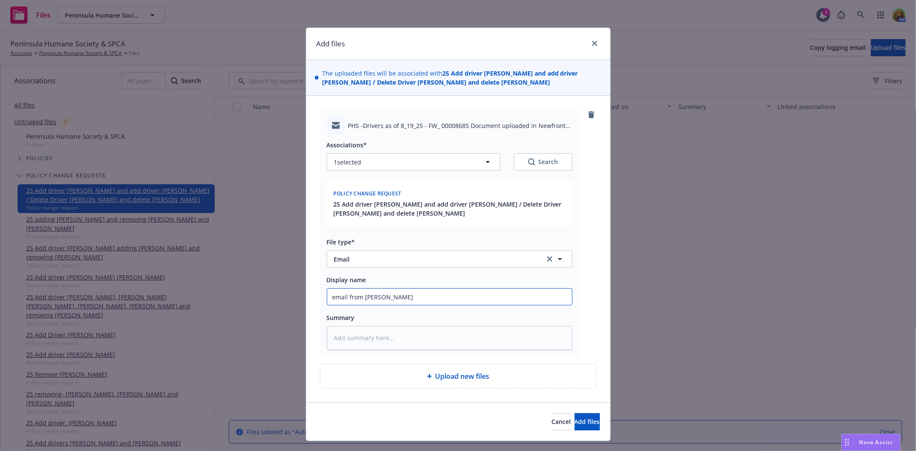
type input "email from Jenn"
type textarea "x"
type input "email from Jenn d"
type textarea "x"
type input "email from Jenn do"
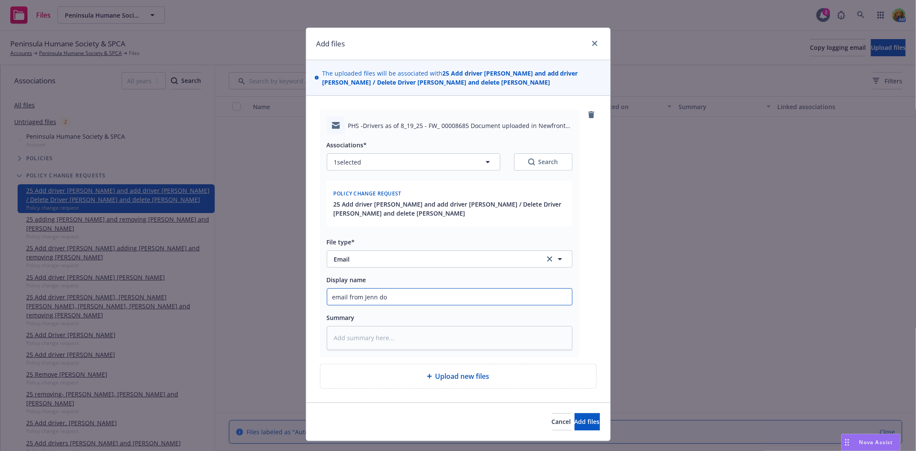
type textarea "x"
type input "email from Jenn docu"
type textarea "x"
type input "email from Jenn docum"
type textarea "x"
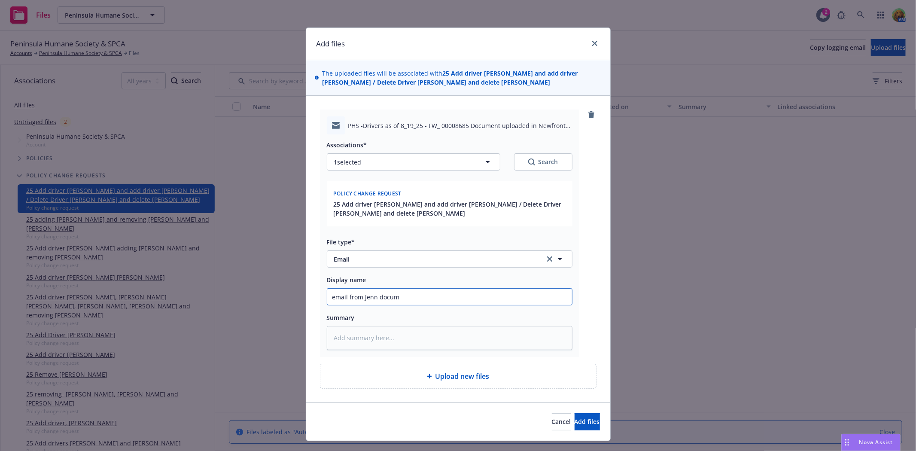
type input "email from Jenn docume"
type textarea "x"
type input "email from Jenn documen"
type textarea "x"
type input "email from Jenn document"
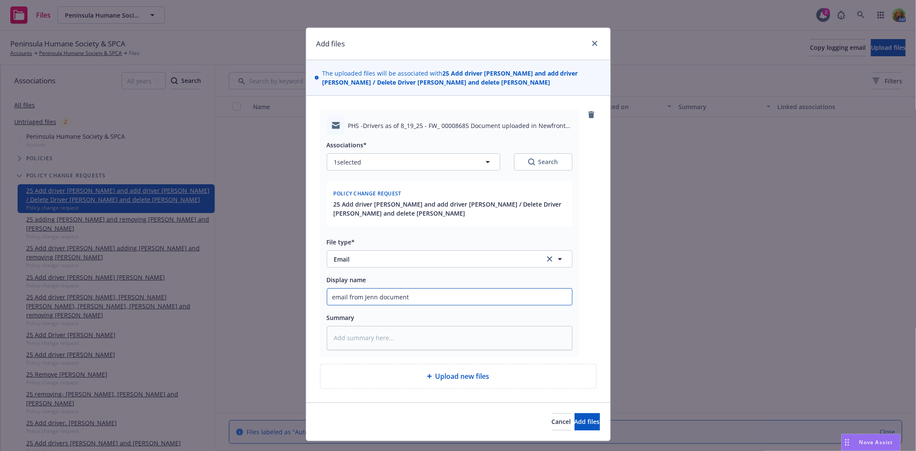
type textarea "x"
type input "email from Jenn document"
type textarea "x"
type input "email from Jenn document u"
type textarea "x"
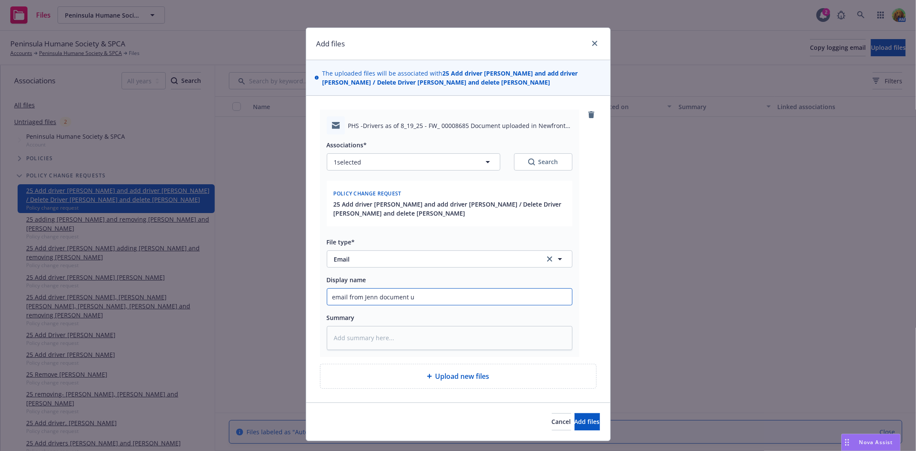
type input "email from Jenn document up"
type textarea "x"
type input "email from Jenn document upl"
type textarea "x"
type input "email from Jenn document uplo"
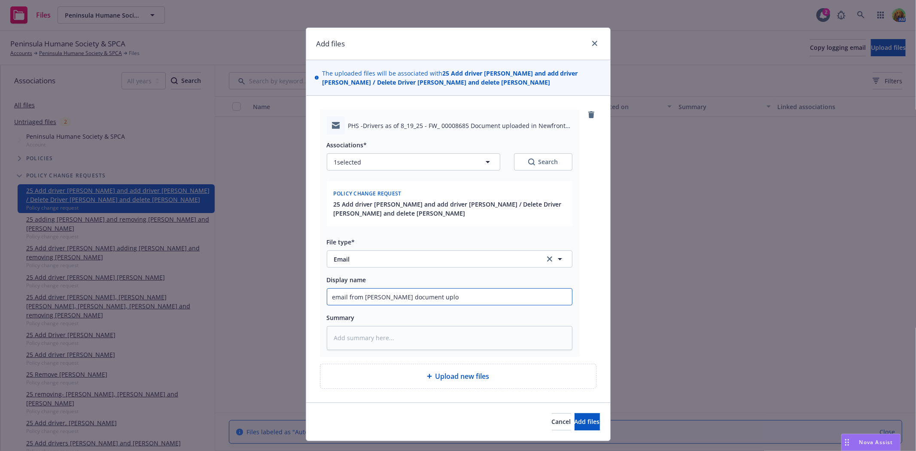
type textarea "x"
type input "email from Jenn document uploa"
type textarea "x"
type input "email from Jenn document upload"
type textarea "x"
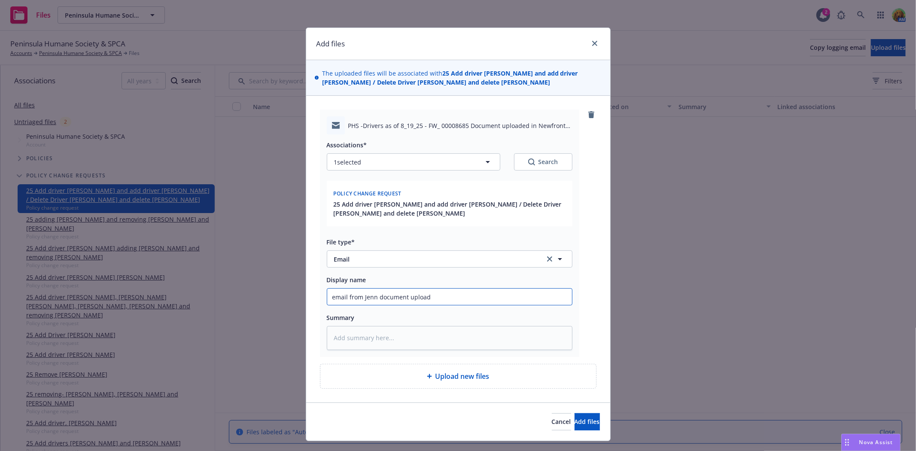
type input "email from Jenn document uploade"
type textarea "x"
type input "email from Jenn document uploaded"
type textarea "x"
type input "email from Jenn document uploaded"
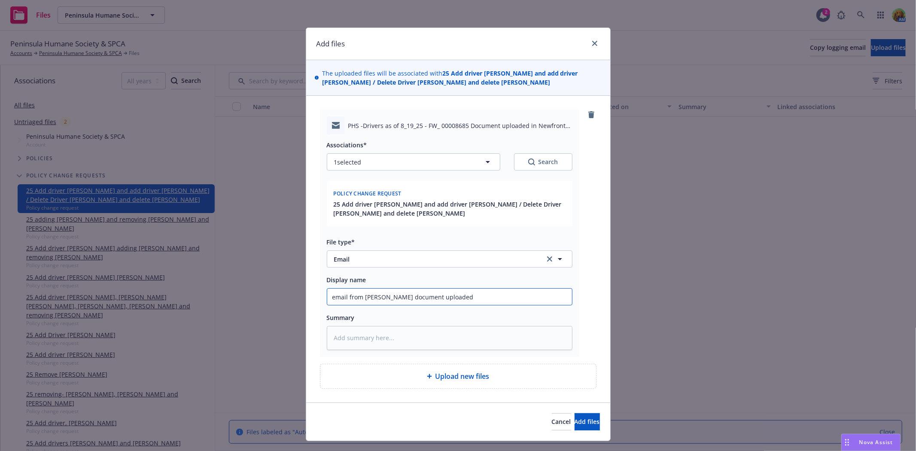
type textarea "x"
type input "email from Jenn document uploaded f"
type textarea "x"
type input "email from Jenn document uploaded fr"
type textarea "x"
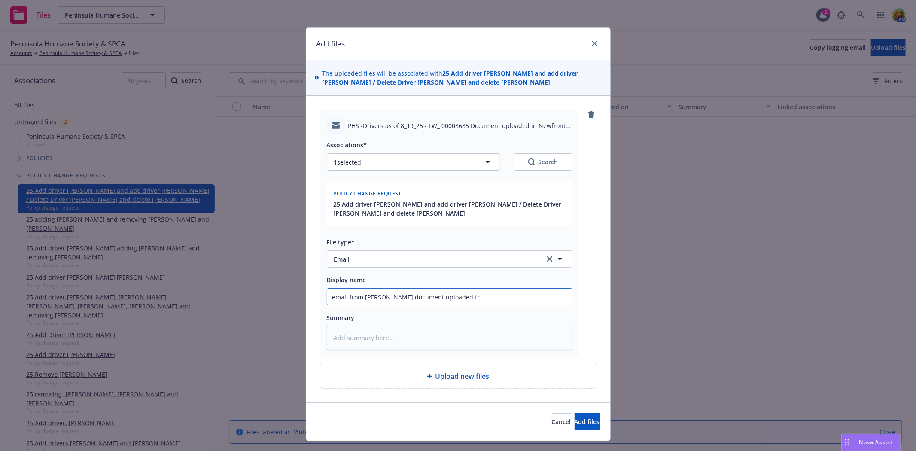
type input "email from Jenn document uploaded fro"
type textarea "x"
type input "email from Jenn document uploaded from"
type textarea "x"
type input "email from Jenn document uploaded from"
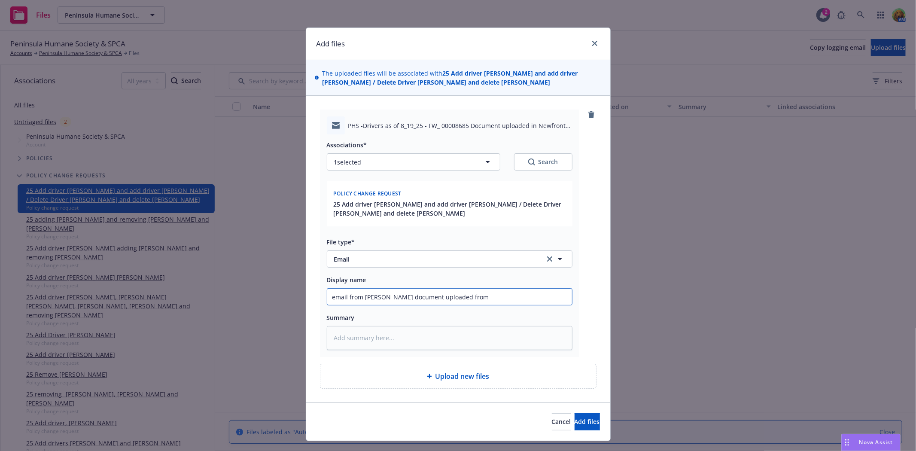
type textarea "x"
type input "email from Jenn document uploaded from I"
type textarea "x"
type input "email from Jenn document uploaded from Ins"
type textarea "x"
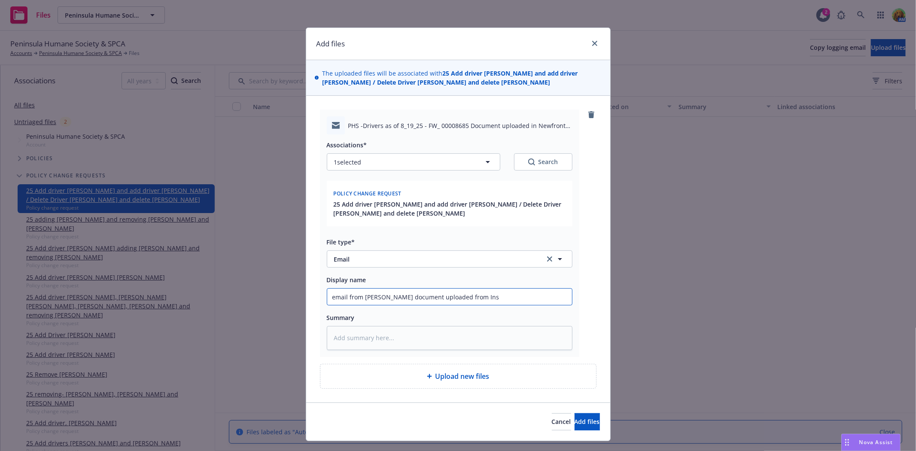
type input "email from Jenn document uploaded from Insu"
type textarea "x"
type input "email from Jenn document uploaded from Insur"
type textarea "x"
type input "email from Jenn document uploaded from Insure"
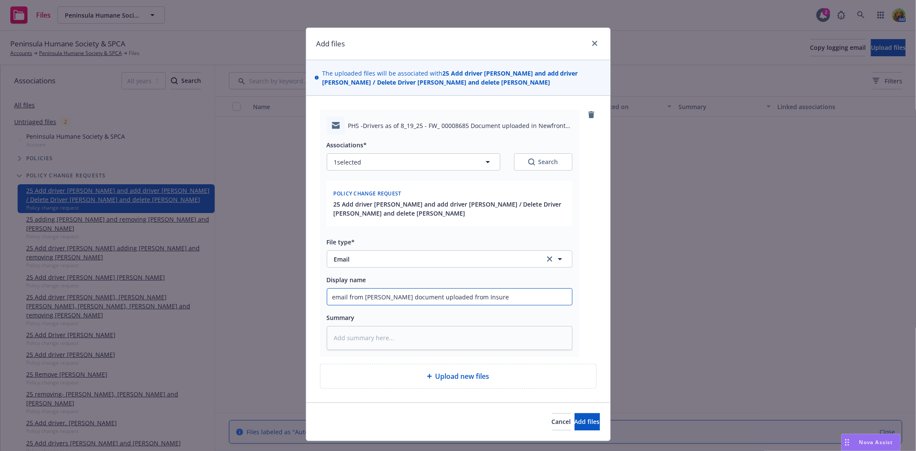
type textarea "x"
type input "email from Jenn document uploaded from Insured"
click at [575, 419] on span "Add files" at bounding box center [587, 421] width 25 height 8
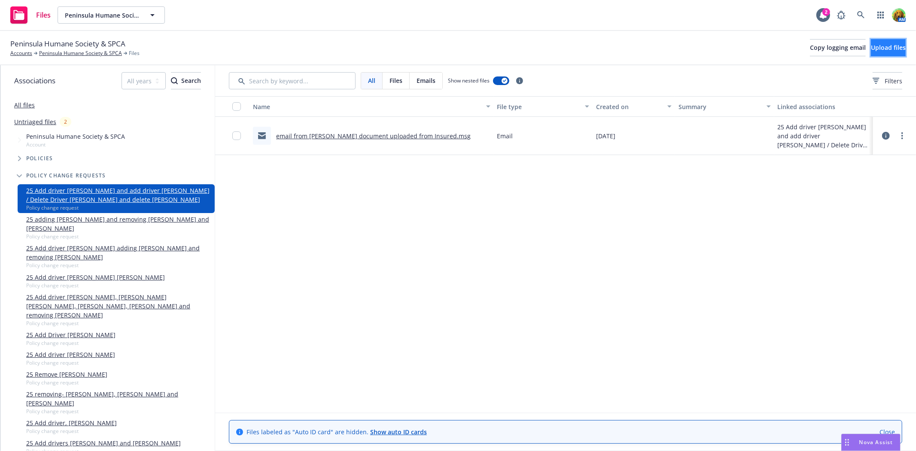
click at [871, 50] on span "Upload files" at bounding box center [888, 47] width 35 height 8
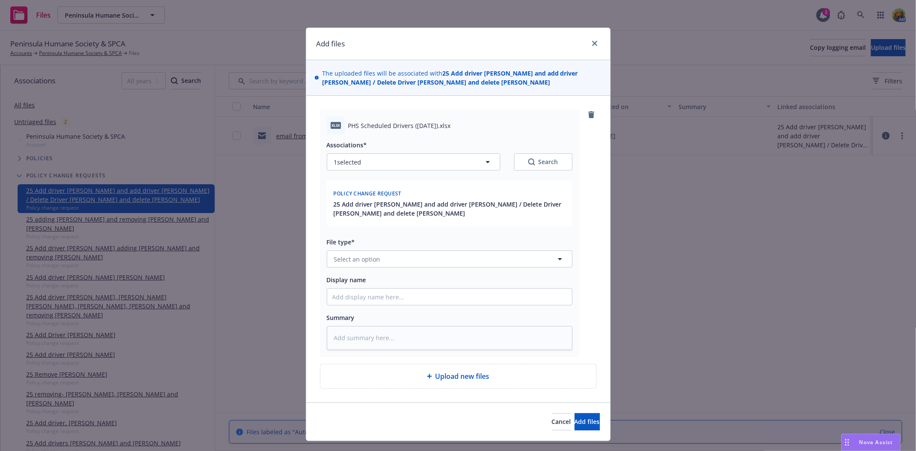
type textarea "x"
click at [457, 255] on button "Select an option" at bounding box center [450, 258] width 246 height 17
type input "other"
click at [461, 234] on div "Other" at bounding box center [449, 235] width 234 height 12
click at [575, 419] on span "Add files" at bounding box center [587, 421] width 25 height 8
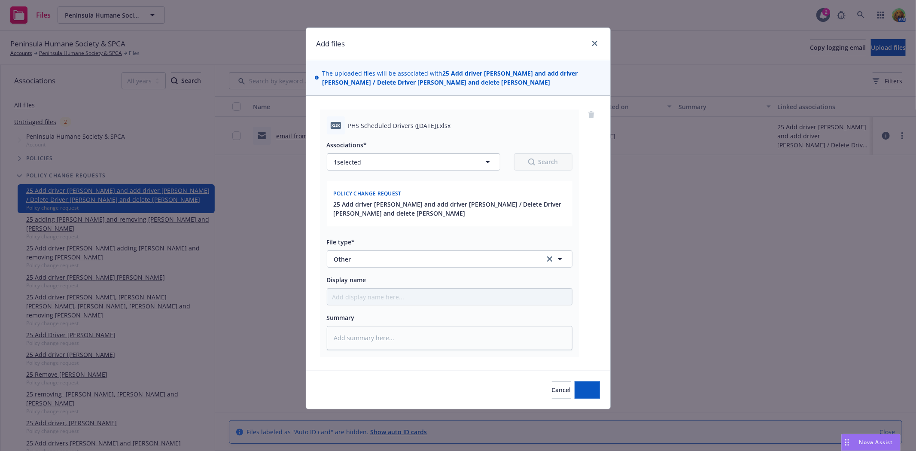
type textarea "x"
